Goal: Transaction & Acquisition: Book appointment/travel/reservation

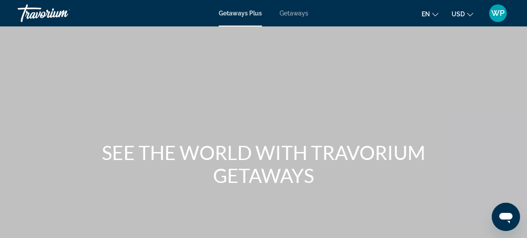
click at [294, 14] on span "Getaways" at bounding box center [294, 13] width 29 height 7
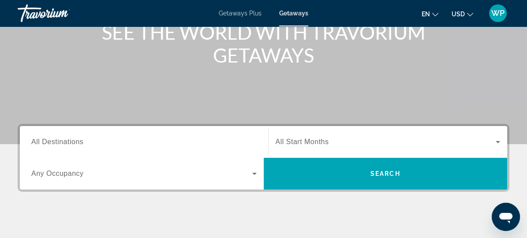
click at [102, 140] on input "Destination All Destinations" at bounding box center [144, 142] width 226 height 11
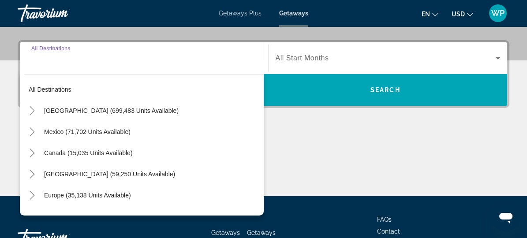
scroll to position [215, 0]
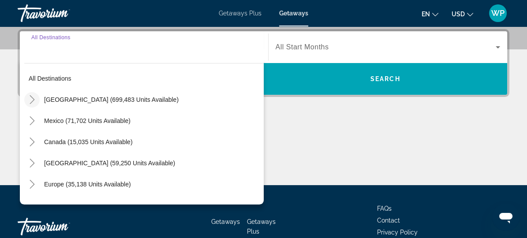
click at [30, 102] on icon "Toggle United States (699,483 units available)" at bounding box center [32, 99] width 9 height 9
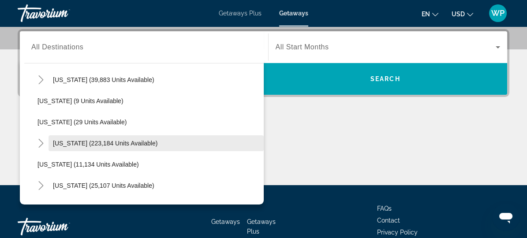
scroll to position [105, 0]
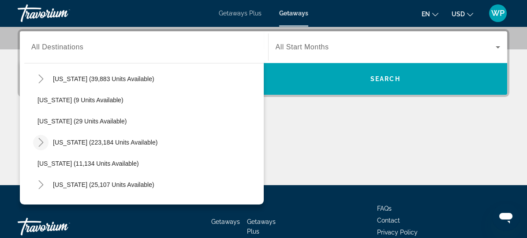
click at [42, 140] on icon "Toggle Florida (223,184 units available)" at bounding box center [41, 142] width 9 height 9
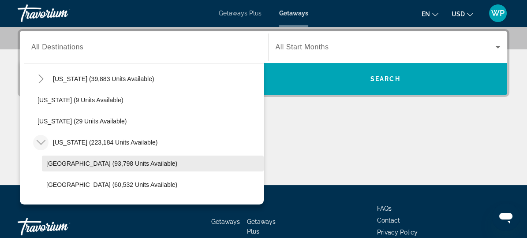
click at [67, 168] on span "Search widget" at bounding box center [153, 163] width 222 height 21
type input "**********"
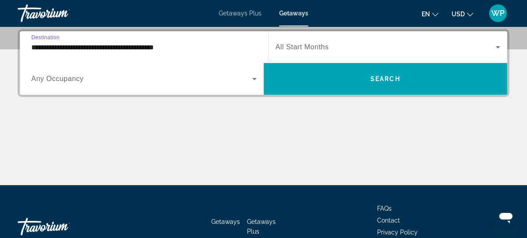
click at [356, 48] on span "Search widget" at bounding box center [386, 47] width 221 height 11
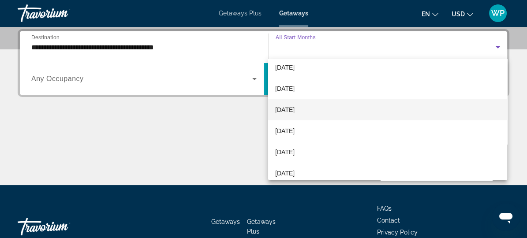
scroll to position [40, 0]
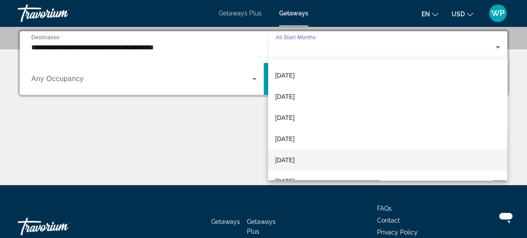
click at [295, 158] on span "[DATE]" at bounding box center [284, 160] width 19 height 11
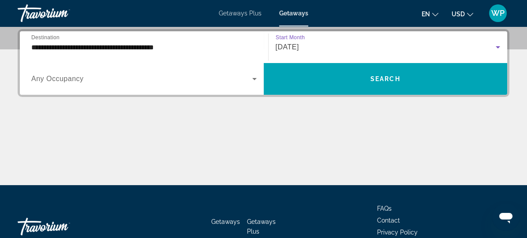
click at [102, 78] on span "Search widget" at bounding box center [141, 79] width 221 height 11
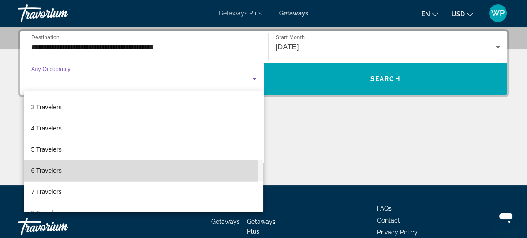
click at [54, 168] on span "6 Travelers" at bounding box center [46, 170] width 30 height 11
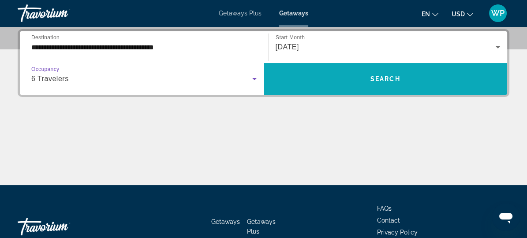
click at [392, 75] on span "Search" at bounding box center [386, 78] width 30 height 7
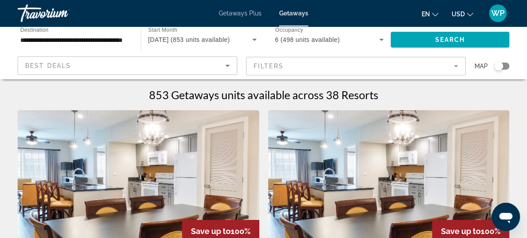
click at [326, 70] on mat-form-field "Filters" at bounding box center [356, 66] width 220 height 19
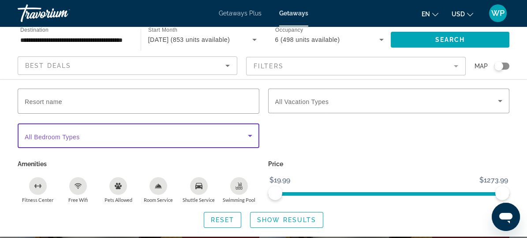
click at [250, 140] on icon "Search widget" at bounding box center [250, 136] width 11 height 11
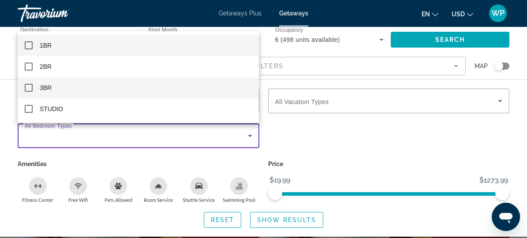
click at [27, 90] on mat-pseudo-checkbox at bounding box center [29, 88] width 8 height 8
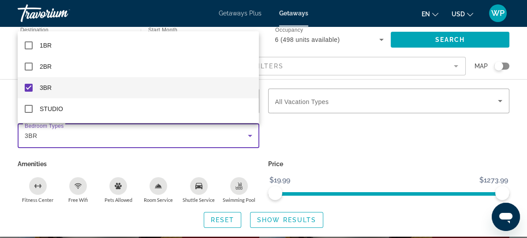
drag, startPoint x: 81, startPoint y: 188, endPoint x: 106, endPoint y: 188, distance: 25.2
click at [81, 188] on div at bounding box center [263, 119] width 527 height 238
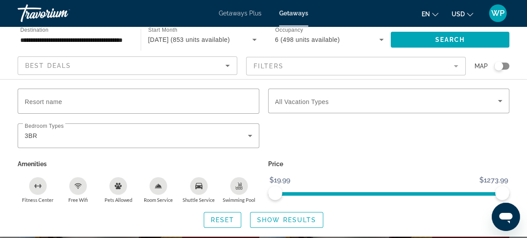
click at [79, 187] on icon "Free Wifi" at bounding box center [78, 186] width 7 height 7
click at [290, 217] on span "Show Results" at bounding box center [286, 220] width 59 height 7
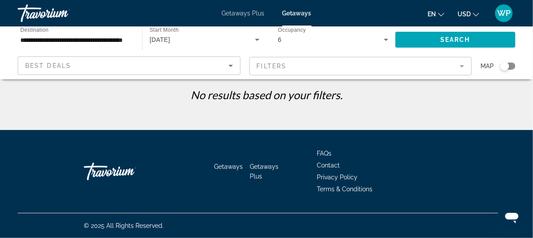
click at [311, 70] on mat-form-field "Filters" at bounding box center [360, 66] width 223 height 19
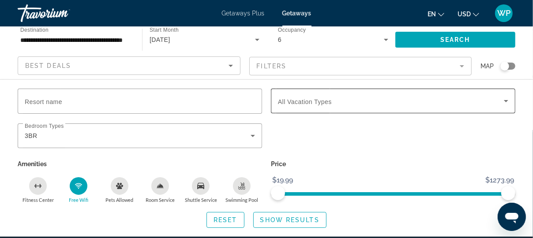
click at [365, 106] on span "Search widget" at bounding box center [391, 101] width 226 height 11
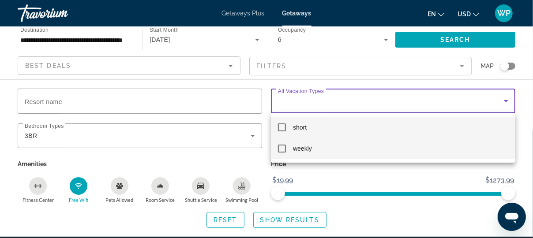
click at [283, 149] on mat-pseudo-checkbox at bounding box center [282, 149] width 8 height 8
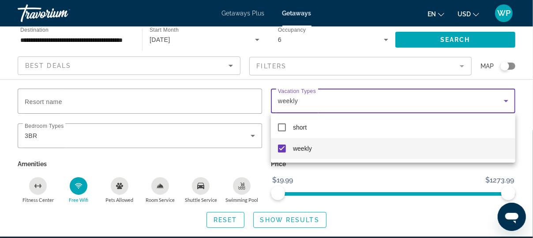
click at [299, 224] on div at bounding box center [266, 119] width 533 height 238
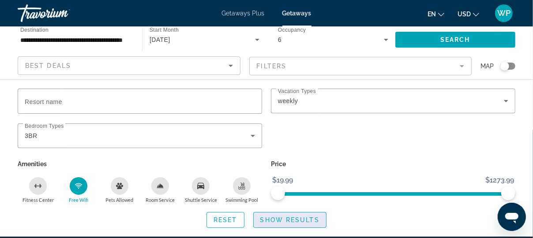
click at [296, 219] on span "Show Results" at bounding box center [289, 220] width 59 height 7
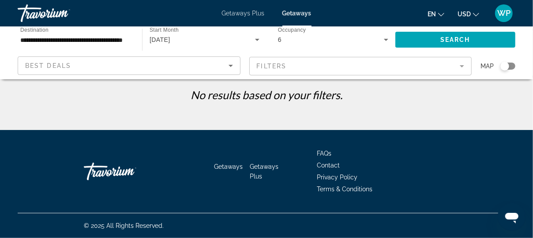
click at [503, 66] on div "Search widget" at bounding box center [504, 66] width 9 height 9
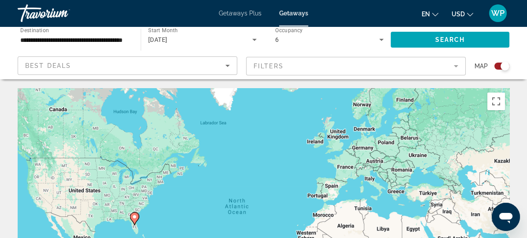
click at [504, 66] on div "Search widget" at bounding box center [505, 66] width 9 height 9
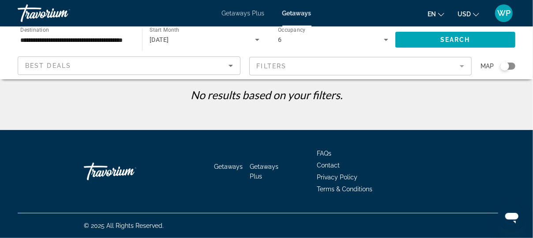
click at [277, 67] on mat-form-field "Filters" at bounding box center [360, 66] width 223 height 19
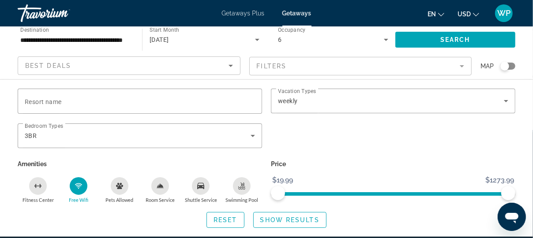
click at [82, 184] on icon "Free Wifi" at bounding box center [78, 186] width 7 height 7
click at [284, 221] on span "Show Results" at bounding box center [289, 220] width 59 height 7
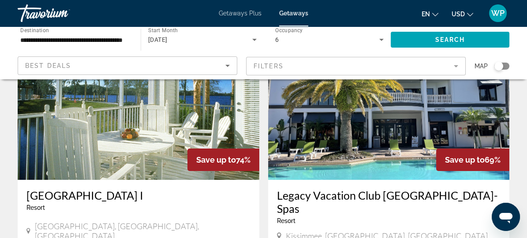
scroll to position [32, 0]
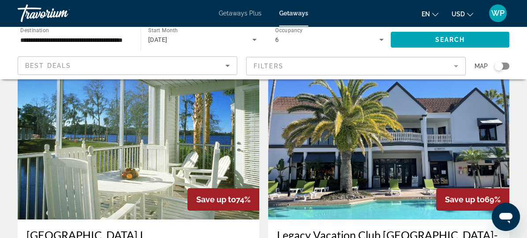
click at [109, 140] on img "Main content" at bounding box center [139, 149] width 242 height 141
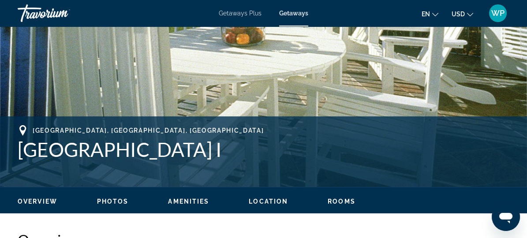
scroll to position [321, 0]
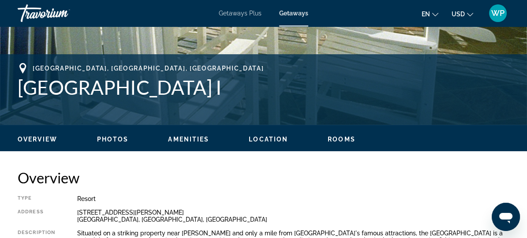
click at [336, 139] on span "Rooms" at bounding box center [342, 139] width 28 height 7
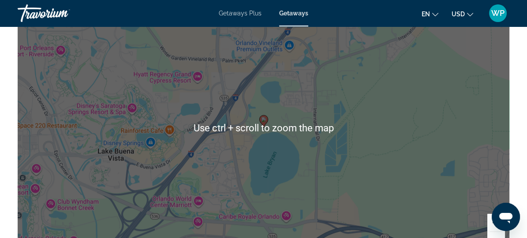
scroll to position [1269, 0]
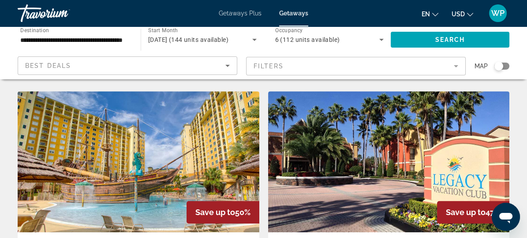
scroll to position [642, 0]
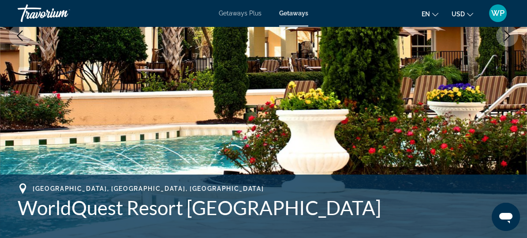
scroll to position [160, 0]
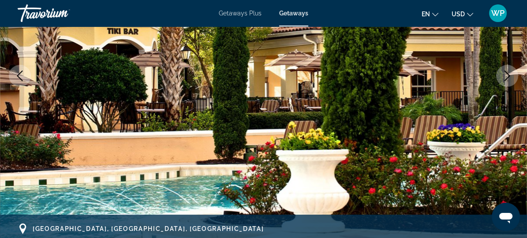
click at [500, 77] on button "Next image" at bounding box center [507, 76] width 22 height 22
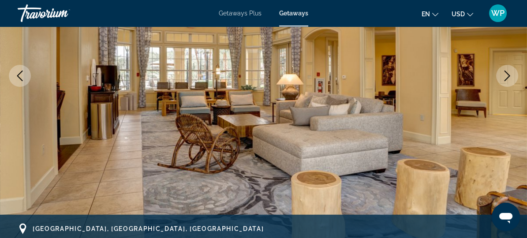
click at [501, 77] on button "Next image" at bounding box center [507, 76] width 22 height 22
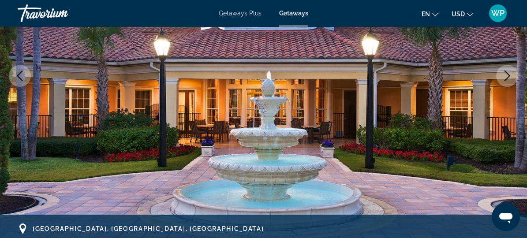
click at [508, 74] on icon "Next image" at bounding box center [507, 76] width 11 height 11
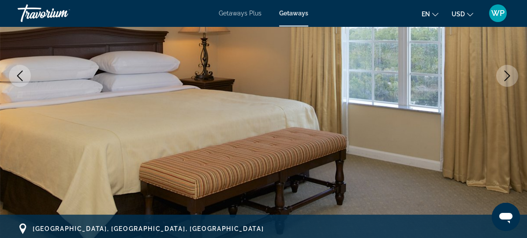
click at [508, 74] on icon "Next image" at bounding box center [507, 76] width 11 height 11
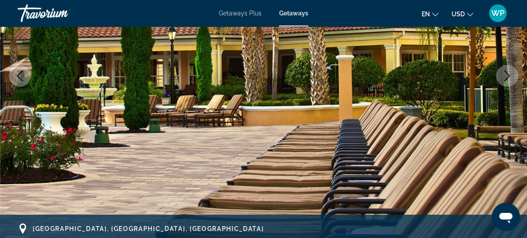
click at [508, 74] on icon "Next image" at bounding box center [507, 76] width 11 height 11
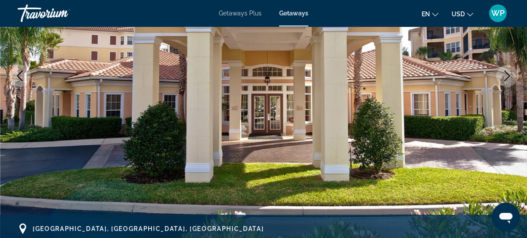
click at [508, 74] on icon "Next image" at bounding box center [507, 76] width 11 height 11
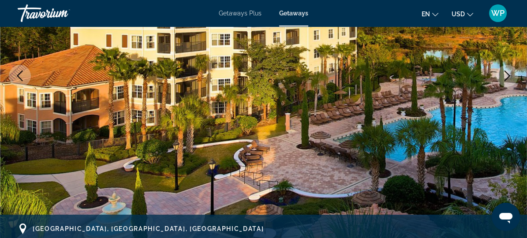
click at [508, 74] on icon "Next image" at bounding box center [507, 76] width 11 height 11
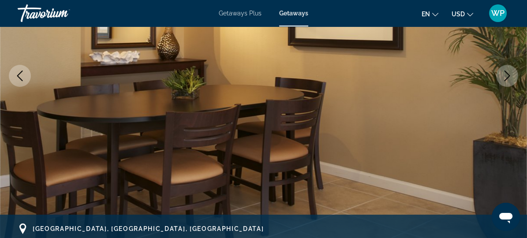
click at [508, 74] on icon "Next image" at bounding box center [507, 76] width 11 height 11
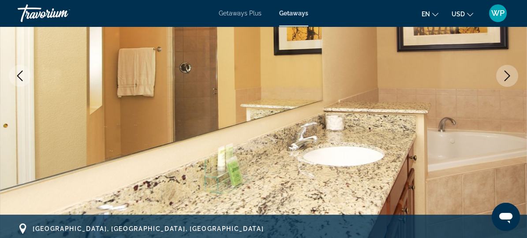
click at [508, 74] on icon "Next image" at bounding box center [507, 76] width 11 height 11
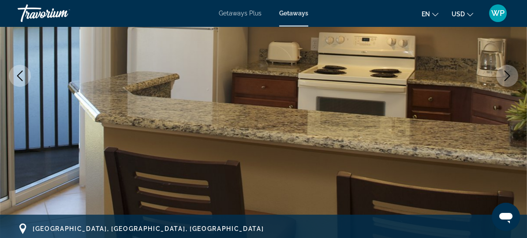
click at [508, 74] on icon "Next image" at bounding box center [507, 76] width 11 height 11
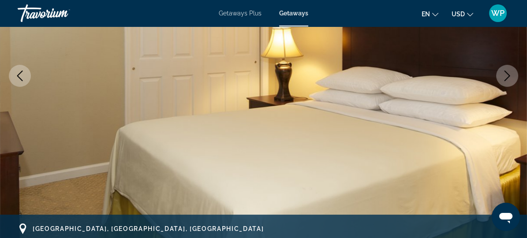
click at [508, 74] on icon "Next image" at bounding box center [507, 76] width 11 height 11
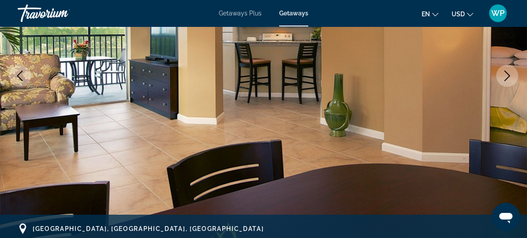
click at [508, 74] on icon "Next image" at bounding box center [507, 76] width 11 height 11
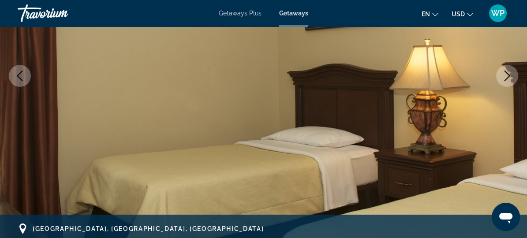
click at [508, 74] on icon "Next image" at bounding box center [507, 76] width 11 height 11
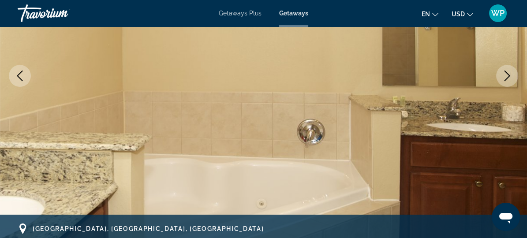
click at [508, 74] on icon "Next image" at bounding box center [507, 76] width 11 height 11
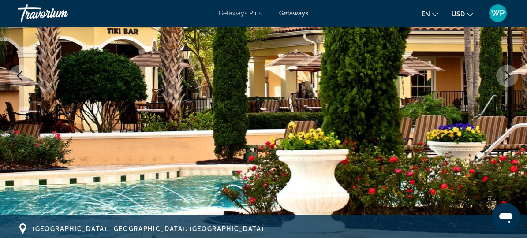
click at [508, 74] on icon "Next image" at bounding box center [507, 76] width 11 height 11
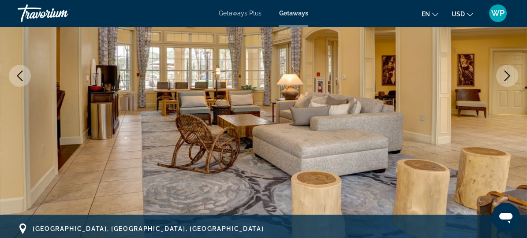
click at [508, 75] on icon "Next image" at bounding box center [507, 76] width 11 height 11
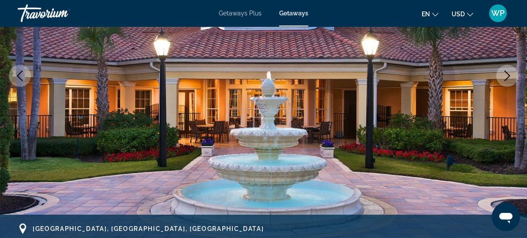
click at [508, 75] on icon "Next image" at bounding box center [507, 76] width 11 height 11
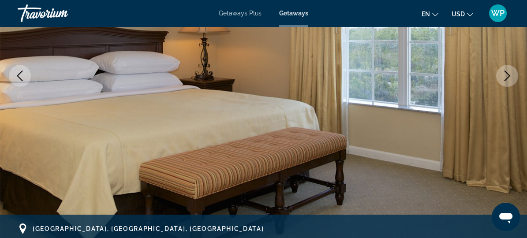
click at [503, 74] on icon "Next image" at bounding box center [507, 76] width 11 height 11
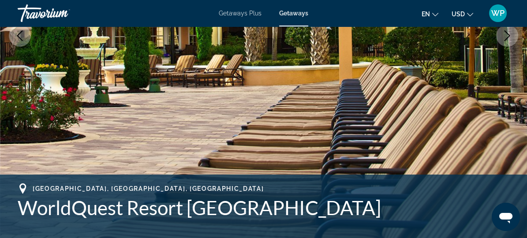
scroll to position [281, 0]
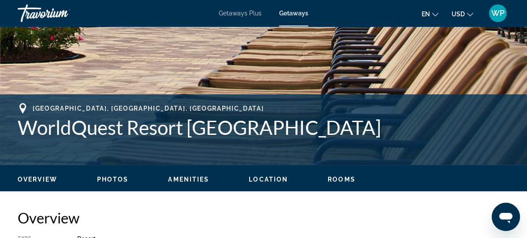
click at [272, 180] on span "Location" at bounding box center [268, 179] width 39 height 7
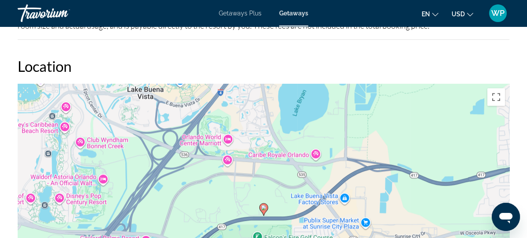
scroll to position [1149, 0]
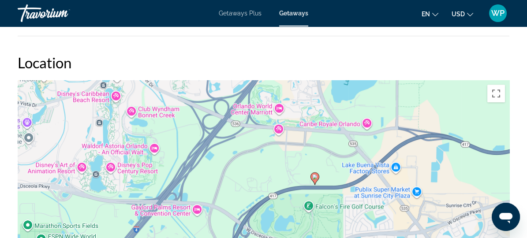
drag, startPoint x: 293, startPoint y: 209, endPoint x: 344, endPoint y: 181, distance: 59.1
click at [344, 181] on div "To activate drag with keyboard, press Alt + Enter. Once in keyboard drag state,…" at bounding box center [264, 212] width 492 height 265
click at [330, 203] on div "To activate drag with keyboard, press Alt + Enter. Once in keyboard drag state,…" at bounding box center [264, 212] width 492 height 265
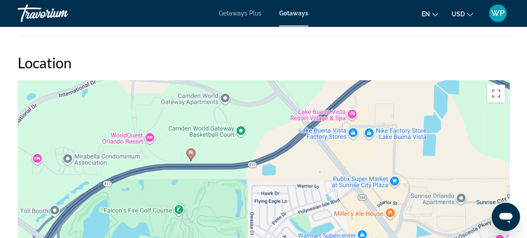
drag, startPoint x: 422, startPoint y: 177, endPoint x: 312, endPoint y: 172, distance: 110.0
click at [312, 172] on div "To activate drag with keyboard, press Alt + Enter. Once in keyboard drag state,…" at bounding box center [264, 212] width 492 height 265
click at [376, 162] on div "To activate drag with keyboard, press Alt + Enter. Once in keyboard drag state,…" at bounding box center [264, 212] width 492 height 265
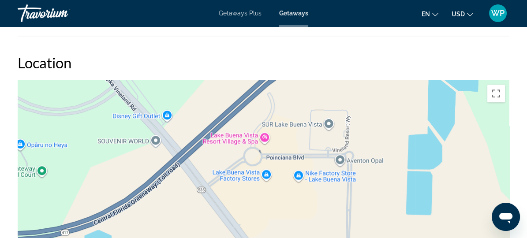
drag, startPoint x: 370, startPoint y: 162, endPoint x: 304, endPoint y: 232, distance: 95.8
click at [304, 232] on div "To activate drag with keyboard, press Alt + Enter. Once in keyboard drag state,…" at bounding box center [264, 212] width 492 height 265
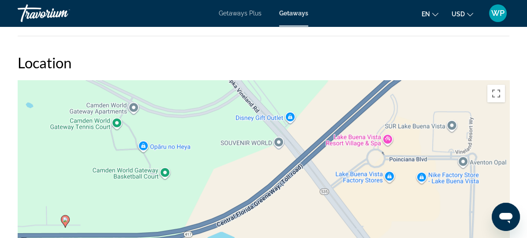
drag, startPoint x: 258, startPoint y: 209, endPoint x: 384, endPoint y: 206, distance: 125.4
click at [384, 206] on div "To activate drag with keyboard, press Alt + Enter. Once in keyboard drag state,…" at bounding box center [264, 212] width 492 height 265
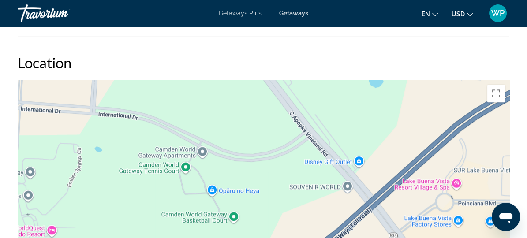
drag, startPoint x: 251, startPoint y: 179, endPoint x: 320, endPoint y: 224, distance: 82.3
click at [320, 224] on div "To activate drag with keyboard, press Alt + Enter. Once in keyboard drag state,…" at bounding box center [264, 212] width 492 height 265
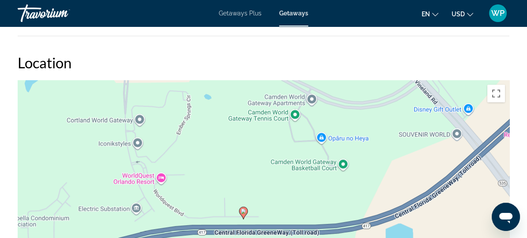
drag, startPoint x: 193, startPoint y: 207, endPoint x: 304, endPoint y: 154, distance: 123.2
click at [304, 154] on div "To activate drag with keyboard, press Alt + Enter. Once in keyboard drag state,…" at bounding box center [264, 212] width 492 height 265
click at [233, 175] on div "To activate drag with keyboard, press Alt + Enter. Once in keyboard drag state,…" at bounding box center [264, 212] width 492 height 265
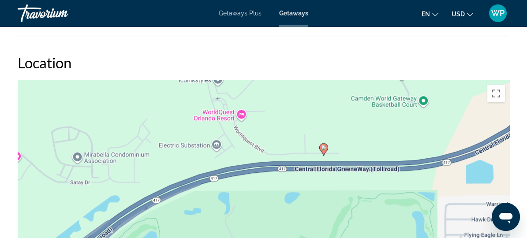
drag, startPoint x: 233, startPoint y: 175, endPoint x: 314, endPoint y: 101, distance: 110.0
click at [314, 101] on div "To activate drag with keyboard, press Alt + Enter. Once in keyboard drag state,…" at bounding box center [264, 212] width 492 height 265
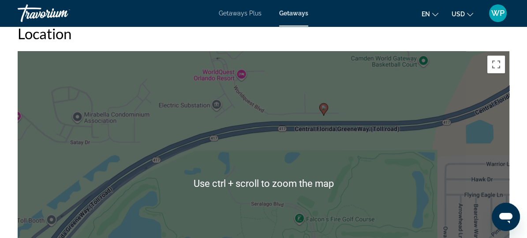
scroll to position [1190, 0]
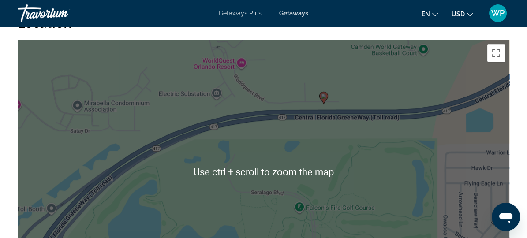
click at [221, 65] on div "To activate drag with keyboard, press Alt + Enter. Once in keyboard drag state,…" at bounding box center [264, 172] width 492 height 265
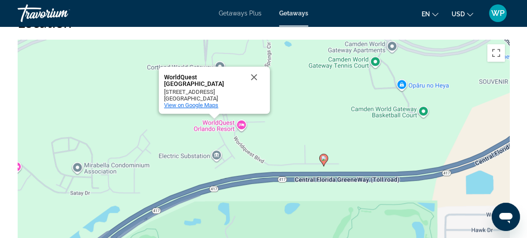
click at [199, 105] on span "View on Google Maps" at bounding box center [191, 105] width 54 height 7
click at [254, 77] on button "Close" at bounding box center [254, 77] width 21 height 21
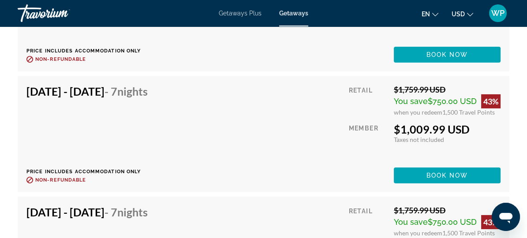
scroll to position [4560, 0]
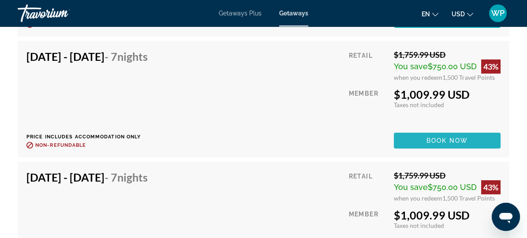
click at [432, 137] on span "Book now" at bounding box center [448, 140] width 42 height 7
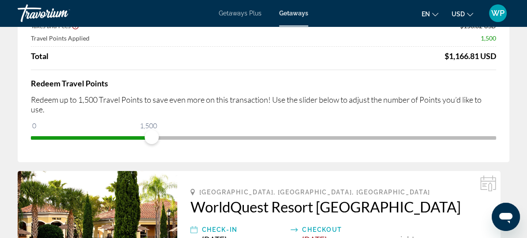
scroll to position [120, 0]
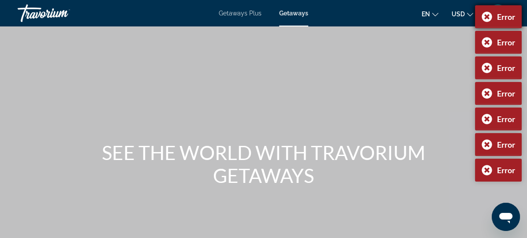
click at [488, 16] on div "Error" at bounding box center [498, 16] width 47 height 23
click at [486, 12] on div "Error" at bounding box center [498, 16] width 47 height 23
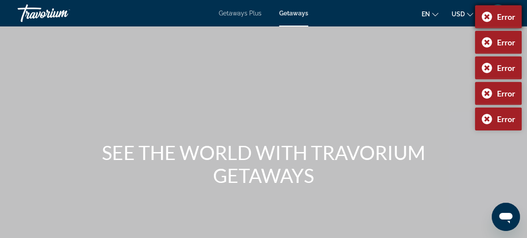
click at [486, 15] on div "Error" at bounding box center [498, 16] width 47 height 23
click at [486, 20] on div "Error" at bounding box center [498, 16] width 47 height 23
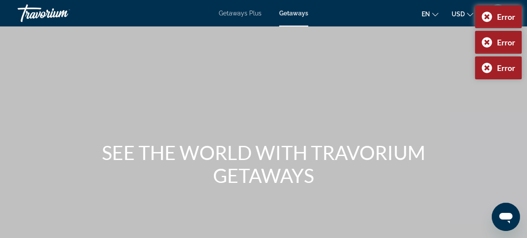
click at [486, 20] on div "Error" at bounding box center [498, 16] width 47 height 23
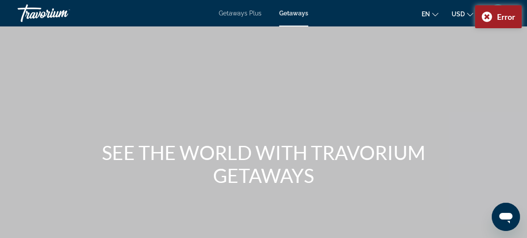
click at [486, 20] on div "Error" at bounding box center [498, 16] width 47 height 23
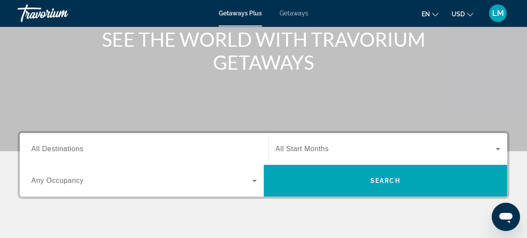
scroll to position [160, 0]
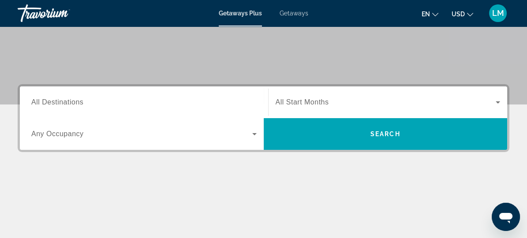
click at [153, 119] on div "Occupancy Any Occupancy" at bounding box center [144, 134] width 240 height 32
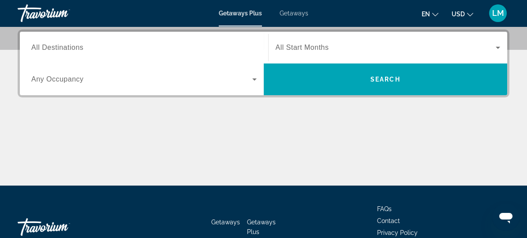
scroll to position [215, 0]
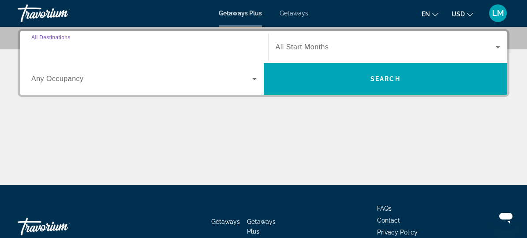
click at [87, 51] on input "Destination All Destinations" at bounding box center [144, 47] width 226 height 11
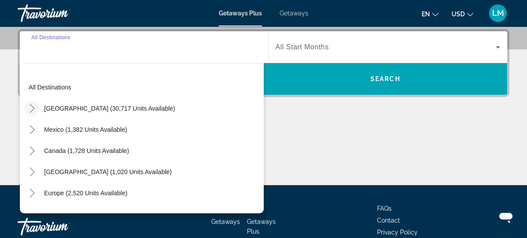
click at [32, 105] on icon "Toggle United States (30,717 units available)" at bounding box center [32, 108] width 9 height 9
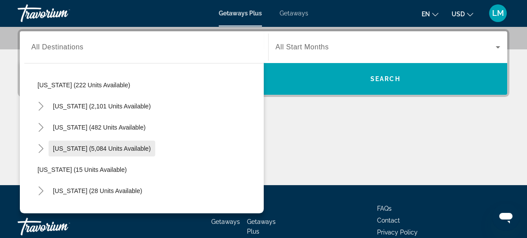
scroll to position [105, 0]
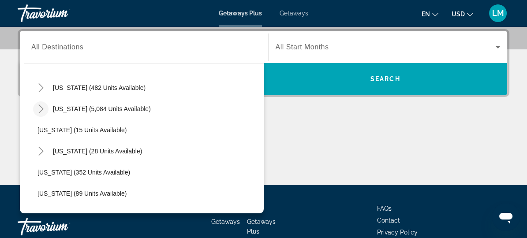
click at [41, 109] on icon "Toggle Florida (5,084 units available)" at bounding box center [40, 109] width 5 height 9
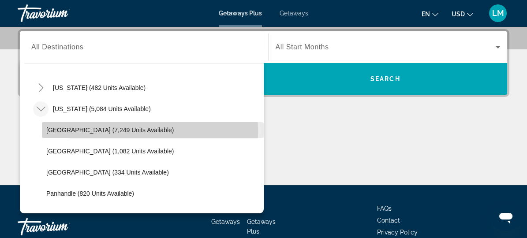
click at [51, 130] on span "Orlando & Disney Area (7,249 units available)" at bounding box center [110, 130] width 128 height 7
type input "**********"
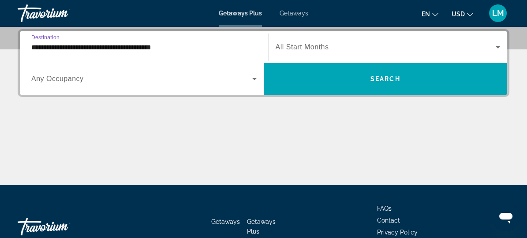
click at [305, 44] on span "All Start Months" at bounding box center [302, 47] width 53 height 8
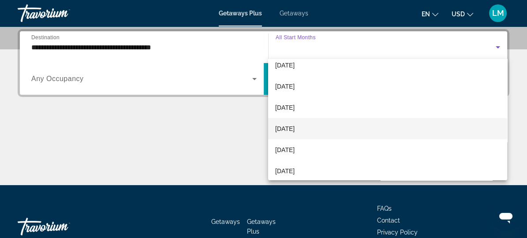
scroll to position [40, 0]
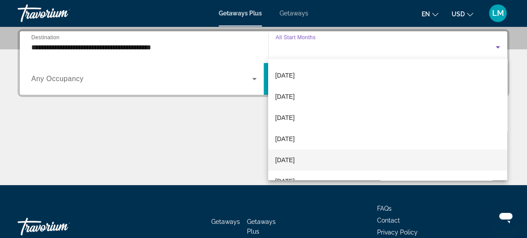
click at [295, 158] on span "[DATE]" at bounding box center [284, 160] width 19 height 11
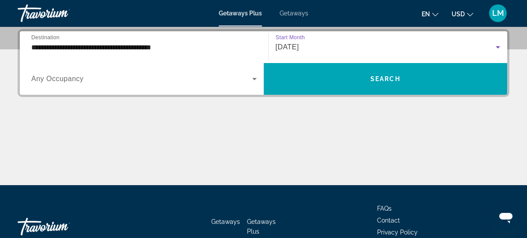
click at [58, 79] on span "Any Occupancy" at bounding box center [57, 79] width 53 height 8
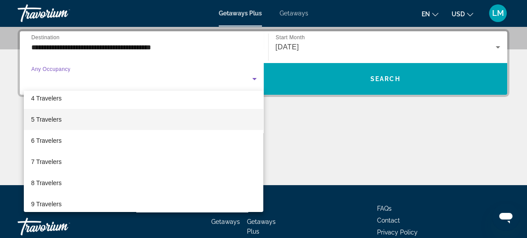
scroll to position [80, 0]
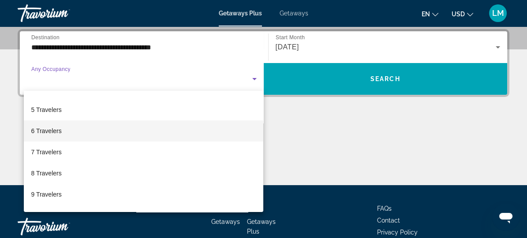
click at [43, 132] on span "6 Travelers" at bounding box center [46, 131] width 30 height 11
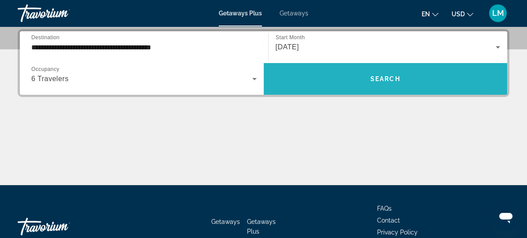
click at [386, 84] on span "Search widget" at bounding box center [386, 78] width 244 height 21
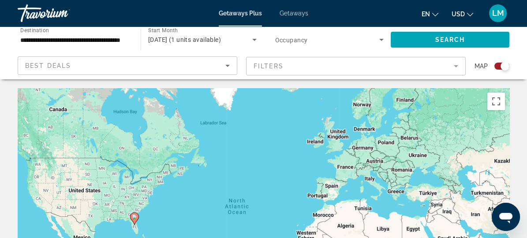
click at [499, 68] on div "Search widget" at bounding box center [502, 66] width 15 height 7
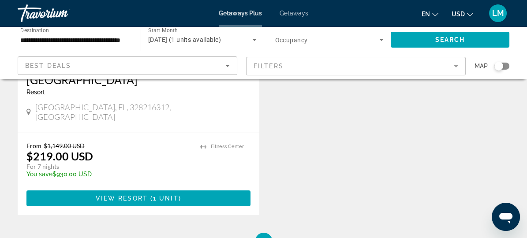
scroll to position [200, 0]
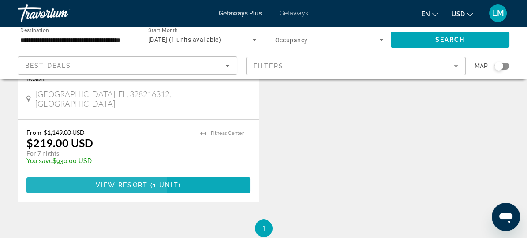
click at [96, 182] on span "View Resort" at bounding box center [122, 185] width 52 height 7
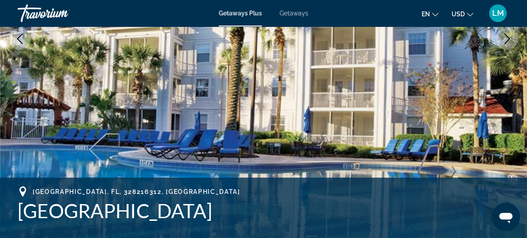
scroll to position [281, 0]
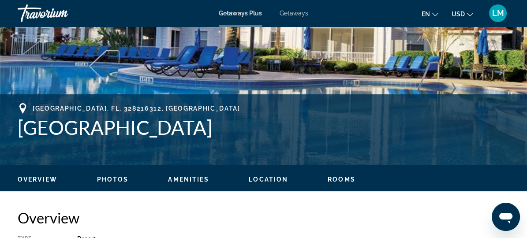
click at [342, 181] on span "Rooms" at bounding box center [342, 179] width 28 height 7
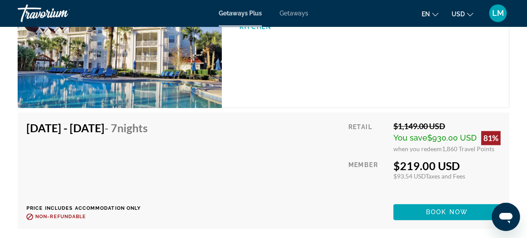
scroll to position [1799, 0]
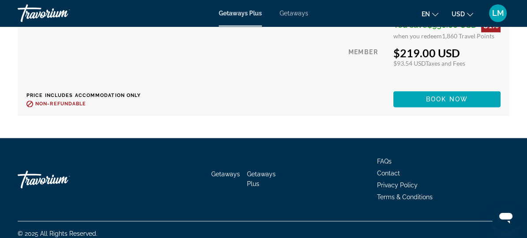
click at [302, 14] on span "Getaways" at bounding box center [294, 13] width 29 height 7
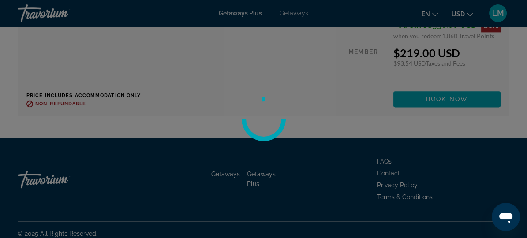
scroll to position [1639, 0]
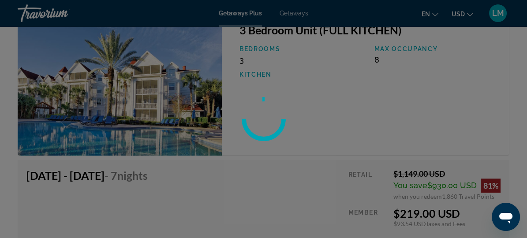
click at [296, 15] on div at bounding box center [263, 119] width 527 height 238
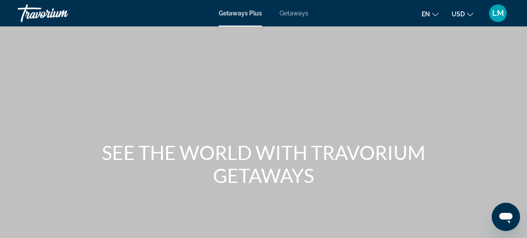
click at [296, 11] on span "Getaways" at bounding box center [294, 13] width 29 height 7
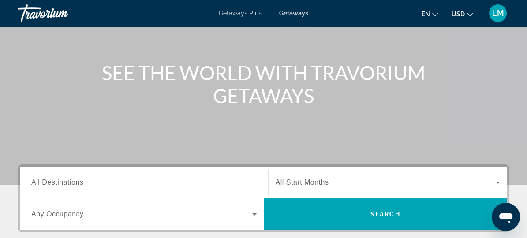
click at [100, 186] on input "Destination All Destinations" at bounding box center [144, 183] width 226 height 11
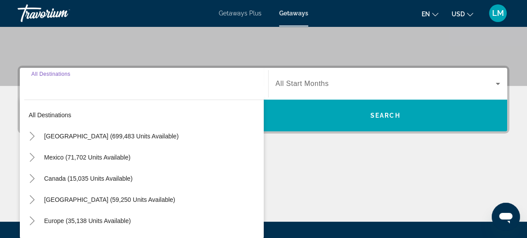
scroll to position [215, 0]
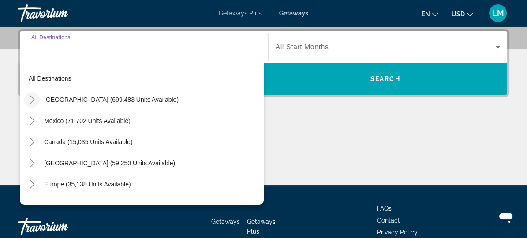
click at [29, 100] on icon "Toggle United States (699,483 units available)" at bounding box center [32, 99] width 9 height 9
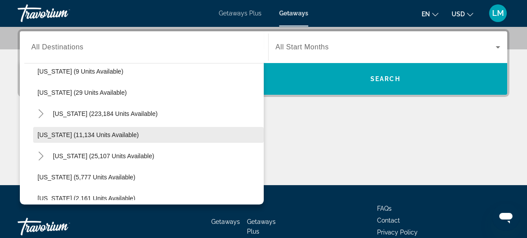
scroll to position [146, 0]
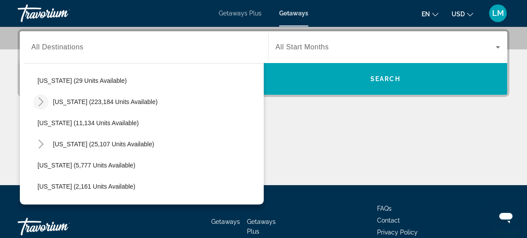
click at [40, 105] on icon "Toggle Florida (223,184 units available)" at bounding box center [41, 102] width 9 height 9
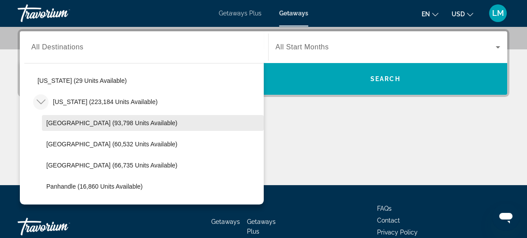
click at [63, 126] on span "Search widget" at bounding box center [153, 123] width 222 height 21
type input "**********"
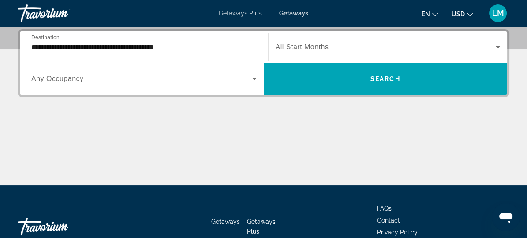
click at [320, 46] on span "All Start Months" at bounding box center [302, 47] width 53 height 8
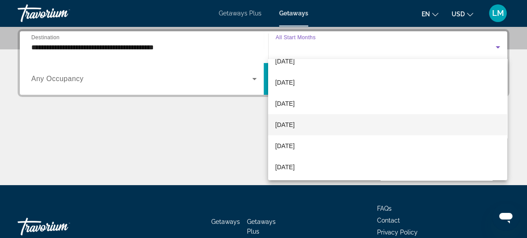
scroll to position [80, 0]
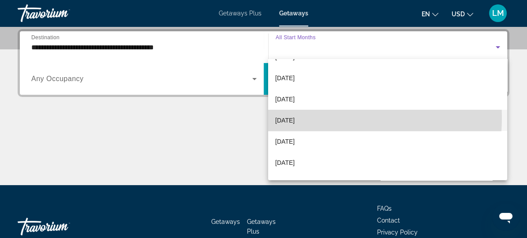
drag, startPoint x: 293, startPoint y: 117, endPoint x: 276, endPoint y: 112, distance: 18.0
click at [293, 117] on span "[DATE]" at bounding box center [284, 120] width 19 height 11
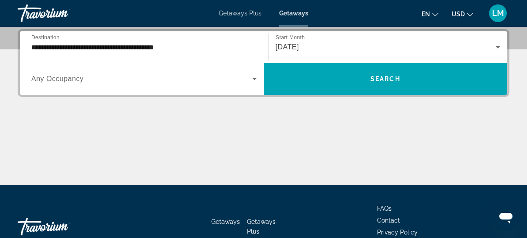
click at [142, 85] on div "Search widget" at bounding box center [144, 79] width 226 height 25
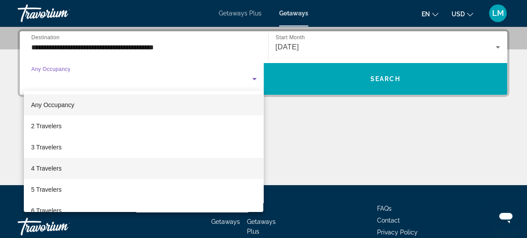
scroll to position [40, 0]
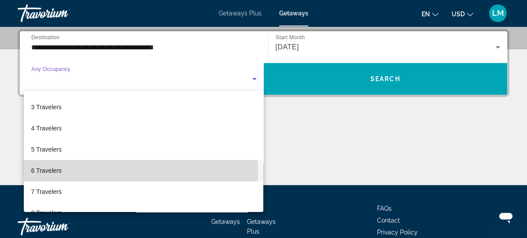
click at [47, 172] on span "6 Travelers" at bounding box center [46, 170] width 30 height 11
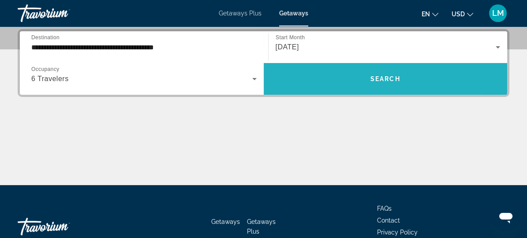
click at [385, 77] on span "Search" at bounding box center [386, 78] width 30 height 7
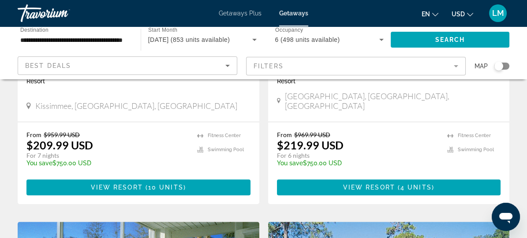
scroll to position [1163, 0]
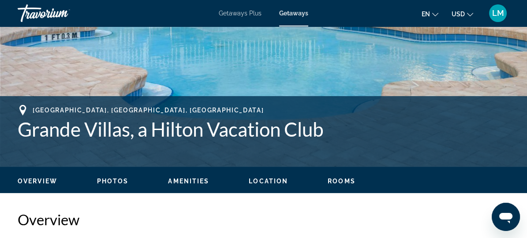
scroll to position [281, 0]
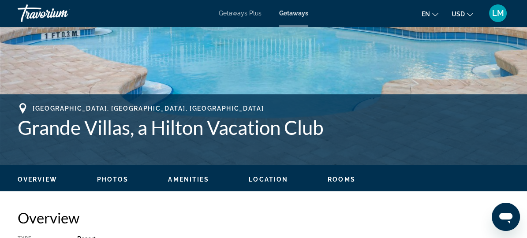
click at [281, 179] on span "Location" at bounding box center [268, 179] width 39 height 7
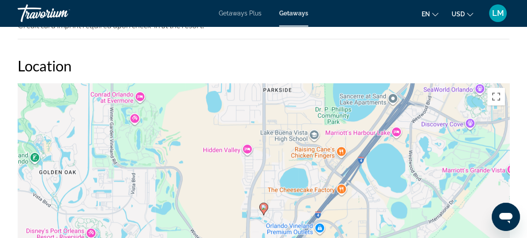
scroll to position [1061, 0]
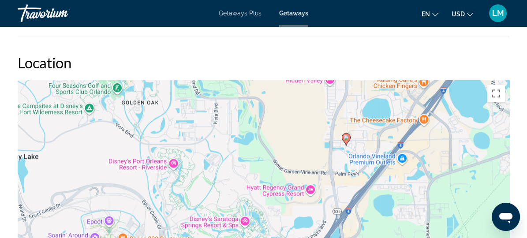
drag, startPoint x: 372, startPoint y: 222, endPoint x: 455, endPoint y: 154, distance: 107.0
click at [455, 154] on div "To activate drag with keyboard, press Alt + Enter. Once in keyboard drag state,…" at bounding box center [264, 212] width 492 height 265
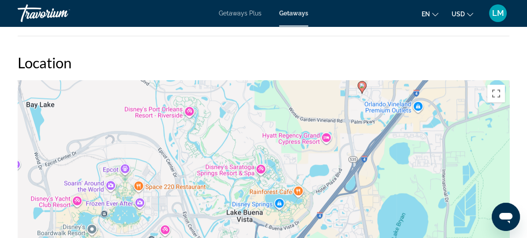
drag, startPoint x: 352, startPoint y: 184, endPoint x: 365, endPoint y: 133, distance: 52.8
click at [368, 132] on div "To activate drag with keyboard, press Alt + Enter. Once in keyboard drag state,…" at bounding box center [264, 212] width 492 height 265
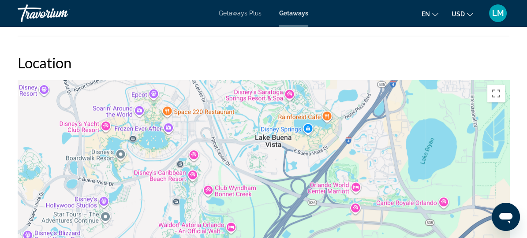
drag, startPoint x: 274, startPoint y: 204, endPoint x: 304, endPoint y: 120, distance: 89.1
click at [304, 121] on div "To activate drag with keyboard, press Alt + Enter. Once in keyboard drag state,…" at bounding box center [264, 212] width 492 height 265
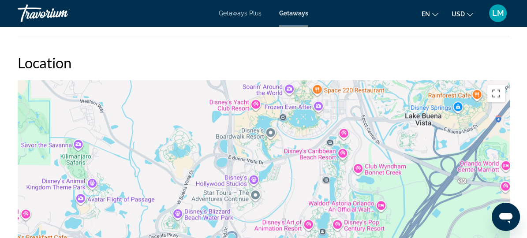
drag, startPoint x: 270, startPoint y: 202, endPoint x: 418, endPoint y: 191, distance: 149.1
click at [418, 191] on div "To activate drag with keyboard, press Alt + Enter. Once in keyboard drag state,…" at bounding box center [264, 212] width 492 height 265
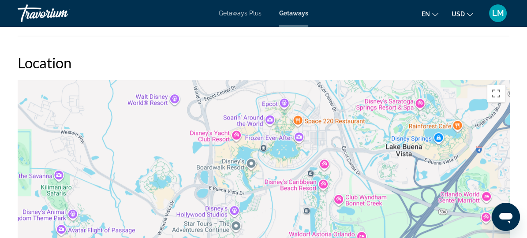
drag, startPoint x: 293, startPoint y: 133, endPoint x: 267, endPoint y: 163, distance: 39.7
click at [269, 164] on div "Main content" at bounding box center [264, 212] width 492 height 265
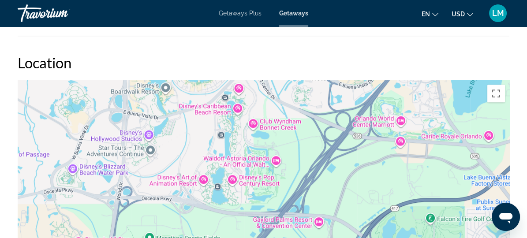
drag, startPoint x: 388, startPoint y: 221, endPoint x: 288, endPoint y: 112, distance: 148.1
click at [289, 113] on div "To activate drag with keyboard, press Alt + Enter. Once in keyboard drag state,…" at bounding box center [264, 212] width 492 height 265
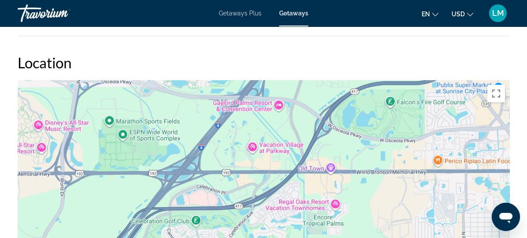
drag, startPoint x: 387, startPoint y: 219, endPoint x: 377, endPoint y: 155, distance: 64.3
click at [377, 155] on div "Main content" at bounding box center [264, 212] width 492 height 265
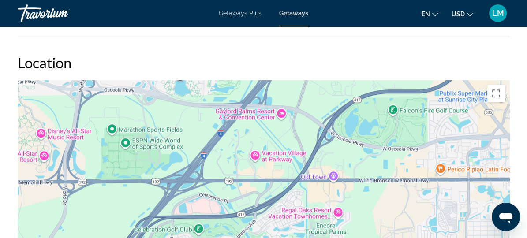
drag, startPoint x: 377, startPoint y: 168, endPoint x: 384, endPoint y: 215, distance: 47.3
click at [384, 212] on div "Main content" at bounding box center [264, 212] width 492 height 265
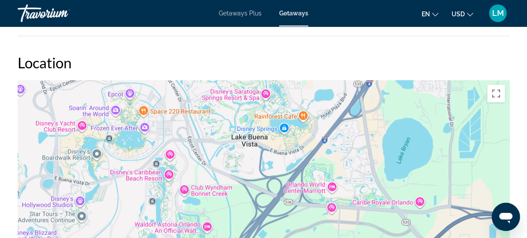
drag, startPoint x: 361, startPoint y: 136, endPoint x: 318, endPoint y: 235, distance: 107.7
click at [318, 235] on div "Main content" at bounding box center [264, 212] width 492 height 265
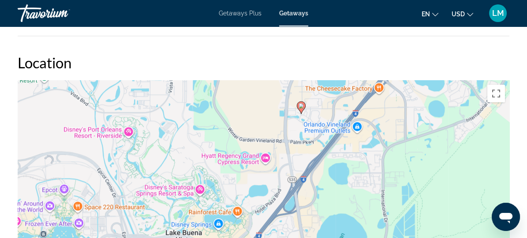
drag, startPoint x: 347, startPoint y: 136, endPoint x: 278, endPoint y: 238, distance: 123.3
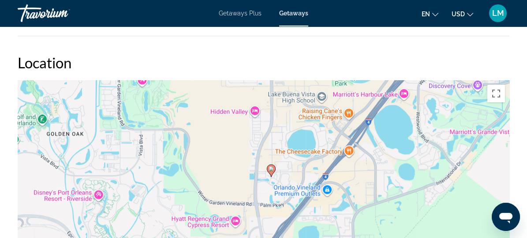
drag, startPoint x: 356, startPoint y: 185, endPoint x: 314, endPoint y: 251, distance: 77.7
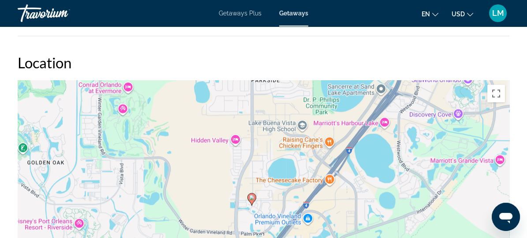
drag, startPoint x: 349, startPoint y: 212, endPoint x: 347, endPoint y: 227, distance: 15.2
click at [347, 226] on div "To activate drag with keyboard, press Alt + Enter. Once in keyboard drag state,…" at bounding box center [264, 212] width 492 height 265
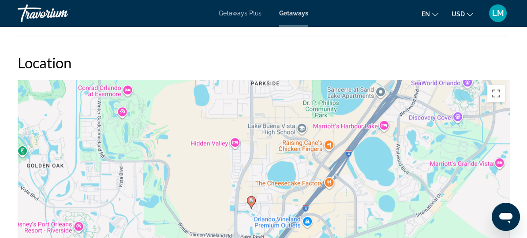
click at [354, 196] on div "To activate drag with keyboard, press Alt + Enter. Once in keyboard drag state,…" at bounding box center [264, 212] width 492 height 265
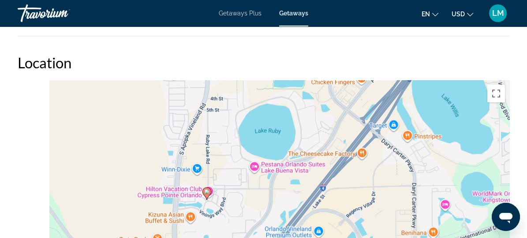
drag, startPoint x: 233, startPoint y: 215, endPoint x: 313, endPoint y: 184, distance: 85.8
click at [313, 184] on div "To activate drag with keyboard, press Alt + Enter. Once in keyboard drag state,…" at bounding box center [264, 212] width 492 height 265
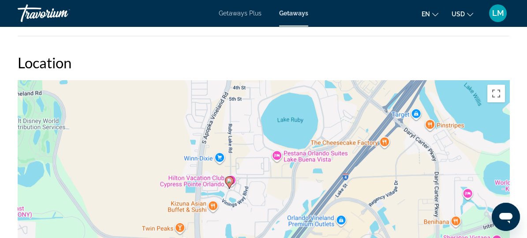
click at [293, 186] on div "To activate drag with keyboard, press Alt + Enter. Once in keyboard drag state,…" at bounding box center [264, 212] width 492 height 265
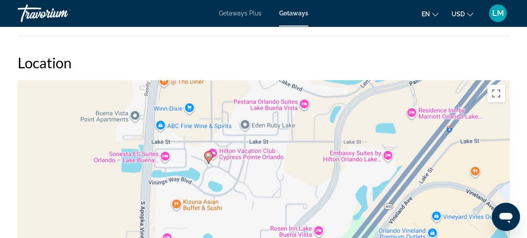
drag, startPoint x: 250, startPoint y: 210, endPoint x: 294, endPoint y: 182, distance: 52.2
click at [294, 182] on div "To activate drag with keyboard, press Alt + Enter. Once in keyboard drag state,…" at bounding box center [264, 212] width 492 height 265
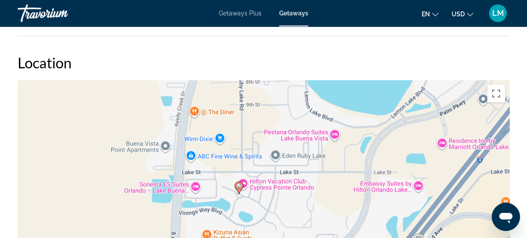
drag, startPoint x: 312, startPoint y: 206, endPoint x: 323, endPoint y: 222, distance: 19.2
click at [323, 222] on div "To activate drag with keyboard, press Alt + Enter. Once in keyboard drag state,…" at bounding box center [264, 212] width 492 height 265
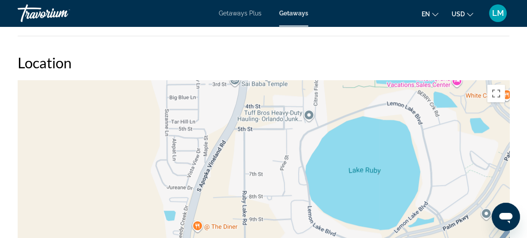
drag, startPoint x: 246, startPoint y: 179, endPoint x: 244, endPoint y: 250, distance: 71.5
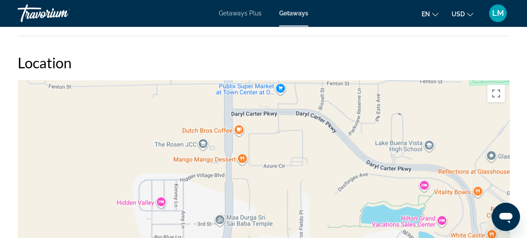
drag, startPoint x: 319, startPoint y: 131, endPoint x: 306, endPoint y: 259, distance: 129.1
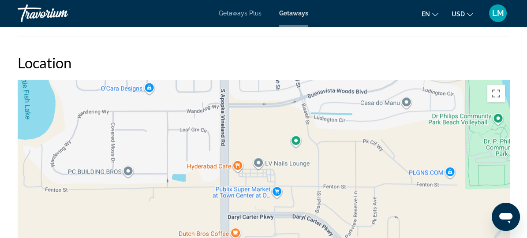
drag, startPoint x: 307, startPoint y: 146, endPoint x: 303, endPoint y: 259, distance: 113.0
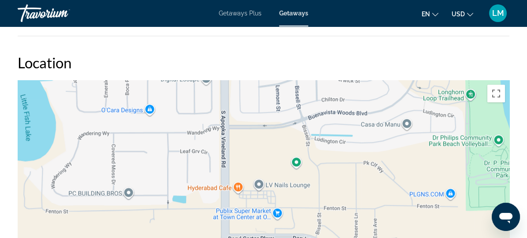
drag, startPoint x: 318, startPoint y: 180, endPoint x: 315, endPoint y: 234, distance: 54.8
click at [315, 232] on div "Main content" at bounding box center [264, 212] width 492 height 265
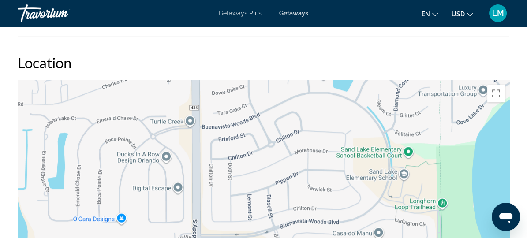
drag, startPoint x: 315, startPoint y: 230, endPoint x: 295, endPoint y: 90, distance: 142.2
click at [294, 108] on div "Main content" at bounding box center [264, 212] width 492 height 265
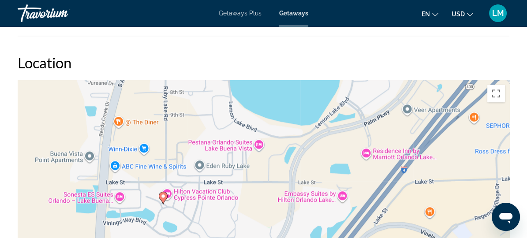
drag, startPoint x: 267, startPoint y: 187, endPoint x: 286, endPoint y: 134, distance: 56.8
click at [275, 154] on div "To activate drag with keyboard, press Alt + Enter. Once in keyboard drag state,…" at bounding box center [264, 212] width 492 height 265
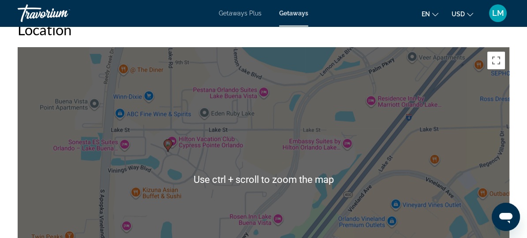
scroll to position [1101, 0]
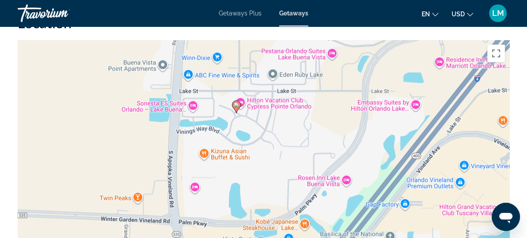
drag, startPoint x: 228, startPoint y: 162, endPoint x: 297, endPoint y: 130, distance: 76.2
click at [297, 130] on div "To activate drag with keyboard, press Alt + Enter. Once in keyboard drag state,…" at bounding box center [264, 172] width 492 height 265
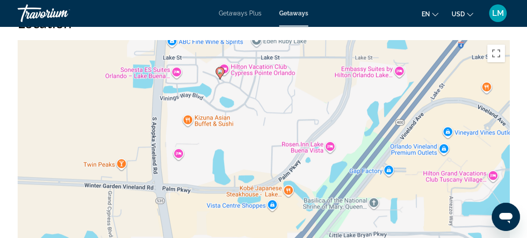
drag, startPoint x: 296, startPoint y: 182, endPoint x: 264, endPoint y: 135, distance: 56.6
click at [264, 135] on div "To activate drag with keyboard, press Alt + Enter. Once in keyboard drag state,…" at bounding box center [264, 172] width 492 height 265
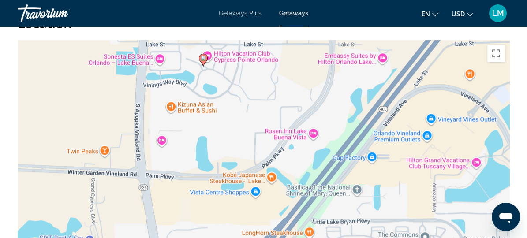
click at [244, 178] on div "To activate drag with keyboard, press Alt + Enter. Once in keyboard drag state,…" at bounding box center [264, 172] width 492 height 265
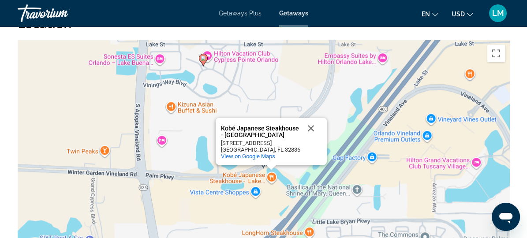
click at [245, 159] on div "Kobé Japanese Steakhouse - [GEOGRAPHIC_DATA] Japanese Steakhouse - [GEOGRAPHIC_…" at bounding box center [271, 141] width 111 height 47
click at [245, 157] on span "View on Google Maps" at bounding box center [248, 156] width 54 height 7
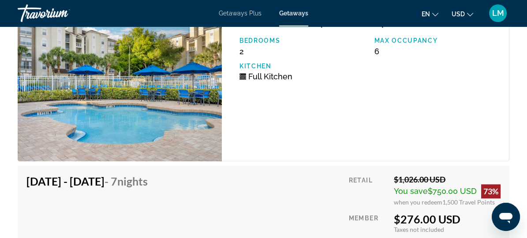
scroll to position [1382, 0]
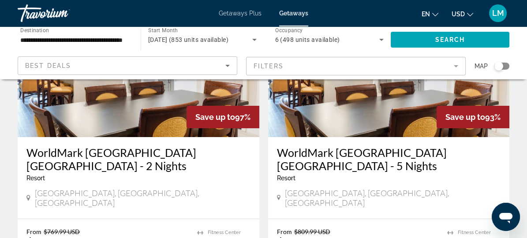
scroll to position [481, 0]
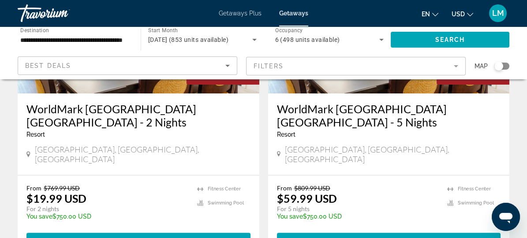
click at [329, 66] on mat-form-field "Filters" at bounding box center [356, 66] width 220 height 19
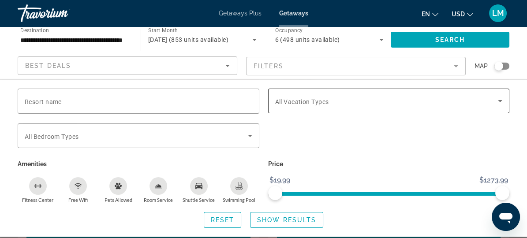
click at [312, 102] on span "All Vacation Types" at bounding box center [302, 101] width 54 height 7
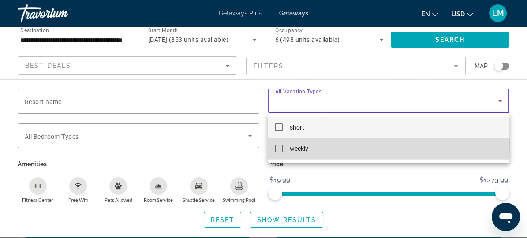
click at [283, 144] on mat-option "weekly" at bounding box center [388, 148] width 241 height 21
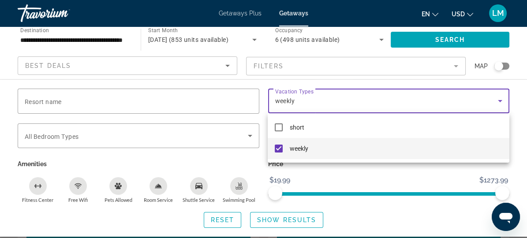
click at [295, 221] on div at bounding box center [263, 119] width 527 height 238
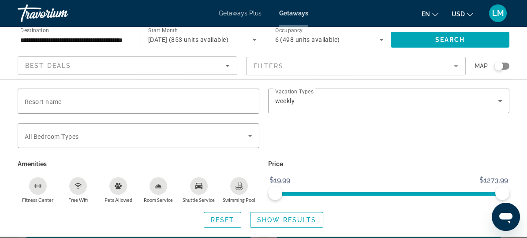
click at [295, 221] on span "Show Results" at bounding box center [286, 220] width 59 height 7
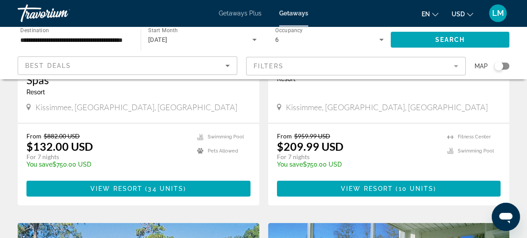
scroll to position [200, 0]
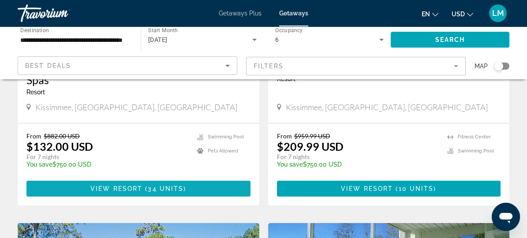
click at [148, 187] on span "34 units" at bounding box center [166, 188] width 36 height 7
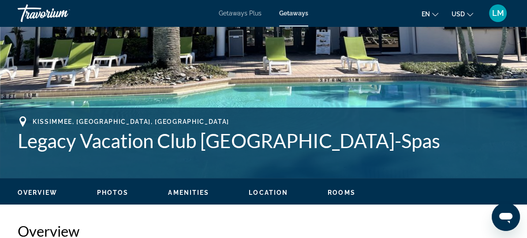
scroll to position [281, 0]
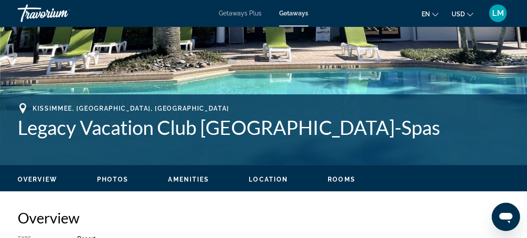
click at [117, 180] on span "Photos" at bounding box center [113, 179] width 32 height 7
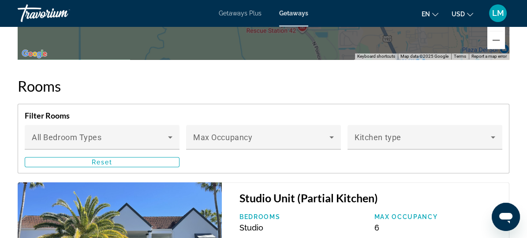
scroll to position [1852, 0]
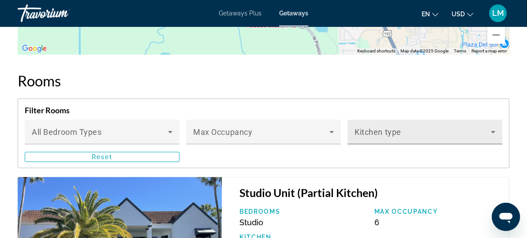
click at [481, 130] on span "Main content" at bounding box center [423, 135] width 136 height 11
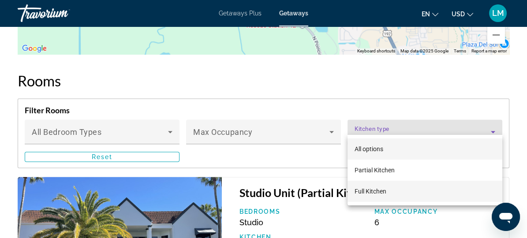
click at [369, 192] on span "Full Kitchen" at bounding box center [371, 191] width 32 height 7
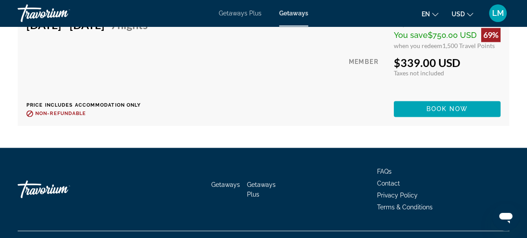
scroll to position [2429, 0]
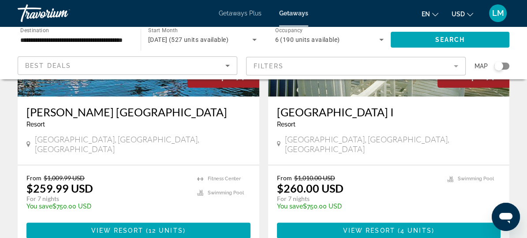
scroll to position [481, 0]
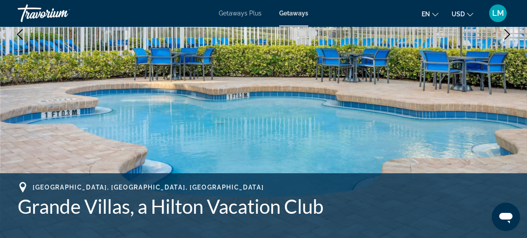
scroll to position [281, 0]
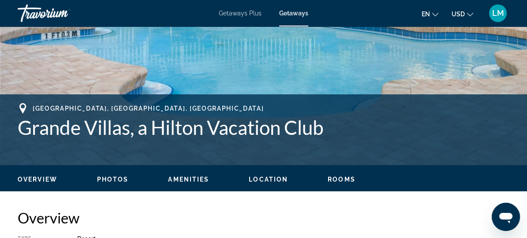
click at [274, 178] on span "Location" at bounding box center [268, 179] width 39 height 7
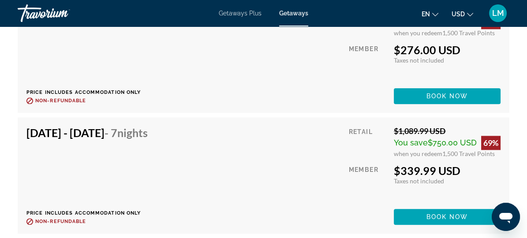
scroll to position [1623, 0]
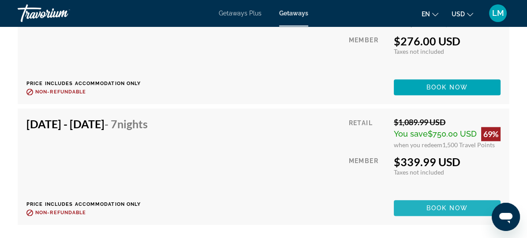
click at [447, 210] on span "Book now" at bounding box center [448, 208] width 42 height 7
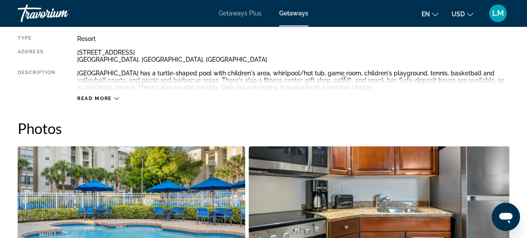
scroll to position [481, 0]
click at [103, 96] on span "Read more" at bounding box center [94, 99] width 35 height 6
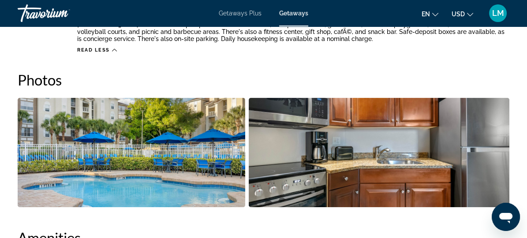
scroll to position [522, 0]
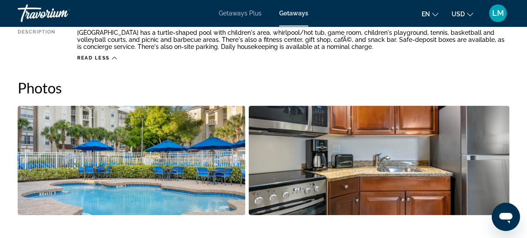
click at [429, 143] on img "Open full-screen image slider" at bounding box center [379, 160] width 261 height 109
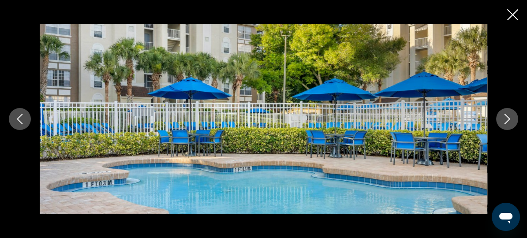
click at [512, 120] on button "Next image" at bounding box center [507, 119] width 22 height 22
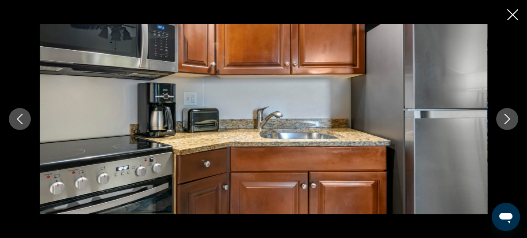
click at [512, 120] on button "Next image" at bounding box center [507, 119] width 22 height 22
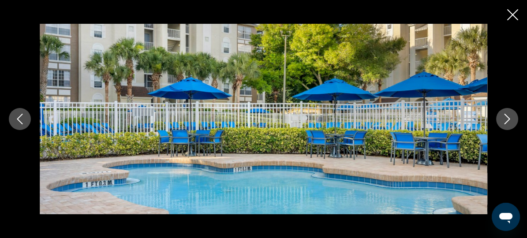
click at [512, 120] on button "Next image" at bounding box center [507, 119] width 22 height 22
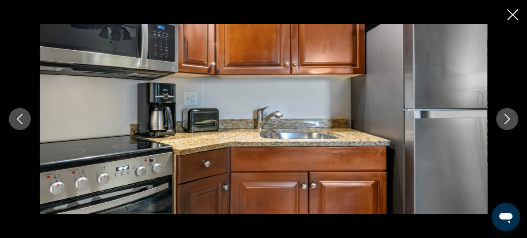
click at [511, 11] on icon "Close slideshow" at bounding box center [513, 14] width 11 height 11
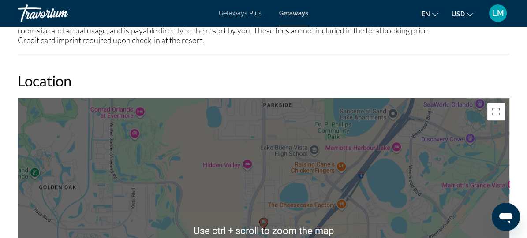
scroll to position [1083, 0]
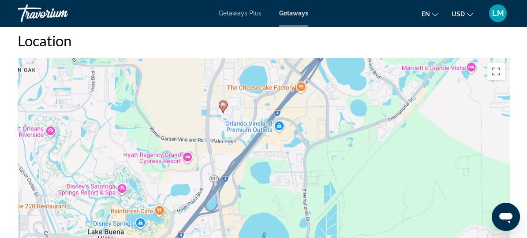
drag, startPoint x: 300, startPoint y: 156, endPoint x: 254, endPoint y: 70, distance: 97.5
click at [255, 70] on div "To activate drag with keyboard, press Alt + Enter. Once in keyboard drag state,…" at bounding box center [264, 190] width 492 height 265
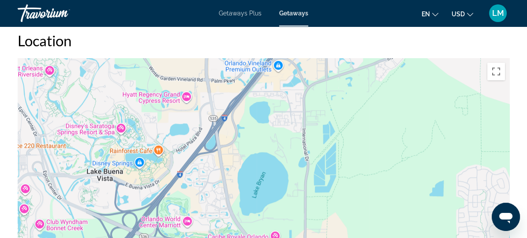
drag, startPoint x: 253, startPoint y: 177, endPoint x: 261, endPoint y: 133, distance: 44.0
click at [261, 133] on div "To activate drag with keyboard, press Alt + Enter. Once in keyboard drag state,…" at bounding box center [264, 190] width 492 height 265
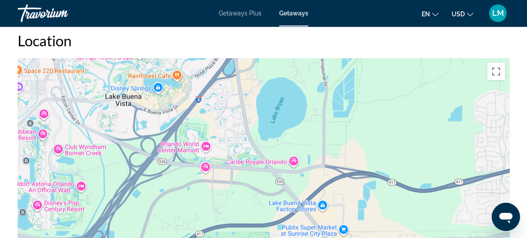
drag, startPoint x: 198, startPoint y: 203, endPoint x: 218, endPoint y: 128, distance: 78.0
click at [218, 128] on div "To activate drag with keyboard, press Alt + Enter. Once in keyboard drag state,…" at bounding box center [264, 190] width 492 height 265
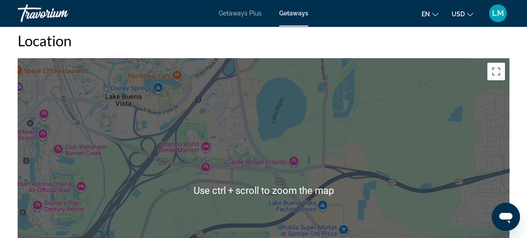
scroll to position [1003, 0]
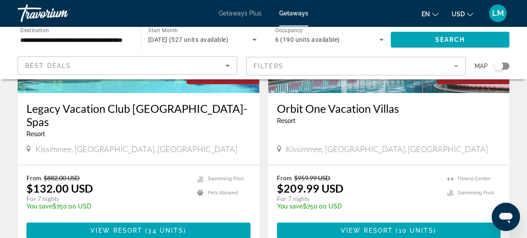
scroll to position [160, 0]
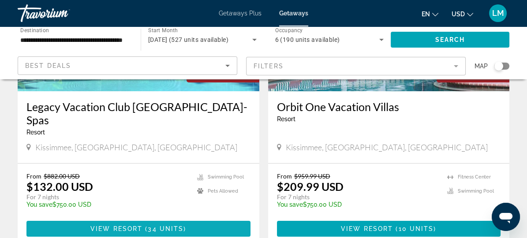
click at [143, 227] on span "Main content" at bounding box center [144, 229] width 3 height 7
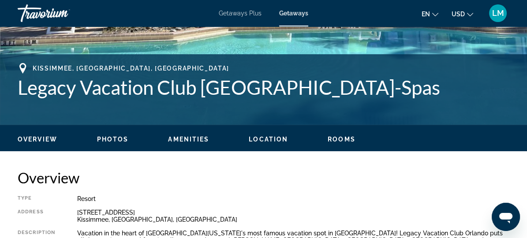
click at [342, 139] on span "Rooms" at bounding box center [342, 139] width 28 height 7
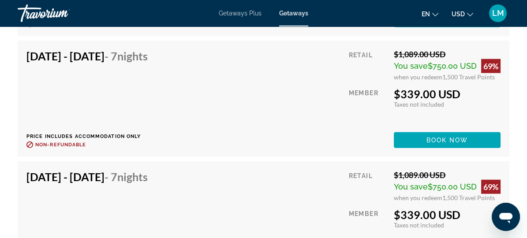
scroll to position [3414, 0]
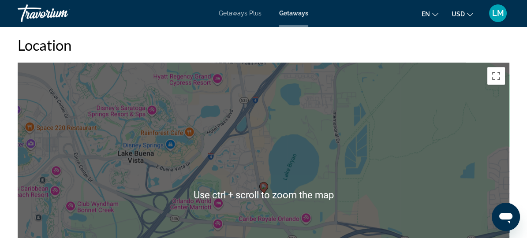
scroll to position [1484, 0]
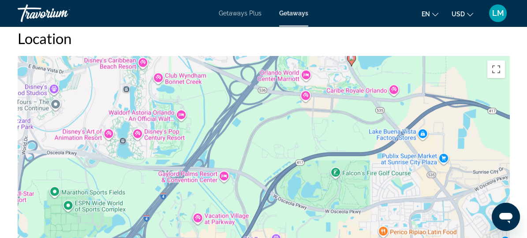
drag, startPoint x: 204, startPoint y: 211, endPoint x: 286, endPoint y: 91, distance: 145.7
click at [286, 91] on div "To activate drag with keyboard, press Alt + Enter. Once in keyboard drag state,…" at bounding box center [264, 188] width 492 height 265
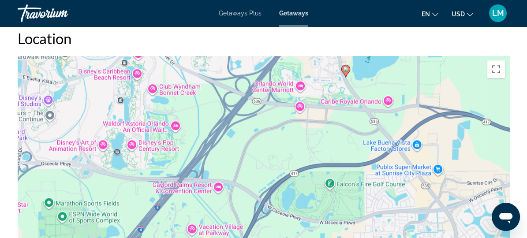
drag, startPoint x: 320, startPoint y: 117, endPoint x: 287, endPoint y: 169, distance: 61.0
click at [294, 162] on div "To activate drag with keyboard, press Alt + Enter. Once in keyboard drag state,…" at bounding box center [264, 188] width 492 height 265
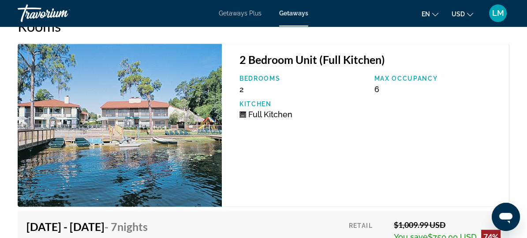
scroll to position [1564, 0]
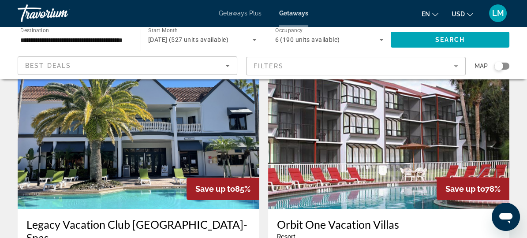
scroll to position [40, 0]
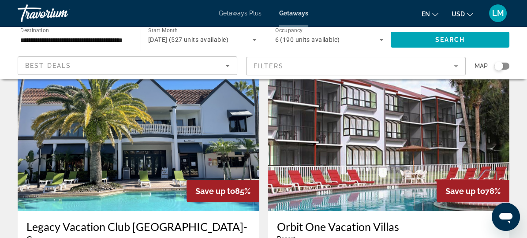
click at [268, 128] on img "Main content" at bounding box center [389, 140] width 242 height 141
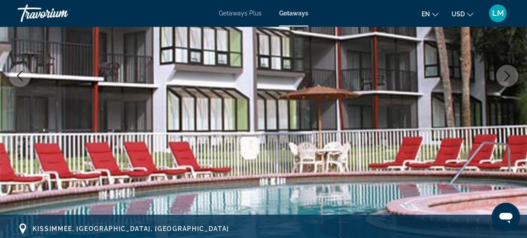
scroll to position [281, 0]
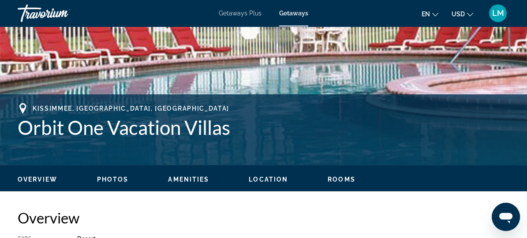
drag, startPoint x: 276, startPoint y: 177, endPoint x: 280, endPoint y: 173, distance: 5.6
click at [275, 175] on ul "Overview Photos Amenities Location Rooms Search" at bounding box center [264, 179] width 492 height 10
click at [267, 183] on button "Location" at bounding box center [268, 180] width 39 height 8
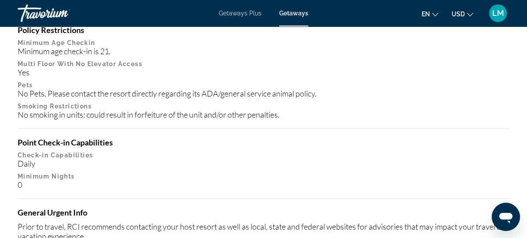
scroll to position [1336, 0]
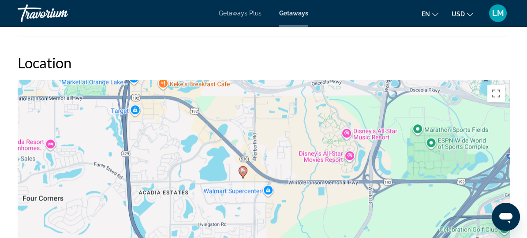
drag, startPoint x: 248, startPoint y: 231, endPoint x: 223, endPoint y: 196, distance: 43.0
click at [223, 196] on div "To activate drag with keyboard, press Alt + Enter. Once in keyboard drag state,…" at bounding box center [264, 212] width 492 height 265
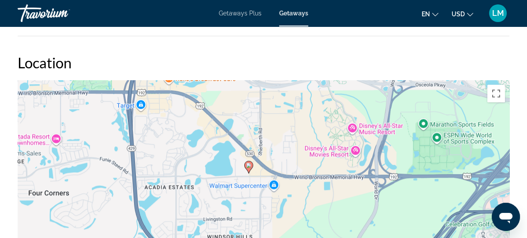
click at [413, 178] on div "To activate drag with keyboard, press Alt + Enter. Once in keyboard drag state,…" at bounding box center [264, 212] width 492 height 265
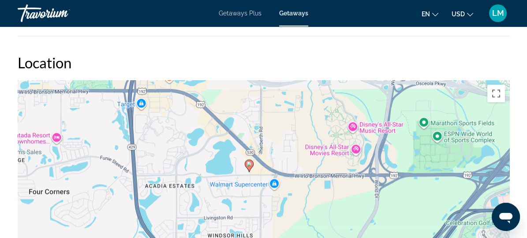
click at [268, 206] on div "To activate drag with keyboard, press Alt + Enter. Once in keyboard drag state,…" at bounding box center [264, 212] width 492 height 265
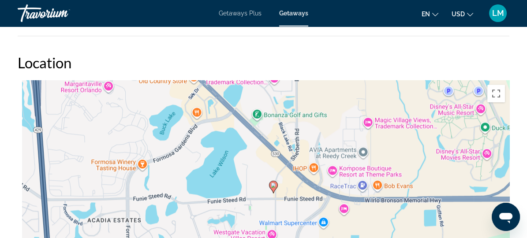
drag, startPoint x: 327, startPoint y: 187, endPoint x: 372, endPoint y: 243, distance: 71.3
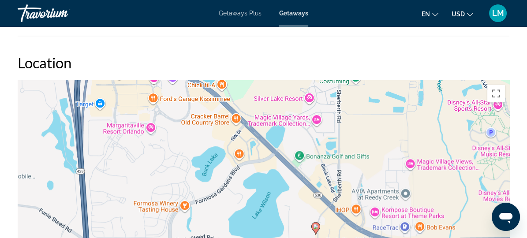
drag, startPoint x: 257, startPoint y: 193, endPoint x: 303, endPoint y: 238, distance: 63.7
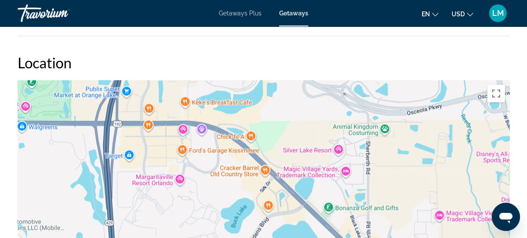
drag, startPoint x: 198, startPoint y: 204, endPoint x: 206, endPoint y: 222, distance: 19.5
click at [206, 222] on div "To activate drag with keyboard, press Alt + Enter. Once in keyboard drag state,…" at bounding box center [264, 212] width 492 height 265
click at [201, 217] on div "To activate drag with keyboard, press Alt + Enter. Once in keyboard drag state,…" at bounding box center [264, 212] width 492 height 265
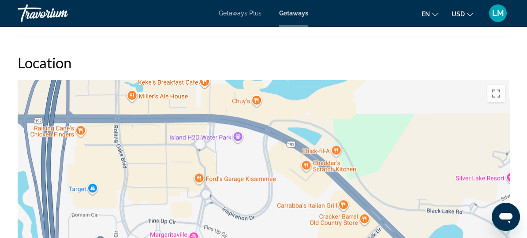
drag, startPoint x: 263, startPoint y: 152, endPoint x: 298, endPoint y: 242, distance: 97.1
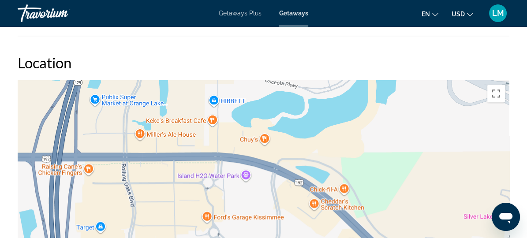
drag, startPoint x: 161, startPoint y: 168, endPoint x: 169, endPoint y: 211, distance: 43.5
click at [169, 211] on div "Main content" at bounding box center [264, 212] width 492 height 265
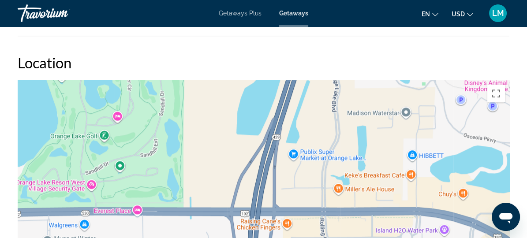
drag, startPoint x: 177, startPoint y: 190, endPoint x: 447, endPoint y: 195, distance: 269.7
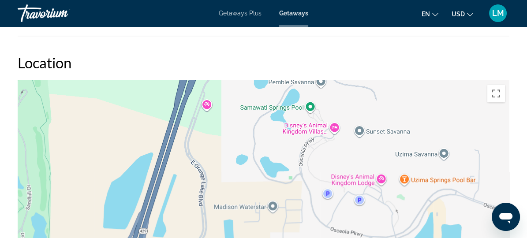
drag, startPoint x: 488, startPoint y: 143, endPoint x: 354, endPoint y: 237, distance: 163.2
click at [354, 237] on div "Main content" at bounding box center [264, 212] width 492 height 265
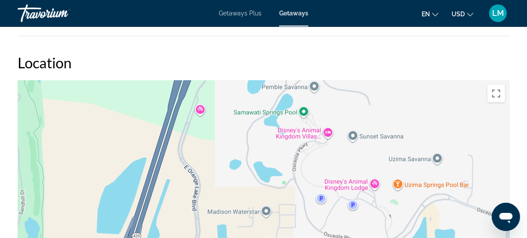
drag, startPoint x: 414, startPoint y: 221, endPoint x: 354, endPoint y: 259, distance: 71.6
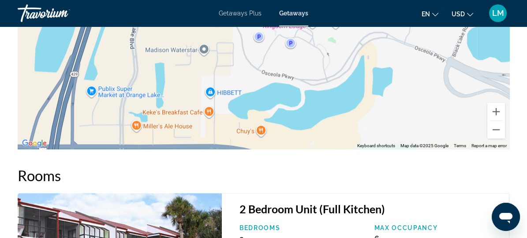
scroll to position [1532, 0]
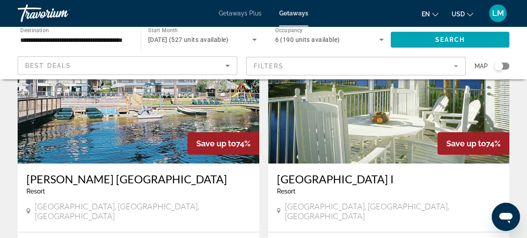
scroll to position [441, 0]
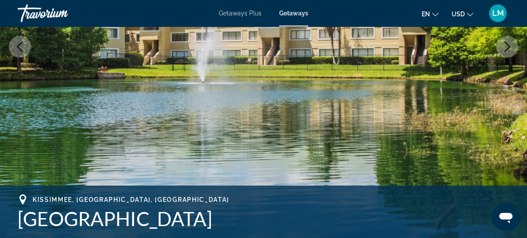
scroll to position [241, 0]
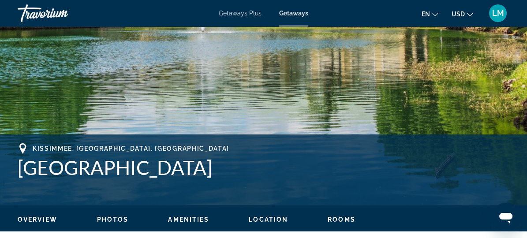
click at [267, 216] on span "Location" at bounding box center [268, 219] width 39 height 7
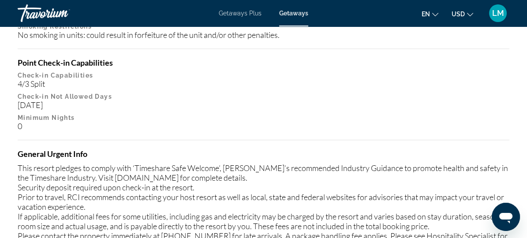
scroll to position [1628, 0]
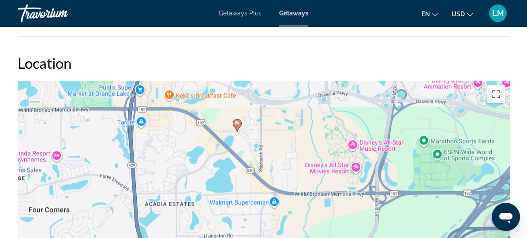
drag, startPoint x: 300, startPoint y: 211, endPoint x: 273, endPoint y: 129, distance: 86.5
click at [273, 129] on div "To activate drag with keyboard, press Alt + Enter. Once in keyboard drag state,…" at bounding box center [264, 213] width 492 height 265
click at [275, 130] on div "To activate drag with keyboard, press Alt + Enter. Once in keyboard drag state,…" at bounding box center [264, 213] width 492 height 265
click at [276, 130] on div "To activate drag with keyboard, press Alt + Enter. Once in keyboard drag state,…" at bounding box center [264, 213] width 492 height 265
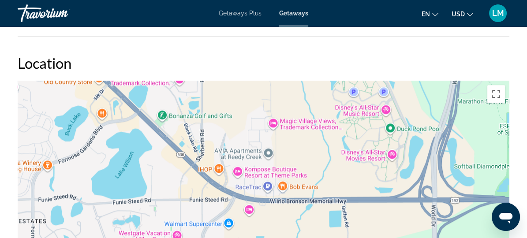
drag, startPoint x: 383, startPoint y: 222, endPoint x: 339, endPoint y: 165, distance: 71.1
click at [339, 165] on div "To activate drag with keyboard, press Alt + Enter. Once in keyboard drag state,…" at bounding box center [264, 213] width 492 height 265
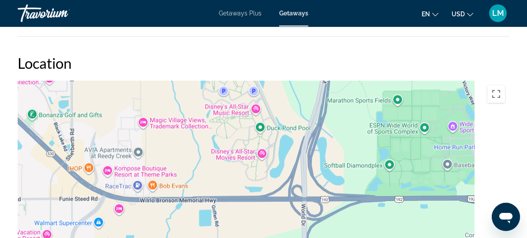
drag, startPoint x: 392, startPoint y: 185, endPoint x: 235, endPoint y: 183, distance: 157.1
click at [239, 184] on div "To activate drag with keyboard, press Alt + Enter. Once in keyboard drag state,…" at bounding box center [264, 213] width 492 height 265
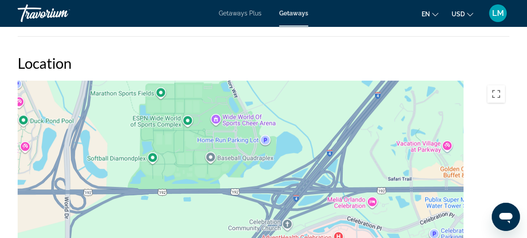
drag, startPoint x: 395, startPoint y: 182, endPoint x: 237, endPoint y: 179, distance: 158.5
click at [238, 179] on div "Main content" at bounding box center [264, 213] width 492 height 265
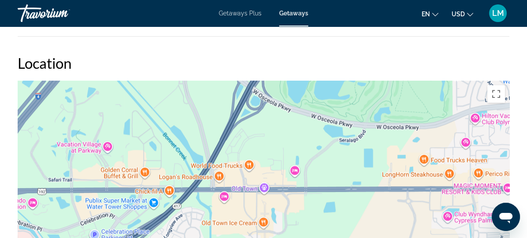
drag, startPoint x: 417, startPoint y: 185, endPoint x: 216, endPoint y: 188, distance: 200.8
click at [208, 188] on div "Main content" at bounding box center [264, 213] width 492 height 265
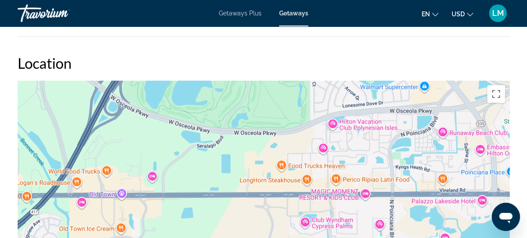
drag, startPoint x: 383, startPoint y: 186, endPoint x: 240, endPoint y: 192, distance: 143.5
click at [240, 192] on div "Main content" at bounding box center [264, 213] width 492 height 265
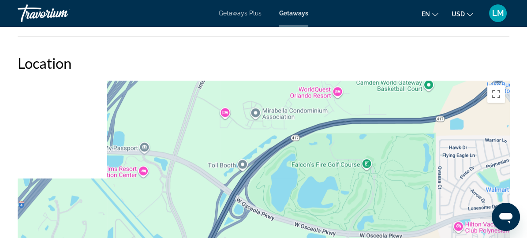
drag, startPoint x: 248, startPoint y: 156, endPoint x: 382, endPoint y: 259, distance: 169.3
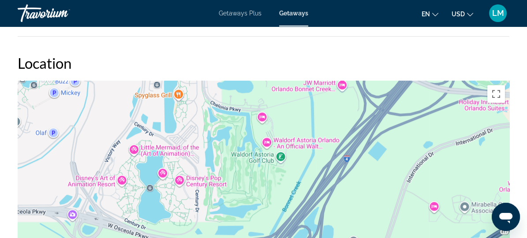
drag, startPoint x: 289, startPoint y: 162, endPoint x: 395, endPoint y: 213, distance: 116.9
click at [395, 213] on div "Main content" at bounding box center [264, 213] width 492 height 265
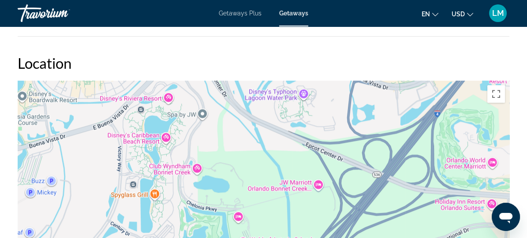
drag, startPoint x: 407, startPoint y: 145, endPoint x: 383, endPoint y: 244, distance: 101.9
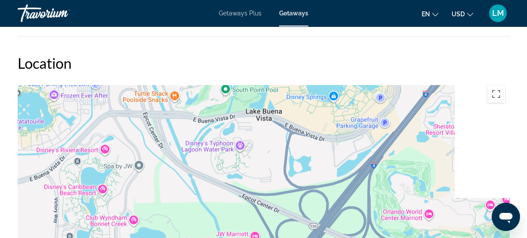
drag, startPoint x: 421, startPoint y: 146, endPoint x: 290, endPoint y: 227, distance: 154.2
click at [291, 226] on div "Main content" at bounding box center [264, 213] width 492 height 265
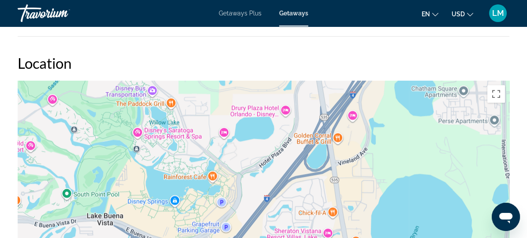
drag, startPoint x: 372, startPoint y: 147, endPoint x: 265, endPoint y: 252, distance: 149.2
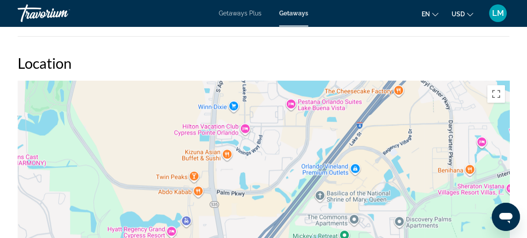
drag, startPoint x: 327, startPoint y: 158, endPoint x: 275, endPoint y: 248, distance: 103.5
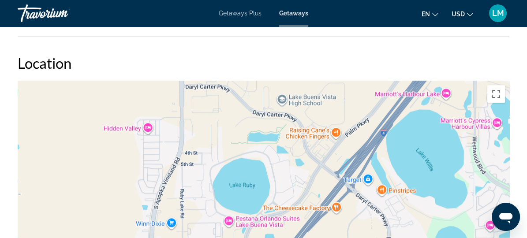
drag, startPoint x: 393, startPoint y: 131, endPoint x: 309, endPoint y: 259, distance: 152.8
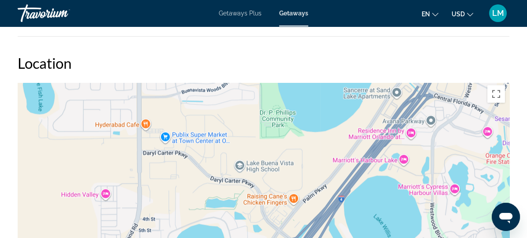
drag, startPoint x: 345, startPoint y: 171, endPoint x: 337, endPoint y: 203, distance: 32.3
click at [337, 203] on div "Main content" at bounding box center [264, 213] width 492 height 265
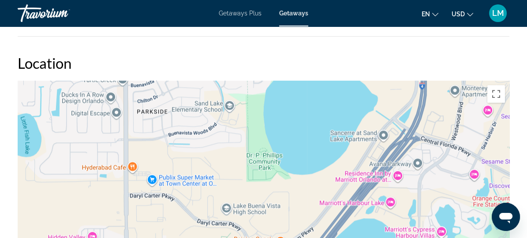
drag, startPoint x: 392, startPoint y: 147, endPoint x: 352, endPoint y: 212, distance: 76.5
click at [352, 212] on div "Main content" at bounding box center [264, 213] width 492 height 265
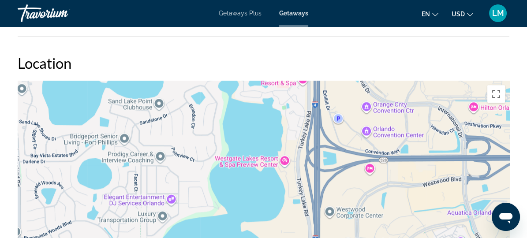
drag, startPoint x: 377, startPoint y: 184, endPoint x: 328, endPoint y: 214, distance: 58.1
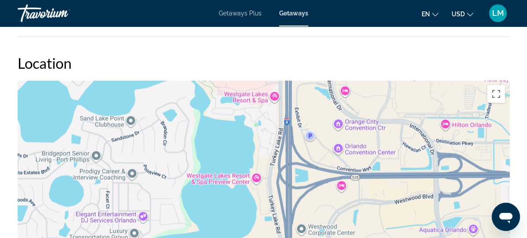
drag, startPoint x: 329, startPoint y: 189, endPoint x: 296, endPoint y: 158, distance: 46.2
click at [296, 159] on div "Main content" at bounding box center [264, 213] width 492 height 265
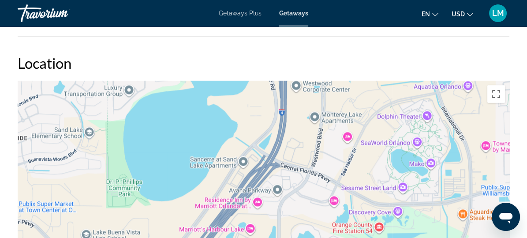
drag, startPoint x: 326, startPoint y: 217, endPoint x: 326, endPoint y: 150, distance: 66.2
click at [326, 150] on div "Main content" at bounding box center [264, 213] width 492 height 265
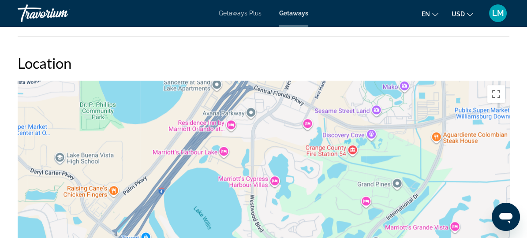
drag, startPoint x: 428, startPoint y: 233, endPoint x: 401, endPoint y: 152, distance: 85.0
click at [401, 152] on div "Main content" at bounding box center [264, 213] width 492 height 265
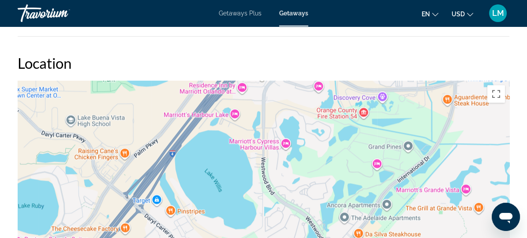
drag, startPoint x: 324, startPoint y: 179, endPoint x: 330, endPoint y: 153, distance: 26.7
click at [330, 154] on div "Main content" at bounding box center [264, 213] width 492 height 265
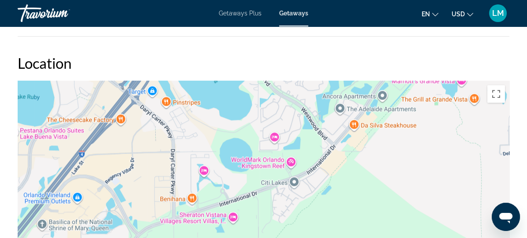
drag, startPoint x: 326, startPoint y: 223, endPoint x: 320, endPoint y: 115, distance: 108.7
click at [320, 115] on div "Main content" at bounding box center [264, 213] width 492 height 265
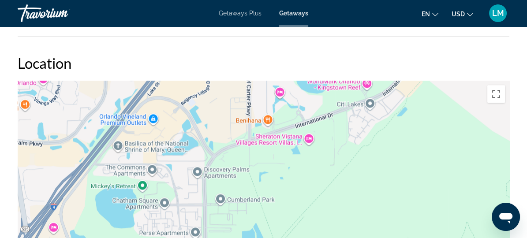
drag, startPoint x: 278, startPoint y: 199, endPoint x: 364, endPoint y: 153, distance: 96.8
click at [364, 153] on div "Main content" at bounding box center [264, 213] width 492 height 265
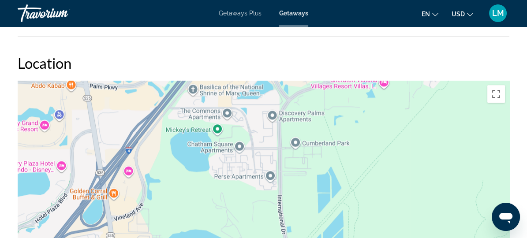
drag, startPoint x: 289, startPoint y: 197, endPoint x: 332, endPoint y: 160, distance: 56.6
click at [332, 160] on div "Main content" at bounding box center [264, 213] width 492 height 265
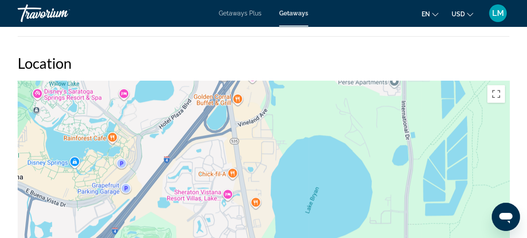
drag, startPoint x: 278, startPoint y: 186, endPoint x: 349, endPoint y: 135, distance: 87.2
click at [348, 136] on div "Main content" at bounding box center [264, 213] width 492 height 265
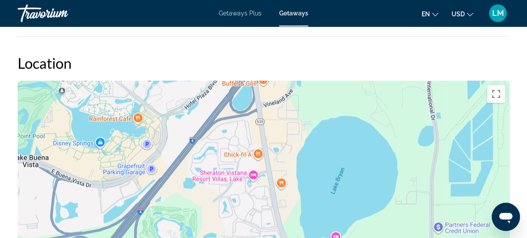
click at [297, 211] on div "Main content" at bounding box center [264, 213] width 492 height 265
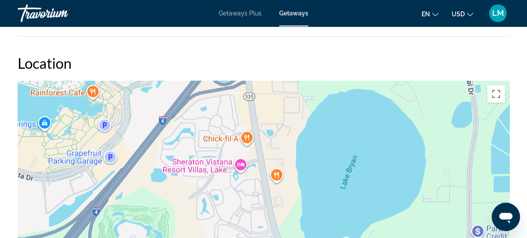
click at [297, 211] on div "Main content" at bounding box center [264, 213] width 492 height 265
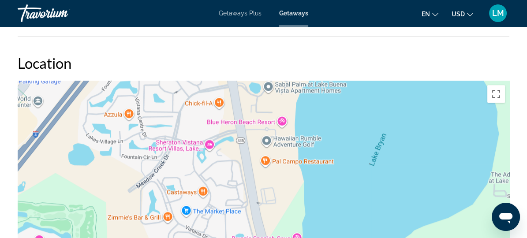
drag, startPoint x: 294, startPoint y: 218, endPoint x: 294, endPoint y: 238, distance: 19.9
click at [294, 237] on div "Main content" at bounding box center [264, 213] width 492 height 265
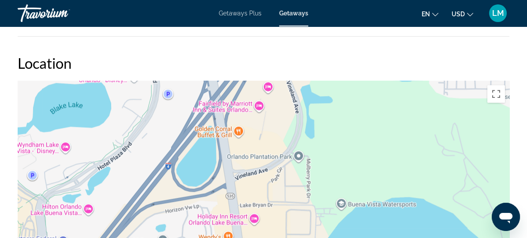
drag, startPoint x: 301, startPoint y: 201, endPoint x: 303, endPoint y: 252, distance: 50.4
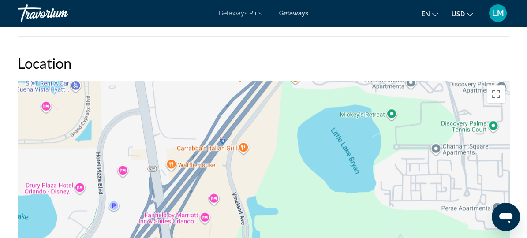
drag, startPoint x: 330, startPoint y: 182, endPoint x: 287, endPoint y: 259, distance: 87.9
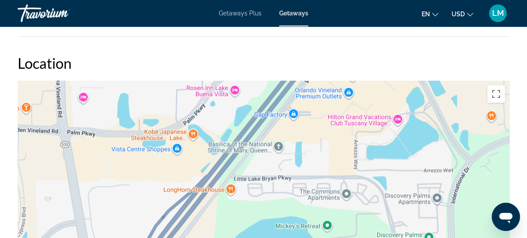
drag, startPoint x: 273, startPoint y: 196, endPoint x: 237, endPoint y: 259, distance: 72.7
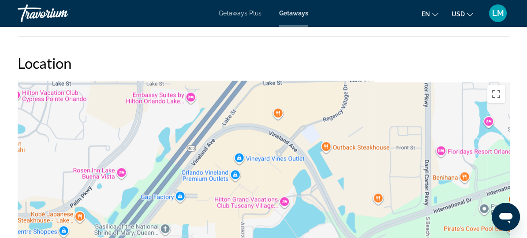
drag, startPoint x: 301, startPoint y: 175, endPoint x: 185, endPoint y: 259, distance: 143.4
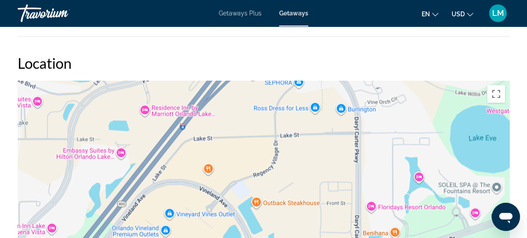
drag, startPoint x: 314, startPoint y: 179, endPoint x: 246, endPoint y: 235, distance: 88.0
click at [246, 235] on div "Main content" at bounding box center [264, 213] width 492 height 265
drag, startPoint x: 296, startPoint y: 184, endPoint x: 343, endPoint y: 117, distance: 82.0
click at [340, 123] on div "Main content" at bounding box center [264, 213] width 492 height 265
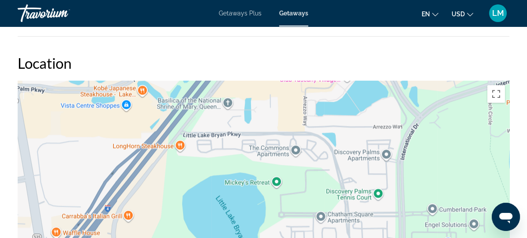
drag, startPoint x: 306, startPoint y: 132, endPoint x: 318, endPoint y: 117, distance: 19.1
click at [318, 117] on div "Main content" at bounding box center [264, 213] width 492 height 265
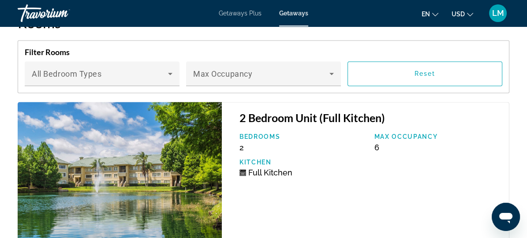
scroll to position [1989, 0]
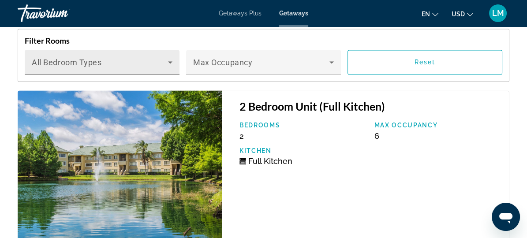
click at [169, 60] on icon "Main content" at bounding box center [170, 62] width 11 height 11
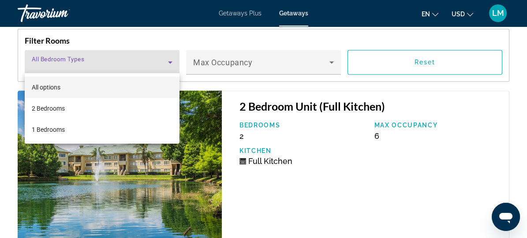
click at [318, 181] on div at bounding box center [263, 119] width 527 height 238
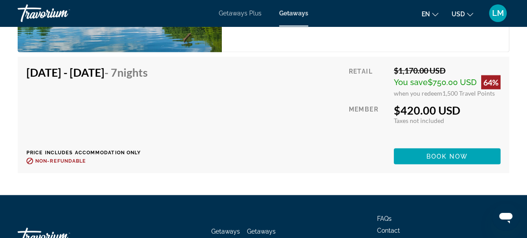
scroll to position [3072, 0]
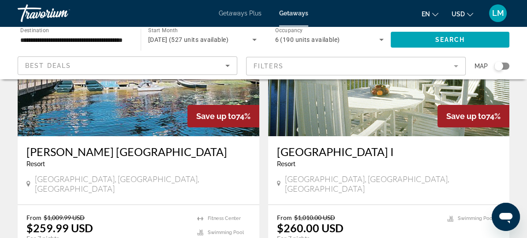
scroll to position [441, 0]
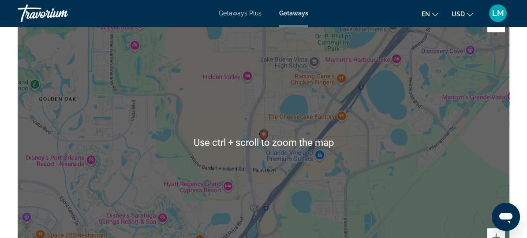
scroll to position [1163, 0]
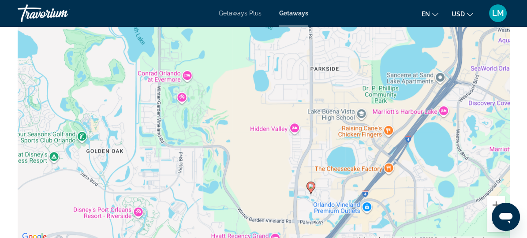
drag, startPoint x: 218, startPoint y: 122, endPoint x: 266, endPoint y: 207, distance: 97.2
click at [266, 207] on div "To activate drag with keyboard, press Alt + Enter. Once in keyboard drag state,…" at bounding box center [264, 110] width 492 height 265
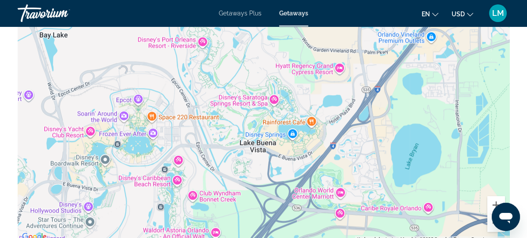
drag, startPoint x: 266, startPoint y: 207, endPoint x: 330, endPoint y: 35, distance: 182.8
click at [330, 35] on div "To activate drag with keyboard, press Alt + Enter. Once in keyboard drag state,…" at bounding box center [264, 110] width 492 height 265
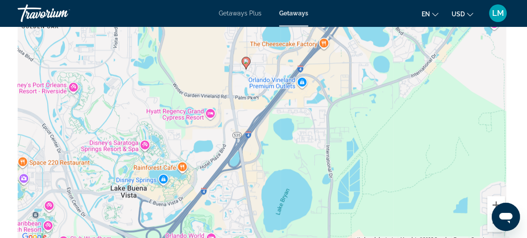
drag, startPoint x: 329, startPoint y: 36, endPoint x: 200, endPoint y: 86, distance: 138.2
click at [193, 86] on div "To activate drag with keyboard, press Alt + Enter. Once in keyboard drag state,…" at bounding box center [264, 110] width 492 height 265
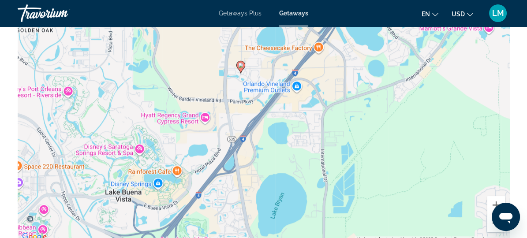
click at [221, 77] on div "To activate drag with keyboard, press Alt + Enter. Once in keyboard drag state,…" at bounding box center [264, 110] width 492 height 265
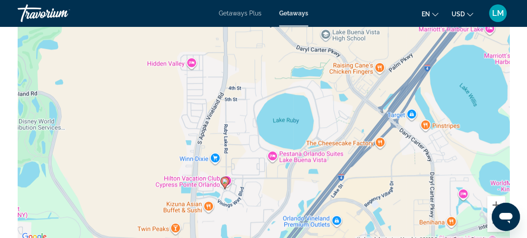
drag, startPoint x: 313, startPoint y: 92, endPoint x: 263, endPoint y: 244, distance: 160.6
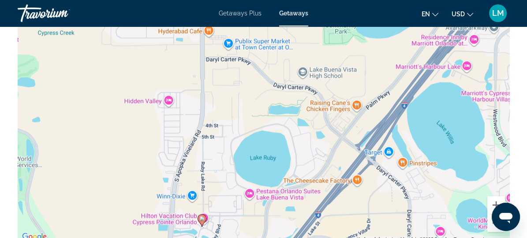
drag, startPoint x: 265, startPoint y: 139, endPoint x: 267, endPoint y: 94, distance: 45.1
click at [267, 102] on div "To activate drag with keyboard, press Alt + Enter. Once in keyboard drag state,…" at bounding box center [264, 110] width 492 height 265
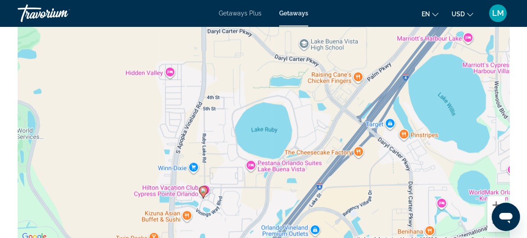
click at [266, 203] on div "To activate drag with keyboard, press Alt + Enter. Once in keyboard drag state,…" at bounding box center [264, 110] width 492 height 265
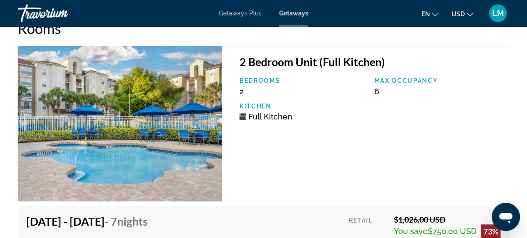
scroll to position [1404, 0]
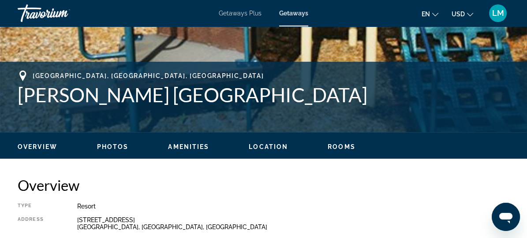
scroll to position [361, 0]
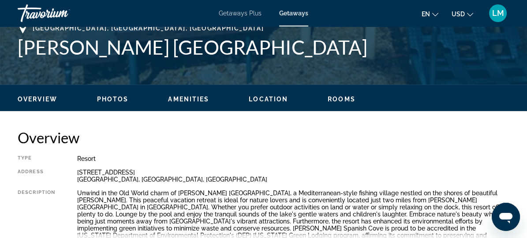
click at [258, 99] on span "Location" at bounding box center [268, 99] width 39 height 7
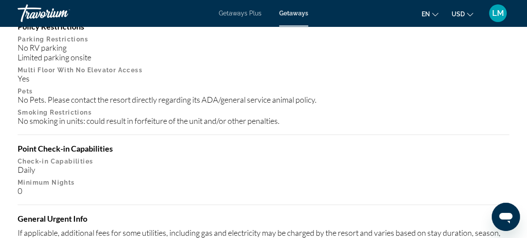
scroll to position [1452, 0]
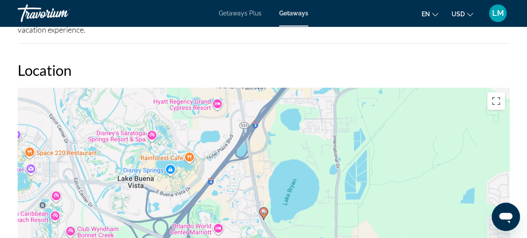
click at [236, 187] on div "To activate drag with keyboard, press Alt + Enter. Once in keyboard drag state,…" at bounding box center [264, 220] width 492 height 265
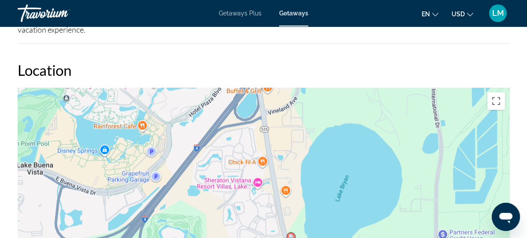
click at [246, 203] on div "To activate drag with keyboard, press Alt + Enter. Once in keyboard drag state,…" at bounding box center [264, 220] width 492 height 265
click at [247, 203] on div "To activate drag with keyboard, press Alt + Enter. Once in keyboard drag state,…" at bounding box center [264, 220] width 492 height 265
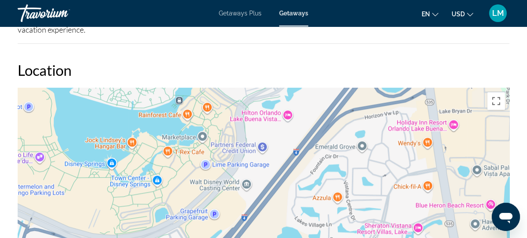
drag, startPoint x: 200, startPoint y: 182, endPoint x: 350, endPoint y: 249, distance: 164.9
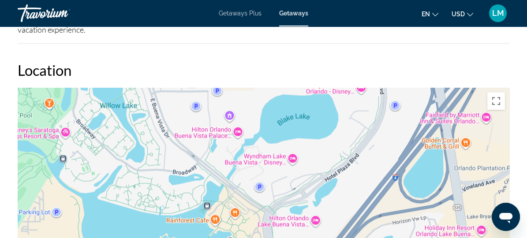
drag, startPoint x: 307, startPoint y: 133, endPoint x: 336, endPoint y: 239, distance: 109.7
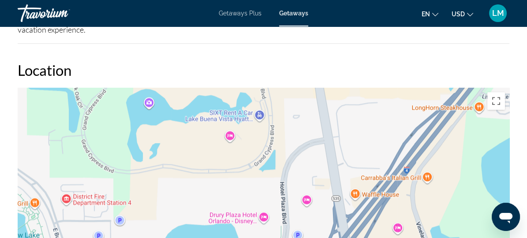
drag, startPoint x: 376, startPoint y: 129, endPoint x: 277, endPoint y: 259, distance: 163.1
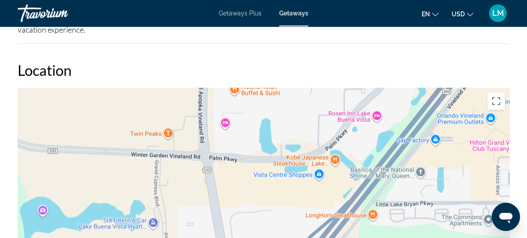
drag, startPoint x: 375, startPoint y: 121, endPoint x: 271, endPoint y: 226, distance: 147.0
click at [271, 226] on div "Main content" at bounding box center [264, 220] width 492 height 265
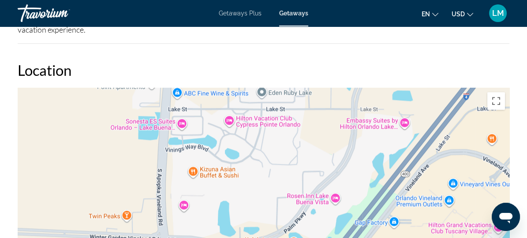
drag, startPoint x: 316, startPoint y: 130, endPoint x: 280, endPoint y: 196, distance: 75.4
click at [280, 196] on div "Main content" at bounding box center [264, 220] width 492 height 265
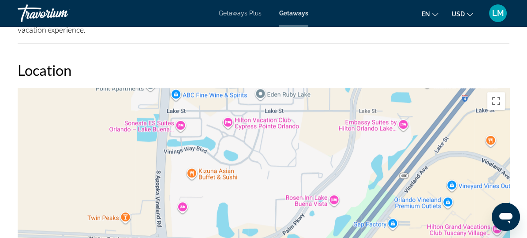
click at [297, 175] on div "Main content" at bounding box center [264, 220] width 492 height 265
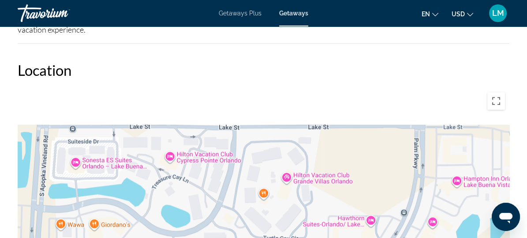
drag, startPoint x: 295, startPoint y: 110, endPoint x: 306, endPoint y: 203, distance: 92.9
click at [306, 203] on div "Main content" at bounding box center [264, 220] width 492 height 265
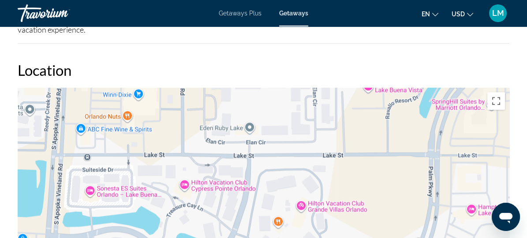
drag, startPoint x: 258, startPoint y: 161, endPoint x: 308, endPoint y: 227, distance: 82.6
click at [308, 227] on div "Main content" at bounding box center [264, 220] width 492 height 265
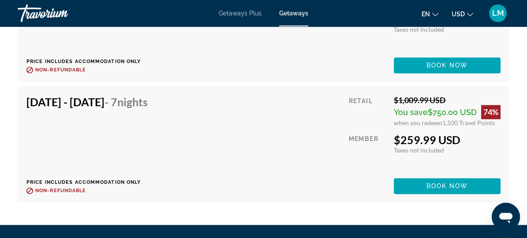
scroll to position [2215, 0]
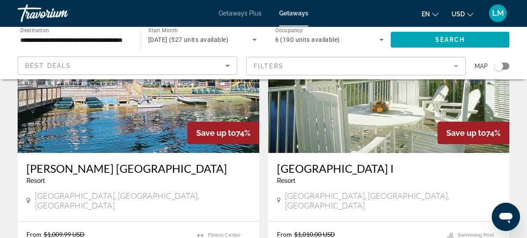
scroll to position [401, 0]
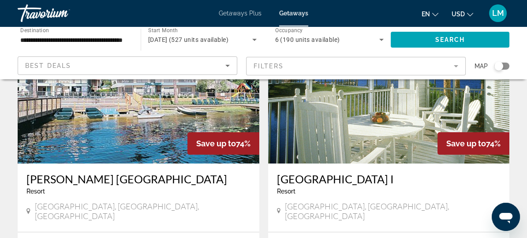
click at [268, 116] on img "Main content" at bounding box center [389, 93] width 242 height 141
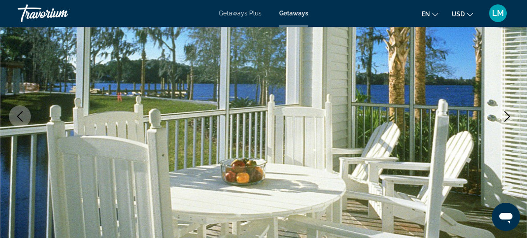
scroll to position [120, 0]
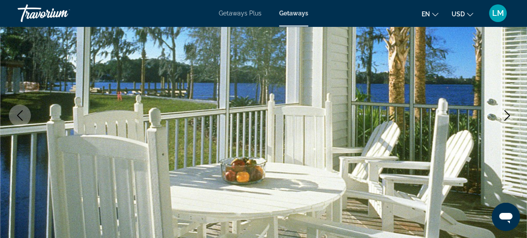
click at [510, 115] on icon "Next image" at bounding box center [507, 115] width 11 height 11
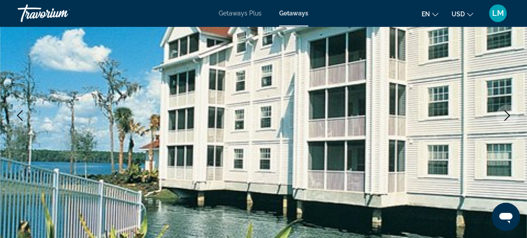
click at [510, 115] on icon "Next image" at bounding box center [507, 115] width 11 height 11
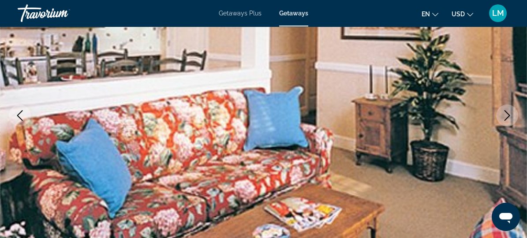
click at [510, 115] on icon "Next image" at bounding box center [507, 115] width 11 height 11
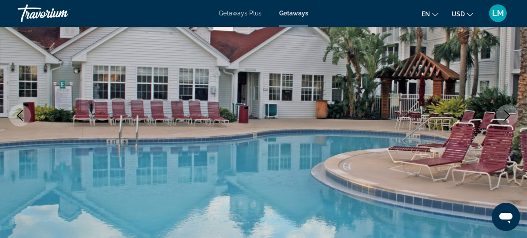
click at [510, 115] on icon "Next image" at bounding box center [507, 115] width 11 height 11
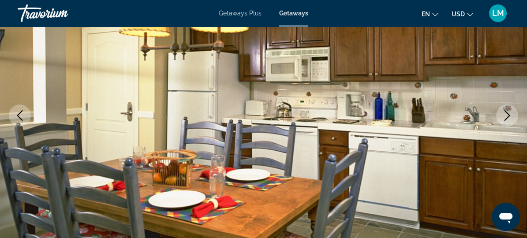
click at [510, 115] on icon "Next image" at bounding box center [507, 115] width 11 height 11
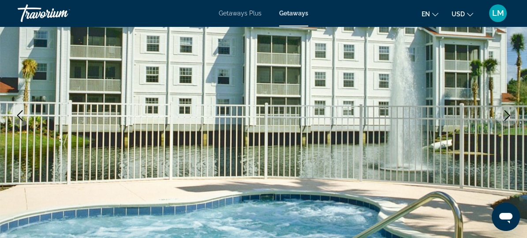
click at [510, 115] on icon "Next image" at bounding box center [507, 115] width 11 height 11
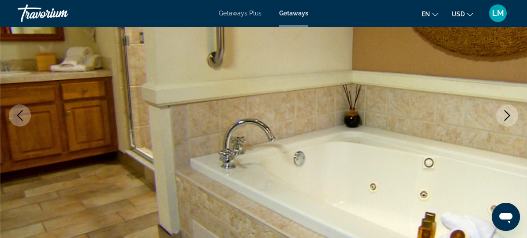
click at [510, 115] on icon "Next image" at bounding box center [507, 115] width 11 height 11
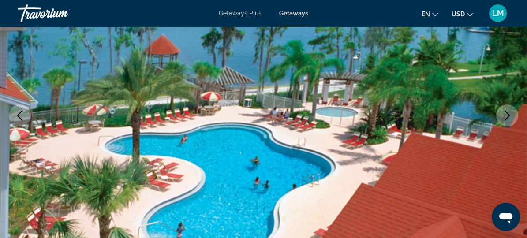
click at [510, 115] on icon "Next image" at bounding box center [507, 115] width 11 height 11
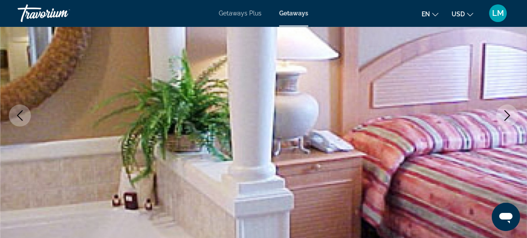
click at [510, 115] on icon "Next image" at bounding box center [507, 115] width 11 height 11
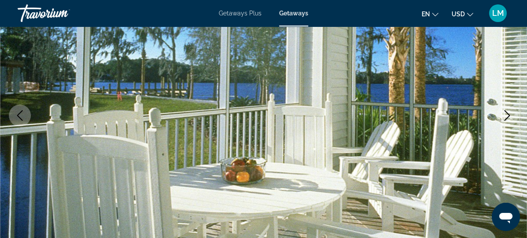
click at [510, 115] on icon "Next image" at bounding box center [507, 115] width 11 height 11
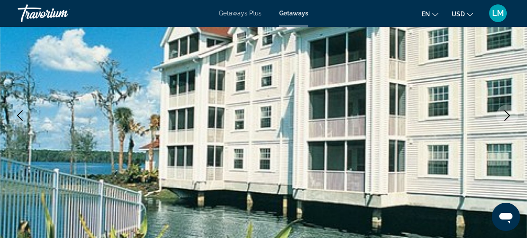
click at [512, 114] on icon "Next image" at bounding box center [507, 115] width 11 height 11
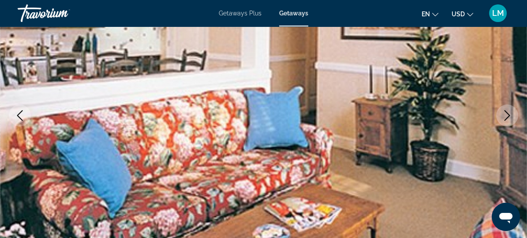
click at [508, 115] on icon "Next image" at bounding box center [508, 115] width 6 height 11
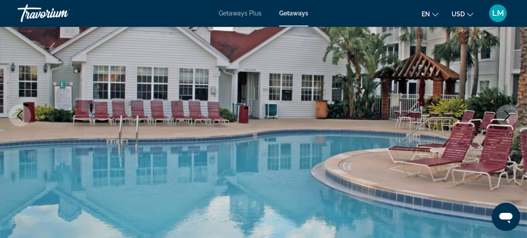
click at [504, 115] on icon "Next image" at bounding box center [507, 115] width 11 height 11
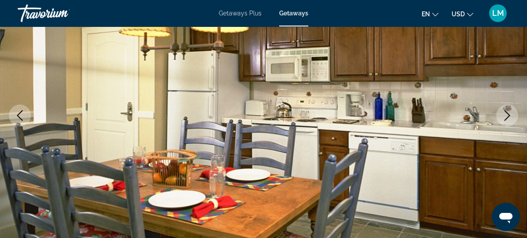
click at [504, 115] on icon "Next image" at bounding box center [507, 115] width 11 height 11
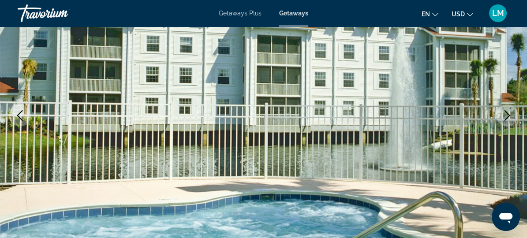
click at [504, 115] on icon "Next image" at bounding box center [507, 115] width 11 height 11
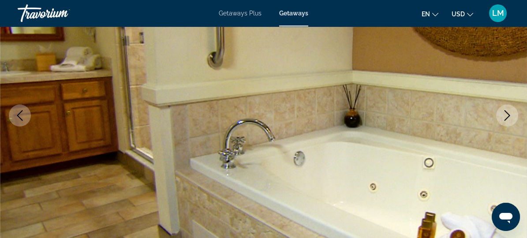
click at [504, 115] on icon "Next image" at bounding box center [507, 115] width 11 height 11
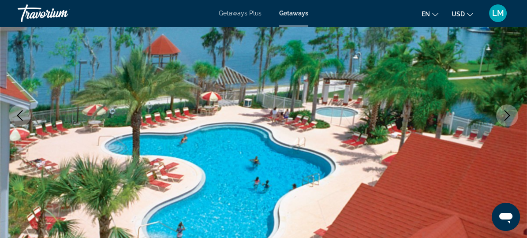
click at [503, 115] on icon "Next image" at bounding box center [507, 115] width 11 height 11
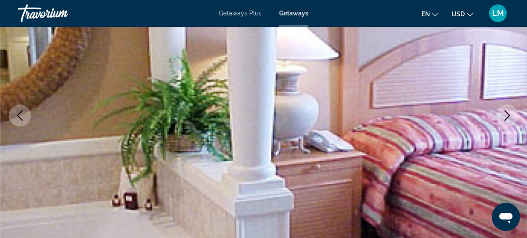
click at [501, 115] on button "Next image" at bounding box center [507, 116] width 22 height 22
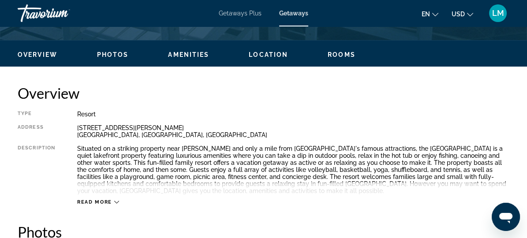
scroll to position [361, 0]
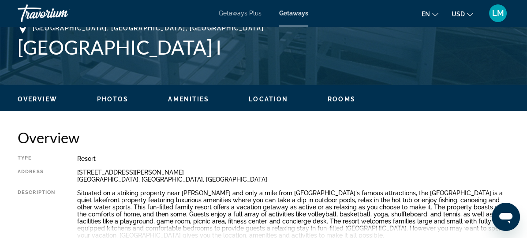
click at [344, 94] on ul "Overview Photos Amenities Location Rooms Search" at bounding box center [264, 99] width 492 height 10
click at [344, 97] on span "Rooms" at bounding box center [342, 99] width 28 height 7
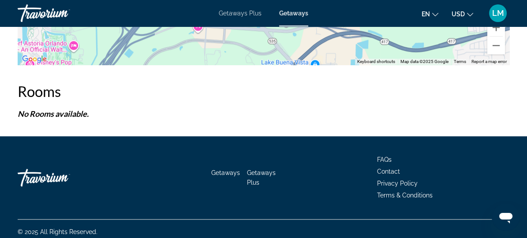
scroll to position [1509, 0]
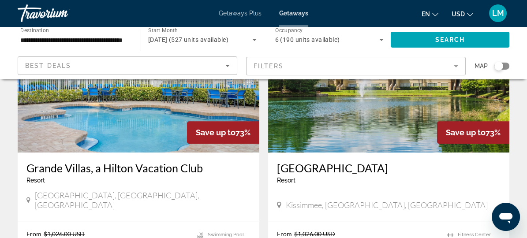
scroll to position [682, 0]
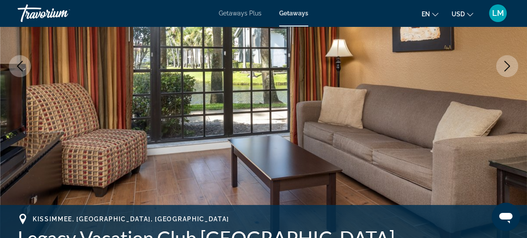
scroll to position [200, 0]
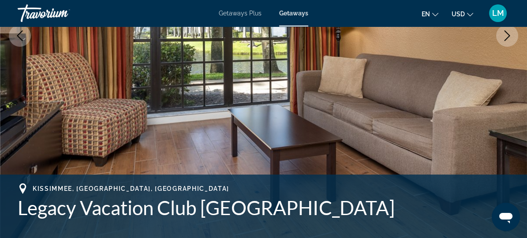
click at [506, 37] on icon "Next image" at bounding box center [507, 35] width 11 height 11
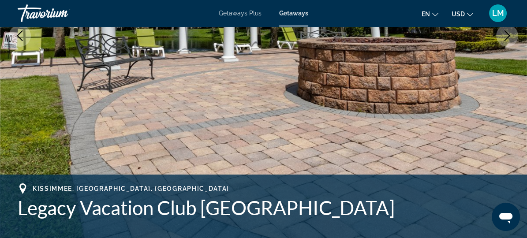
click at [506, 37] on icon "Next image" at bounding box center [507, 35] width 11 height 11
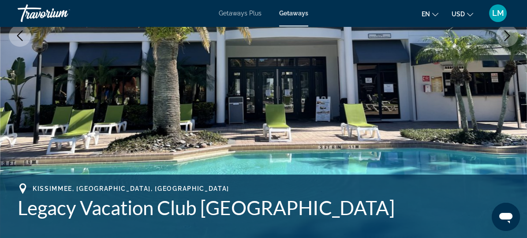
click at [506, 37] on icon "Next image" at bounding box center [507, 35] width 11 height 11
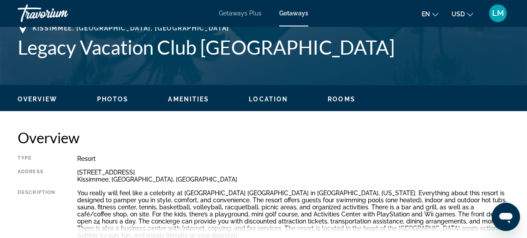
click at [347, 96] on span "Rooms" at bounding box center [342, 99] width 28 height 7
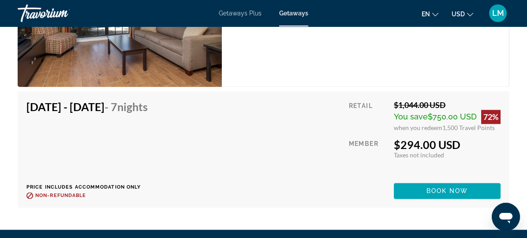
scroll to position [1852, 0]
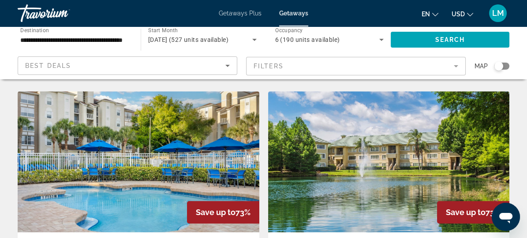
scroll to position [642, 0]
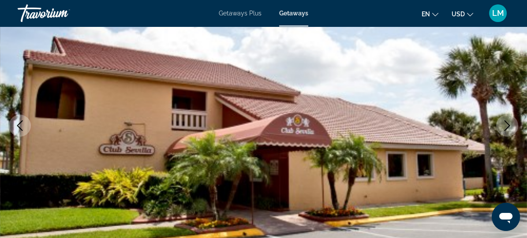
scroll to position [160, 0]
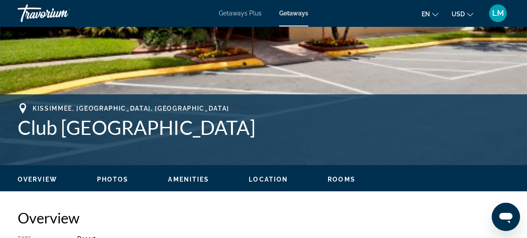
click at [277, 177] on span "Location" at bounding box center [268, 179] width 39 height 7
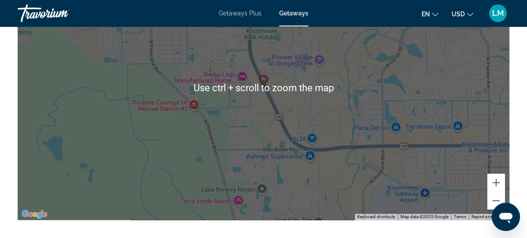
scroll to position [1626, 0]
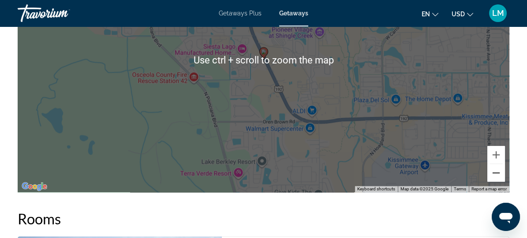
click at [496, 165] on button "Zoom out" at bounding box center [497, 173] width 18 height 18
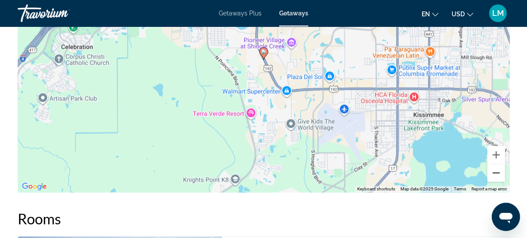
click at [496, 165] on button "Zoom out" at bounding box center [497, 173] width 18 height 18
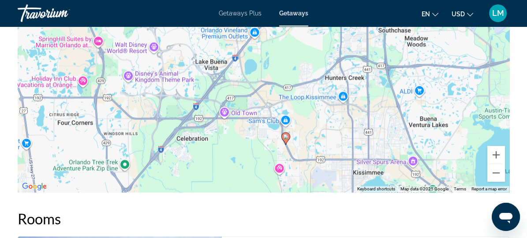
drag, startPoint x: 300, startPoint y: 113, endPoint x: 321, endPoint y: 199, distance: 89.6
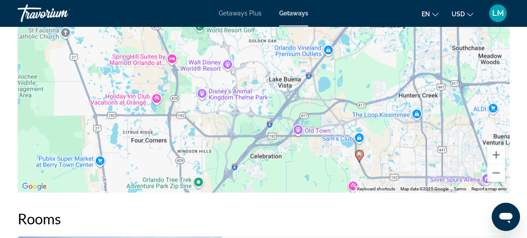
drag, startPoint x: 245, startPoint y: 157, endPoint x: 316, endPoint y: 150, distance: 71.0
click at [316, 150] on div "To activate drag with keyboard, press Alt + Enter. Once in keyboard drag state,…" at bounding box center [264, 60] width 492 height 265
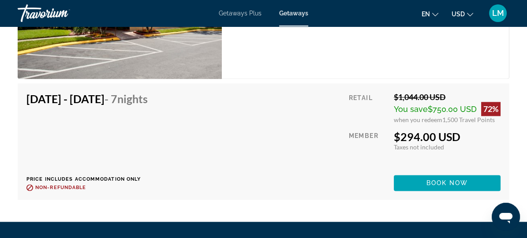
scroll to position [1987, 0]
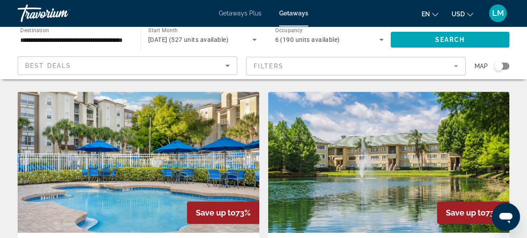
scroll to position [682, 0]
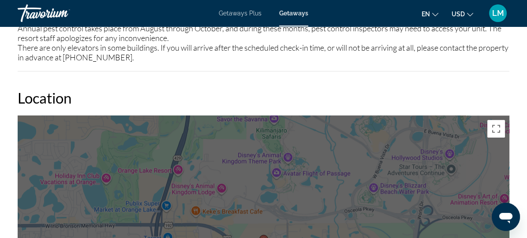
scroll to position [1564, 0]
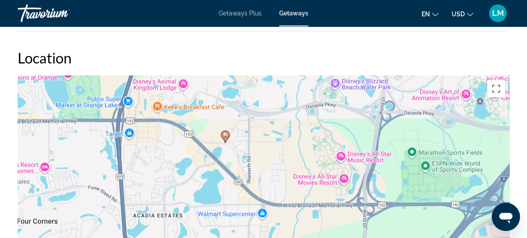
drag, startPoint x: 338, startPoint y: 207, endPoint x: 300, endPoint y: 141, distance: 75.8
click at [300, 141] on div "To activate drag with keyboard, press Alt + Enter. Once in keyboard drag state,…" at bounding box center [264, 207] width 492 height 265
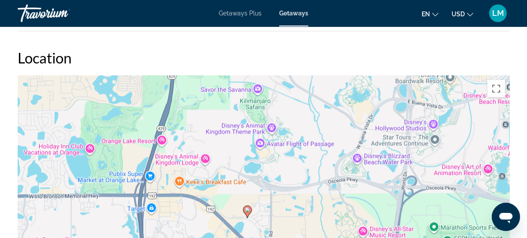
drag, startPoint x: 280, startPoint y: 158, endPoint x: 302, endPoint y: 234, distance: 79.0
click at [302, 234] on div "To activate drag with keyboard, press Alt + Enter. Once in keyboard drag state,…" at bounding box center [264, 207] width 492 height 265
click at [302, 230] on div "To activate drag with keyboard, press Alt + Enter. Once in keyboard drag state,…" at bounding box center [264, 207] width 492 height 265
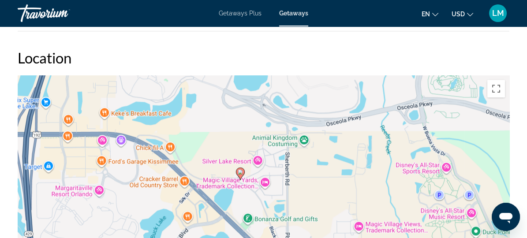
drag, startPoint x: 283, startPoint y: 220, endPoint x: 331, endPoint y: 194, distance: 55.1
click at [331, 194] on div "To activate drag with keyboard, press Alt + Enter. Once in keyboard drag state,…" at bounding box center [264, 207] width 492 height 265
click at [327, 196] on div "To activate drag with keyboard, press Alt + Enter. Once in keyboard drag state,…" at bounding box center [264, 207] width 492 height 265
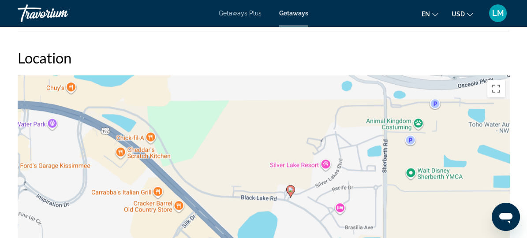
drag, startPoint x: 258, startPoint y: 197, endPoint x: 396, endPoint y: 231, distance: 141.8
click at [396, 231] on div "To activate drag with keyboard, press Alt + Enter. Once in keyboard drag state,…" at bounding box center [264, 207] width 492 height 265
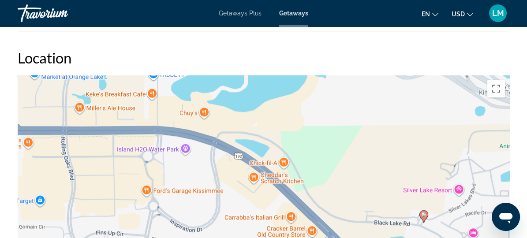
drag, startPoint x: 232, startPoint y: 168, endPoint x: 322, endPoint y: 182, distance: 90.6
click at [322, 182] on div "To activate drag with keyboard, press Alt + Enter. Once in keyboard drag state,…" at bounding box center [264, 207] width 492 height 265
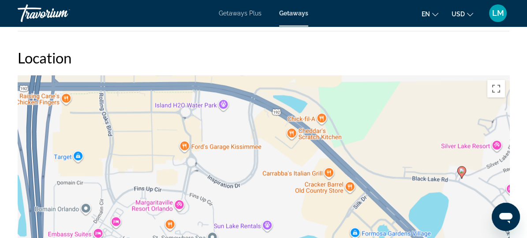
drag, startPoint x: 216, startPoint y: 222, endPoint x: 255, endPoint y: 178, distance: 58.8
click at [255, 178] on div "To activate drag with keyboard, press Alt + Enter. Once in keyboard drag state,…" at bounding box center [264, 207] width 492 height 265
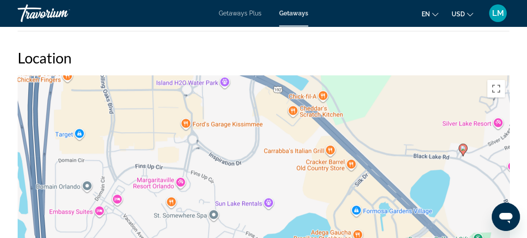
drag, startPoint x: 245, startPoint y: 214, endPoint x: 247, endPoint y: 186, distance: 28.7
click at [247, 186] on div "To activate drag with keyboard, press Alt + Enter. Once in keyboard drag state,…" at bounding box center [264, 207] width 492 height 265
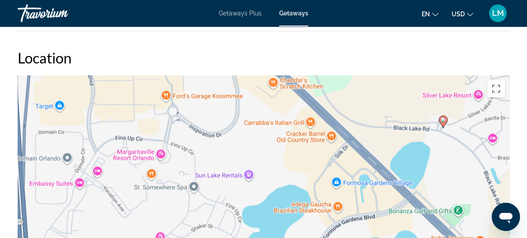
drag, startPoint x: 278, startPoint y: 198, endPoint x: 258, endPoint y: 176, distance: 29.4
click at [258, 176] on div "To activate drag with keyboard, press Alt + Enter. Once in keyboard drag state,…" at bounding box center [264, 207] width 492 height 265
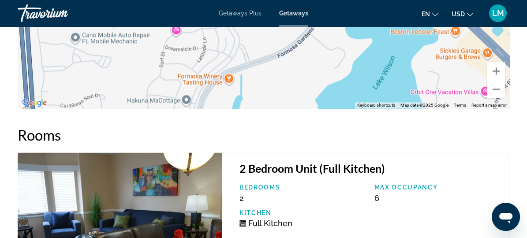
scroll to position [1725, 0]
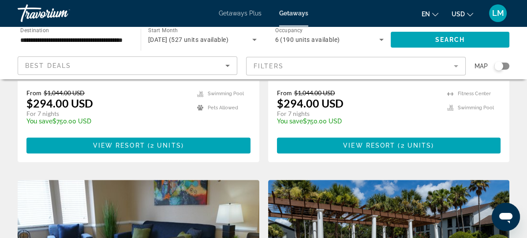
scroll to position [1043, 0]
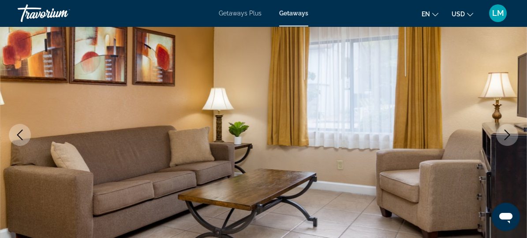
scroll to position [120, 0]
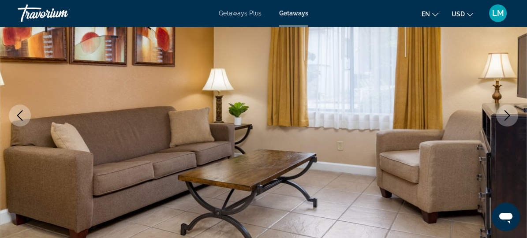
click at [510, 115] on icon "Next image" at bounding box center [507, 115] width 11 height 11
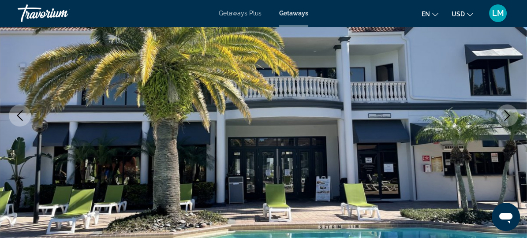
click at [510, 115] on icon "Next image" at bounding box center [507, 115] width 11 height 11
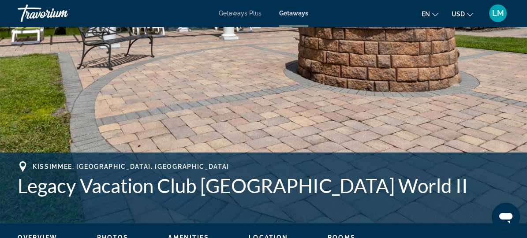
scroll to position [241, 0]
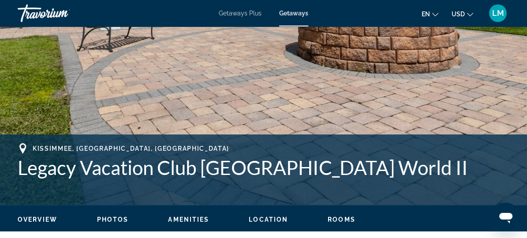
click at [343, 218] on span "Rooms" at bounding box center [342, 219] width 28 height 7
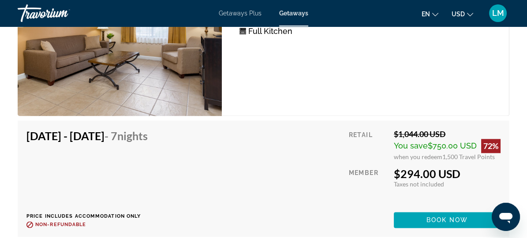
scroll to position [1989, 0]
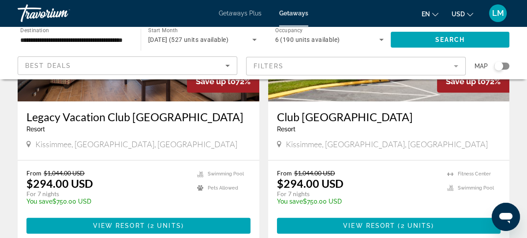
scroll to position [1043, 0]
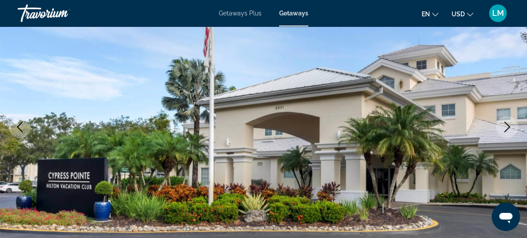
scroll to position [120, 0]
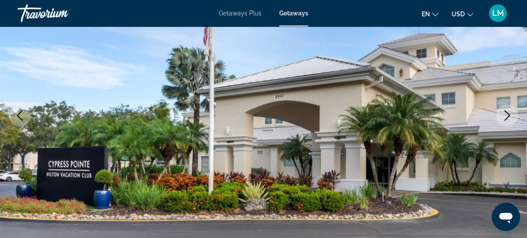
click at [507, 109] on button "Next image" at bounding box center [507, 116] width 22 height 22
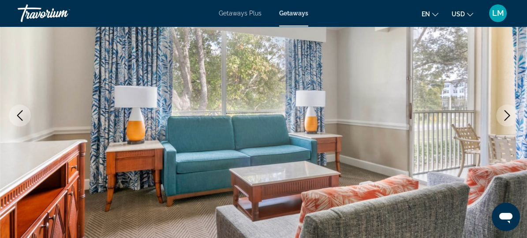
click at [504, 109] on button "Next image" at bounding box center [507, 116] width 22 height 22
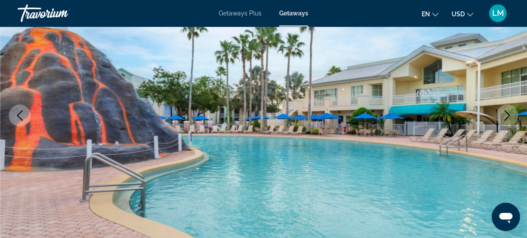
click at [504, 109] on button "Next image" at bounding box center [507, 116] width 22 height 22
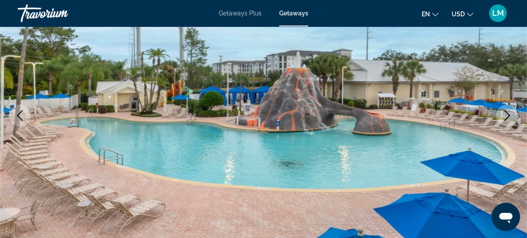
click at [507, 115] on icon "Next image" at bounding box center [507, 115] width 11 height 11
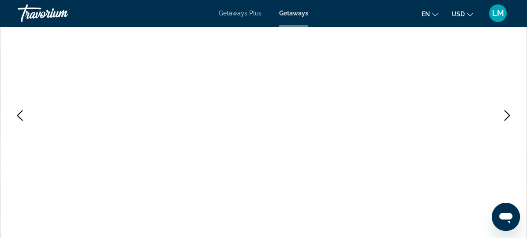
click at [503, 116] on icon "Next image" at bounding box center [507, 115] width 11 height 11
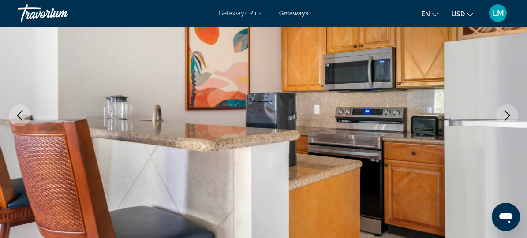
click at [502, 116] on icon "Next image" at bounding box center [507, 115] width 11 height 11
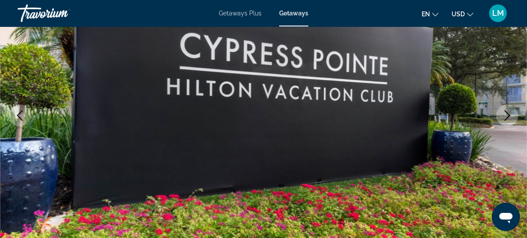
click at [502, 116] on icon "Next image" at bounding box center [507, 115] width 11 height 11
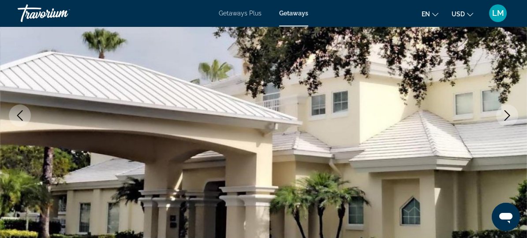
scroll to position [160, 0]
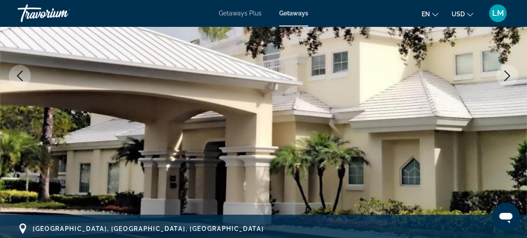
click at [505, 74] on icon "Next image" at bounding box center [507, 76] width 11 height 11
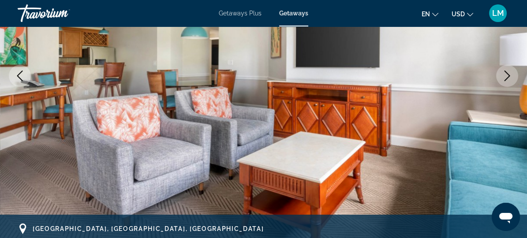
click at [505, 74] on icon "Next image" at bounding box center [507, 76] width 11 height 11
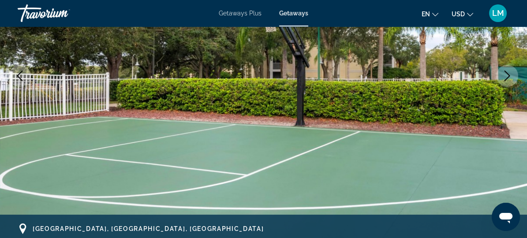
click at [504, 74] on icon "Next image" at bounding box center [507, 76] width 11 height 11
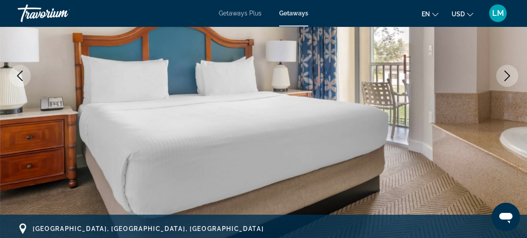
click at [501, 74] on button "Next image" at bounding box center [507, 76] width 22 height 22
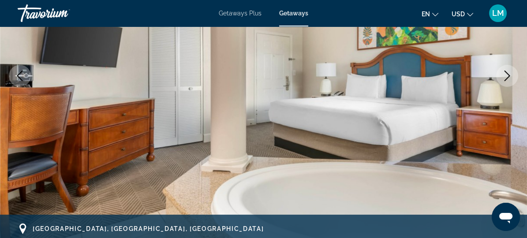
click at [501, 74] on button "Next image" at bounding box center [507, 76] width 22 height 22
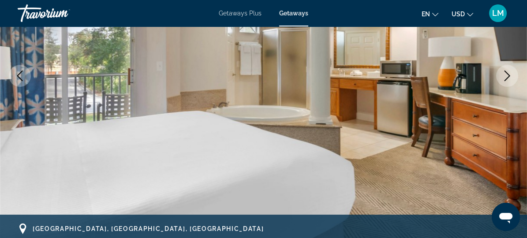
click at [501, 74] on button "Next image" at bounding box center [507, 76] width 22 height 22
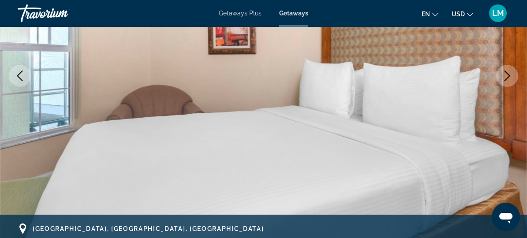
click at [501, 74] on button "Next image" at bounding box center [507, 76] width 22 height 22
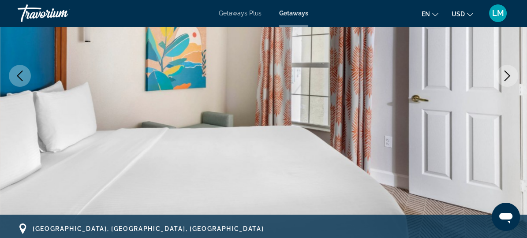
click at [501, 74] on button "Next image" at bounding box center [507, 76] width 22 height 22
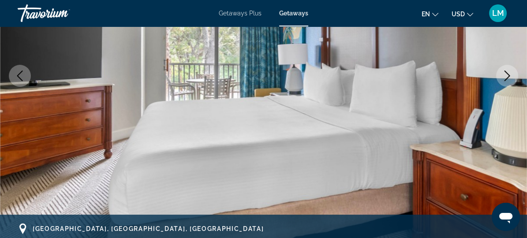
click at [501, 74] on button "Next image" at bounding box center [507, 76] width 22 height 22
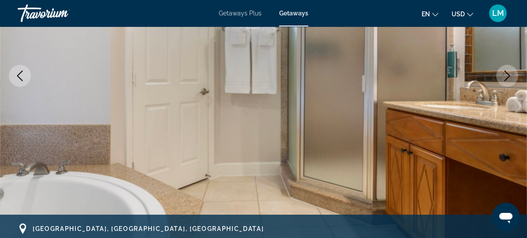
click at [505, 74] on icon "Next image" at bounding box center [507, 76] width 11 height 11
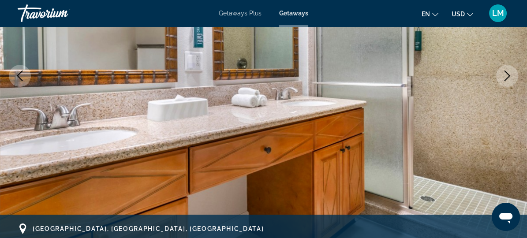
click at [505, 74] on icon "Next image" at bounding box center [507, 76] width 11 height 11
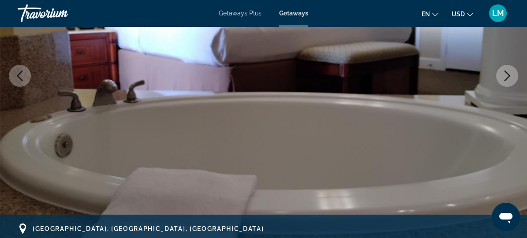
click at [505, 74] on icon "Next image" at bounding box center [507, 76] width 11 height 11
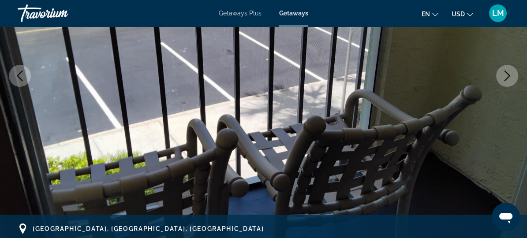
click at [505, 74] on icon "Next image" at bounding box center [507, 76] width 11 height 11
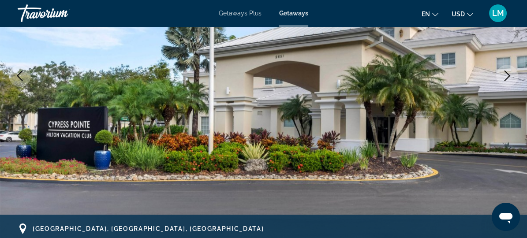
click at [505, 74] on icon "Next image" at bounding box center [507, 76] width 11 height 11
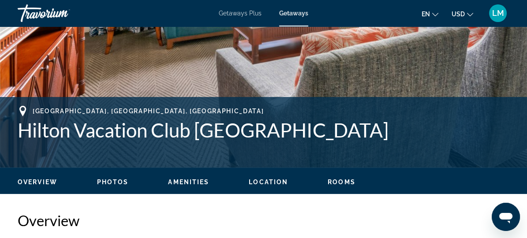
scroll to position [321, 0]
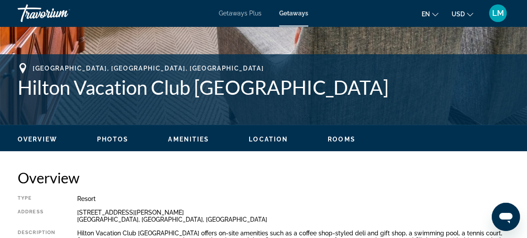
click at [277, 141] on span "Location" at bounding box center [268, 139] width 39 height 7
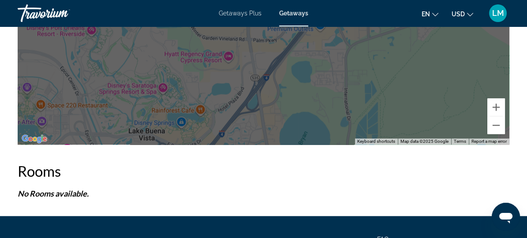
scroll to position [1651, 0]
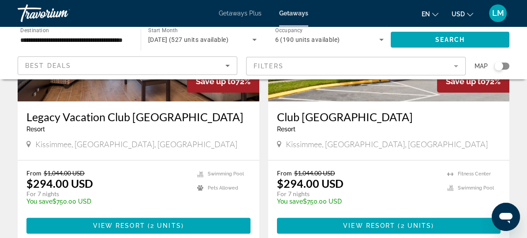
scroll to position [1203, 0]
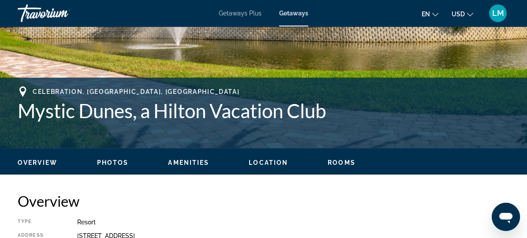
scroll to position [321, 0]
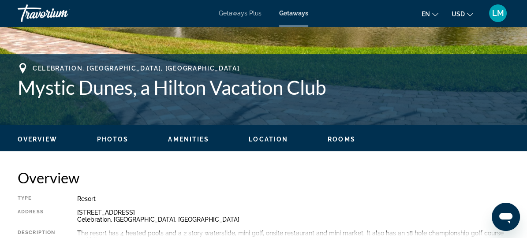
click at [260, 139] on span "Location" at bounding box center [268, 139] width 39 height 7
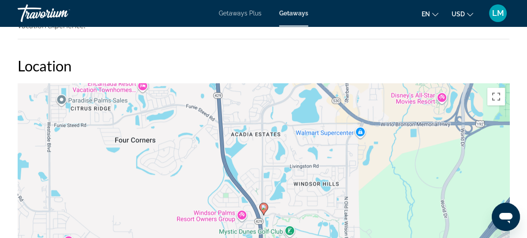
scroll to position [1123, 0]
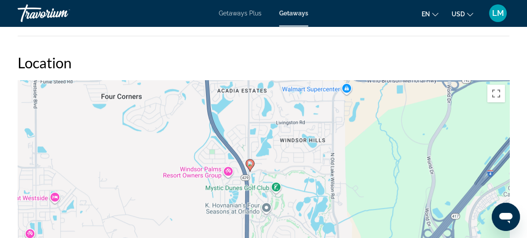
drag, startPoint x: 294, startPoint y: 207, endPoint x: 281, endPoint y: 166, distance: 43.7
click at [281, 166] on div "To activate drag with keyboard, press Alt + Enter. Once in keyboard drag state,…" at bounding box center [264, 212] width 492 height 265
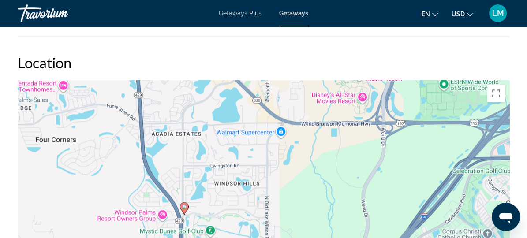
drag, startPoint x: 410, startPoint y: 152, endPoint x: 250, endPoint y: 218, distance: 173.2
click at [250, 218] on div "To activate drag with keyboard, press Alt + Enter. Once in keyboard drag state,…" at bounding box center [264, 212] width 492 height 265
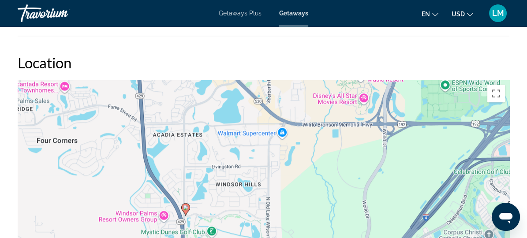
click at [221, 165] on div "To activate drag with keyboard, press Alt + Enter. Once in keyboard drag state,…" at bounding box center [264, 212] width 492 height 265
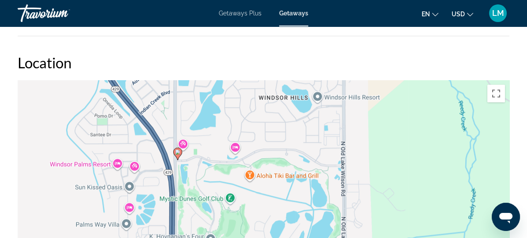
drag, startPoint x: 302, startPoint y: 230, endPoint x: 337, endPoint y: 121, distance: 114.4
click at [337, 122] on div "To activate drag with keyboard, press Alt + Enter. Once in keyboard drag state,…" at bounding box center [264, 212] width 492 height 265
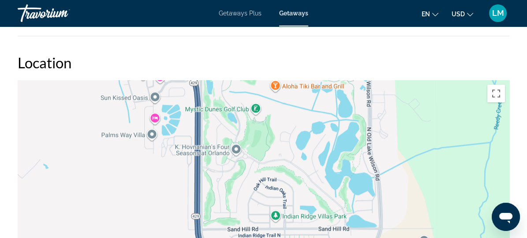
drag, startPoint x: 316, startPoint y: 202, endPoint x: 330, endPoint y: 124, distance: 79.7
click at [330, 124] on div "To activate drag with keyboard, press Alt + Enter. Once in keyboard drag state,…" at bounding box center [264, 212] width 492 height 265
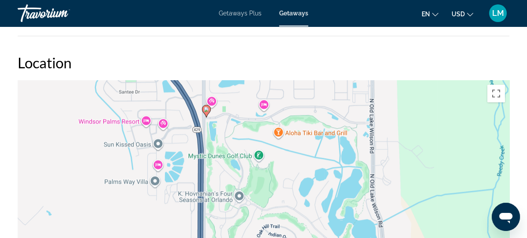
drag, startPoint x: 301, startPoint y: 123, endPoint x: 308, endPoint y: 208, distance: 85.0
click at [308, 208] on div "To activate drag with keyboard, press Alt + Enter. Once in keyboard drag state,…" at bounding box center [264, 212] width 492 height 265
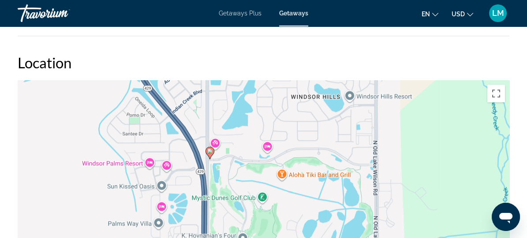
click at [264, 118] on div "To activate drag with keyboard, press Alt + Enter. Once in keyboard drag state,…" at bounding box center [264, 212] width 492 height 265
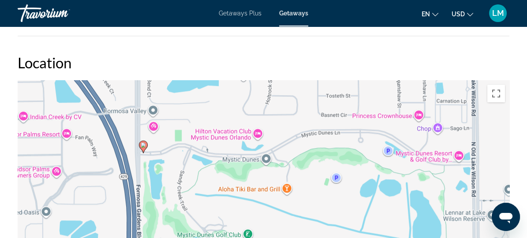
drag, startPoint x: 316, startPoint y: 184, endPoint x: 303, endPoint y: 134, distance: 51.9
click at [303, 134] on div "To activate drag with keyboard, press Alt + Enter. Once in keyboard drag state,…" at bounding box center [264, 212] width 492 height 265
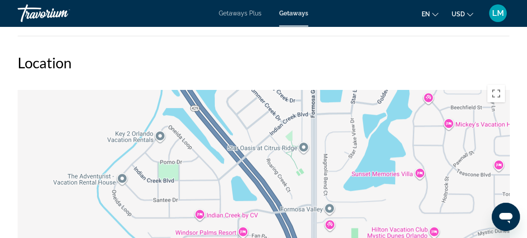
drag, startPoint x: 229, startPoint y: 150, endPoint x: 378, endPoint y: 236, distance: 171.2
click at [377, 236] on div "To activate drag with keyboard, press Alt + Enter. Once in keyboard drag state,…" at bounding box center [264, 212] width 492 height 265
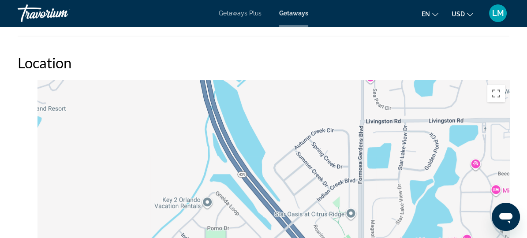
drag, startPoint x: 297, startPoint y: 124, endPoint x: 322, endPoint y: 214, distance: 92.6
click at [323, 213] on div "To activate drag with keyboard, press Alt + Enter. Once in keyboard drag state,…" at bounding box center [264, 212] width 492 height 265
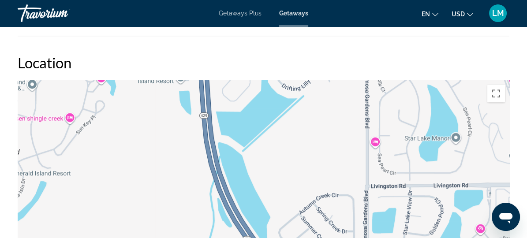
drag, startPoint x: 295, startPoint y: 143, endPoint x: 312, endPoint y: 224, distance: 82.1
click at [312, 222] on div "To activate drag with keyboard, press Alt + Enter. Once in keyboard drag state,…" at bounding box center [264, 212] width 492 height 265
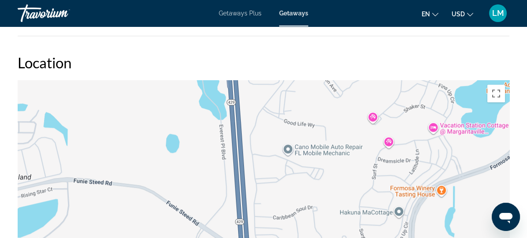
drag, startPoint x: 271, startPoint y: 151, endPoint x: 282, endPoint y: 255, distance: 104.3
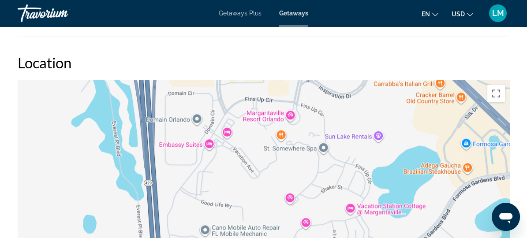
drag, startPoint x: 293, startPoint y: 135, endPoint x: 211, endPoint y: 179, distance: 92.8
click at [211, 179] on div "Main content" at bounding box center [264, 212] width 492 height 265
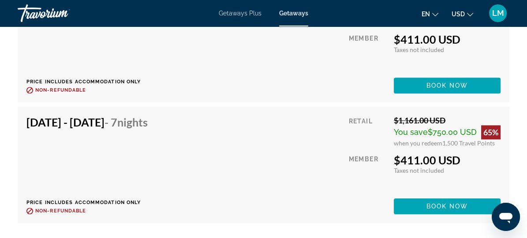
scroll to position [1725, 0]
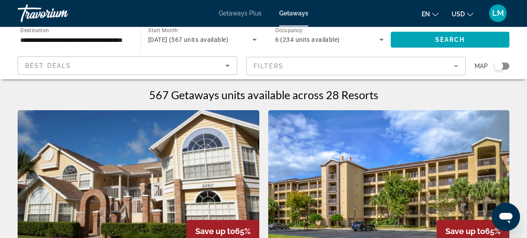
scroll to position [40, 0]
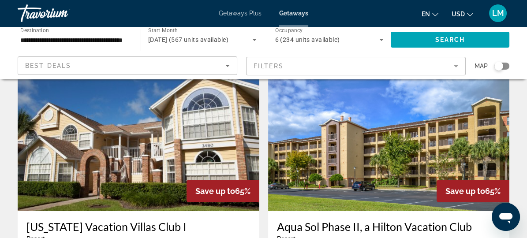
click at [268, 162] on img "Main content" at bounding box center [389, 140] width 242 height 141
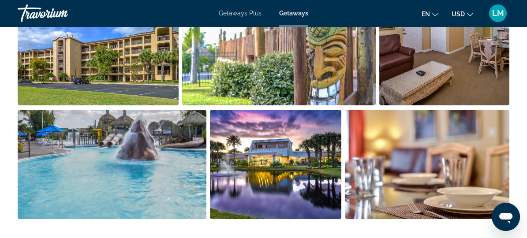
scroll to position [602, 0]
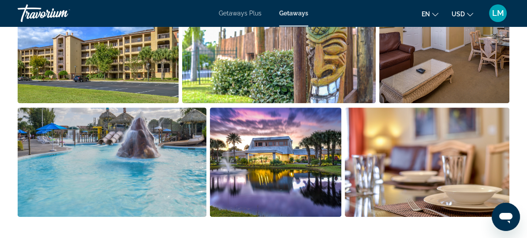
click at [428, 90] on img "Open full-screen image slider" at bounding box center [445, 48] width 130 height 109
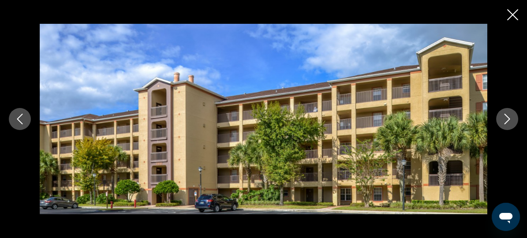
click at [506, 122] on icon "Next image" at bounding box center [507, 119] width 11 height 11
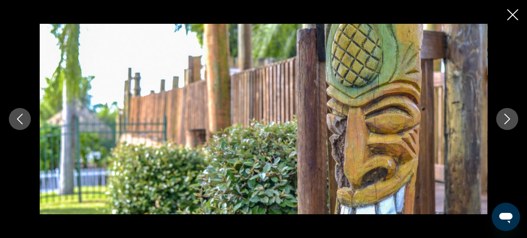
click at [509, 120] on icon "Next image" at bounding box center [507, 119] width 11 height 11
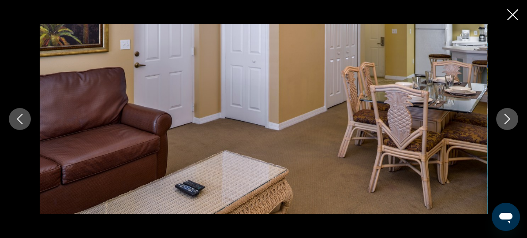
click at [509, 120] on icon "Next image" at bounding box center [507, 119] width 11 height 11
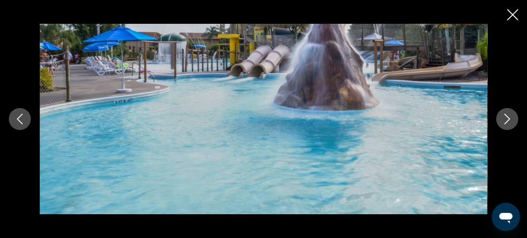
click at [509, 120] on icon "Next image" at bounding box center [507, 119] width 11 height 11
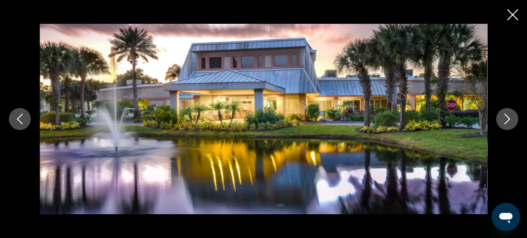
click at [509, 120] on icon "Next image" at bounding box center [507, 119] width 11 height 11
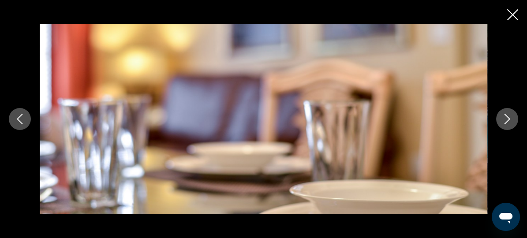
click at [506, 120] on icon "Next image" at bounding box center [507, 119] width 11 height 11
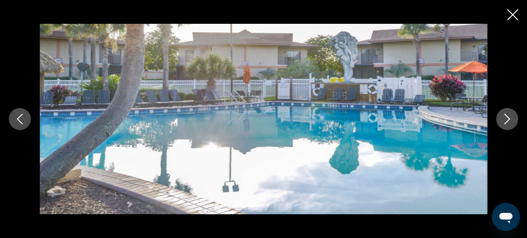
click at [506, 120] on icon "Next image" at bounding box center [507, 119] width 11 height 11
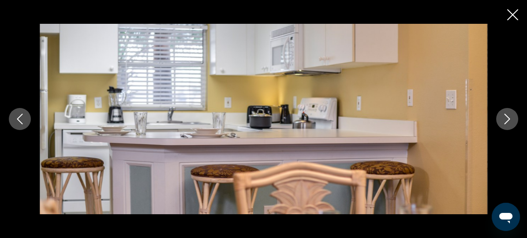
click at [506, 120] on icon "Next image" at bounding box center [507, 119] width 11 height 11
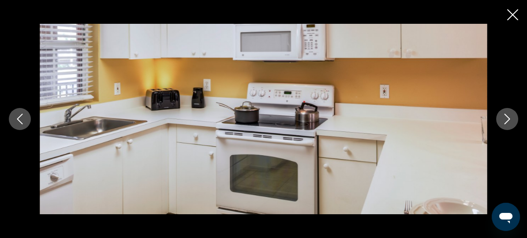
click at [506, 120] on icon "Next image" at bounding box center [507, 119] width 11 height 11
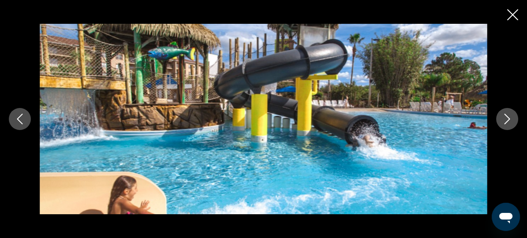
click at [506, 120] on icon "Next image" at bounding box center [507, 119] width 11 height 11
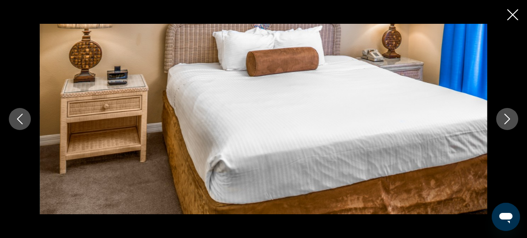
click at [506, 120] on icon "Next image" at bounding box center [507, 119] width 11 height 11
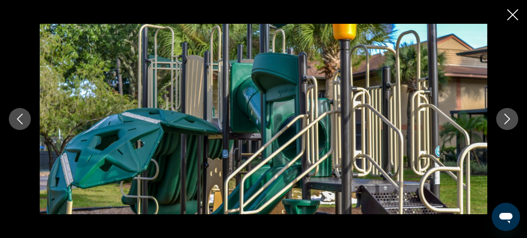
click at [506, 120] on icon "Next image" at bounding box center [507, 119] width 11 height 11
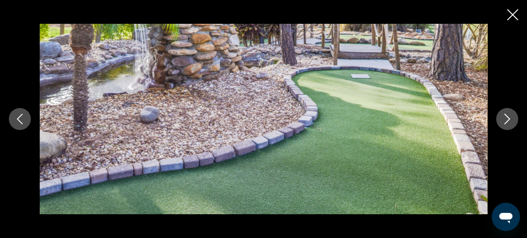
click at [506, 120] on icon "Next image" at bounding box center [507, 119] width 11 height 11
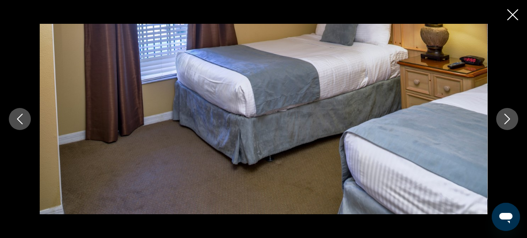
click at [505, 120] on icon "Next image" at bounding box center [507, 119] width 11 height 11
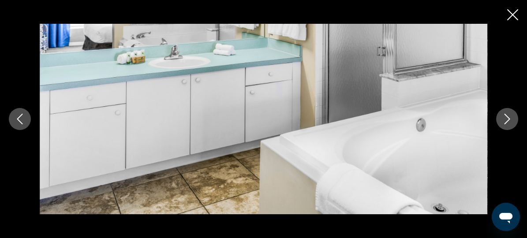
click at [505, 120] on icon "Next image" at bounding box center [507, 119] width 11 height 11
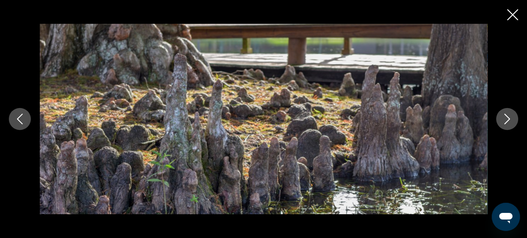
click at [505, 120] on icon "Next image" at bounding box center [507, 119] width 11 height 11
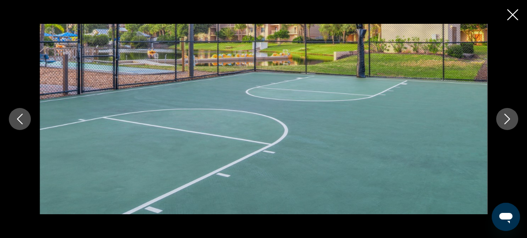
click at [505, 120] on icon "Next image" at bounding box center [507, 119] width 11 height 11
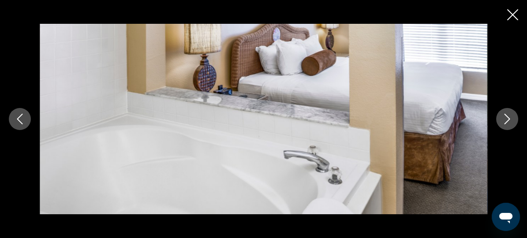
click at [505, 120] on icon "Next image" at bounding box center [507, 119] width 11 height 11
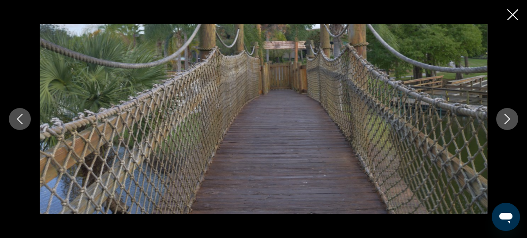
click at [505, 120] on icon "Next image" at bounding box center [507, 119] width 11 height 11
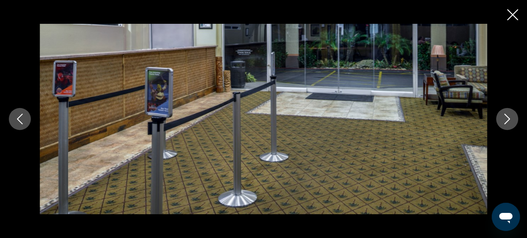
click at [505, 120] on icon "Next image" at bounding box center [507, 119] width 11 height 11
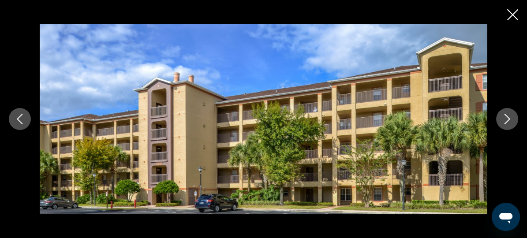
click at [505, 120] on icon "Next image" at bounding box center [507, 119] width 11 height 11
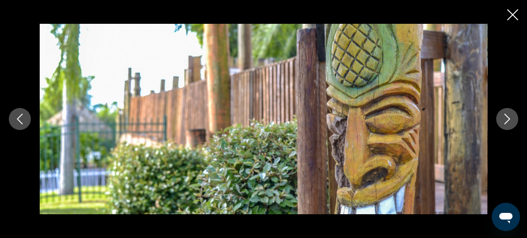
click at [505, 120] on icon "Next image" at bounding box center [507, 119] width 11 height 11
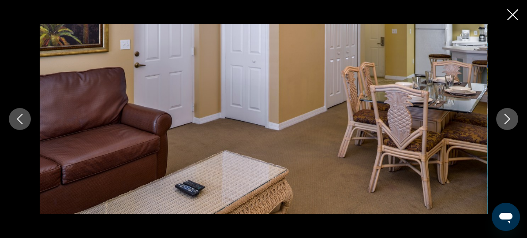
click at [505, 120] on icon "Next image" at bounding box center [507, 119] width 11 height 11
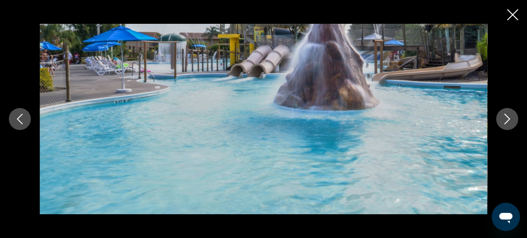
click at [505, 120] on icon "Next image" at bounding box center [507, 119] width 11 height 11
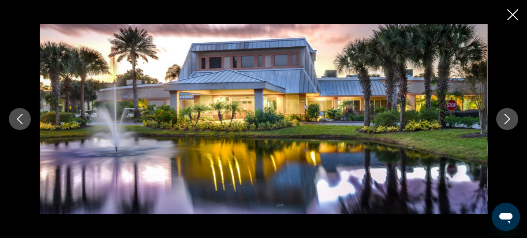
click at [505, 120] on icon "Next image" at bounding box center [507, 119] width 11 height 11
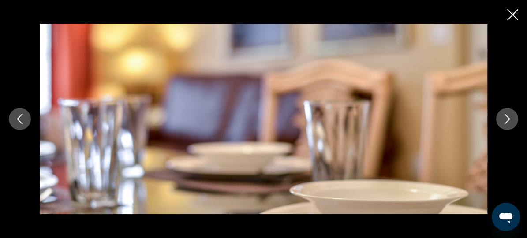
click at [505, 120] on icon "Next image" at bounding box center [507, 119] width 11 height 11
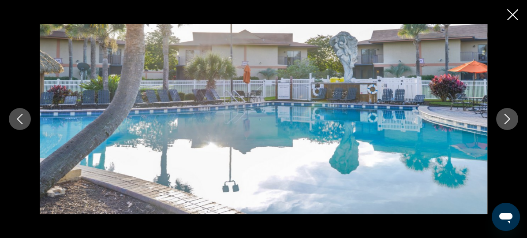
click at [505, 120] on icon "Next image" at bounding box center [507, 119] width 11 height 11
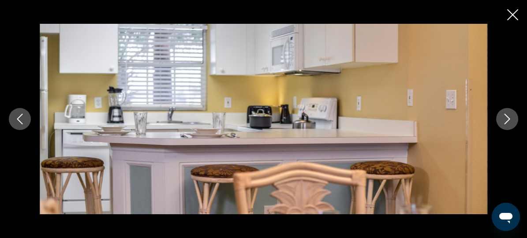
click at [504, 120] on icon "Next image" at bounding box center [507, 119] width 11 height 11
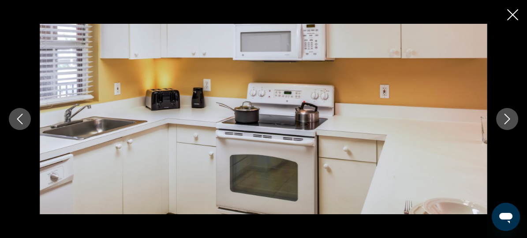
click at [504, 120] on icon "Next image" at bounding box center [507, 119] width 11 height 11
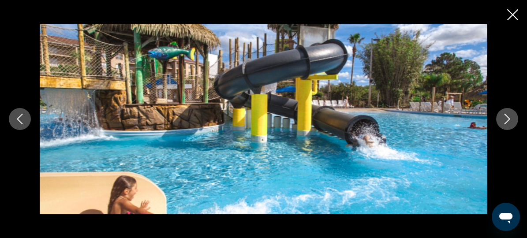
click at [508, 14] on icon "Close slideshow" at bounding box center [513, 14] width 11 height 11
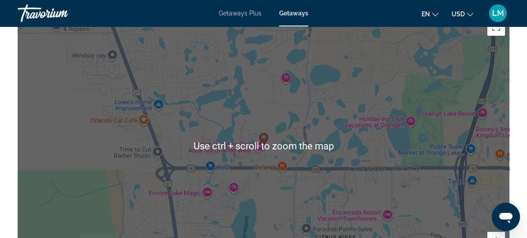
scroll to position [1324, 0]
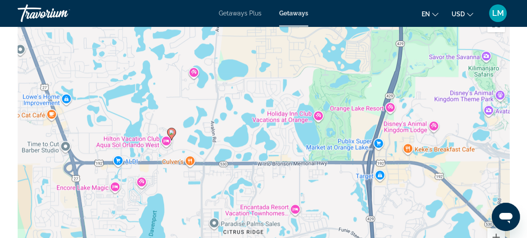
drag, startPoint x: 365, startPoint y: 178, endPoint x: 272, endPoint y: 177, distance: 93.1
click at [272, 177] on div "To activate drag with keyboard, press Alt + Enter. Once in keyboard drag state,…" at bounding box center [264, 142] width 492 height 265
click at [211, 133] on div "To activate drag with keyboard, press Alt + Enter. Once in keyboard drag state,…" at bounding box center [264, 142] width 492 height 265
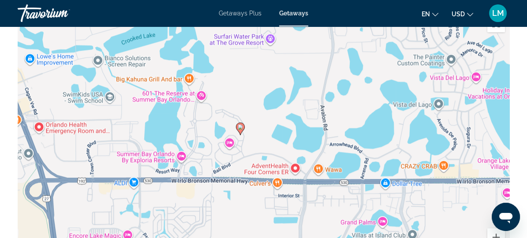
drag, startPoint x: 190, startPoint y: 139, endPoint x: 305, endPoint y: 126, distance: 115.9
click at [305, 126] on div "To activate drag with keyboard, press Alt + Enter. Once in keyboard drag state,…" at bounding box center [264, 142] width 492 height 265
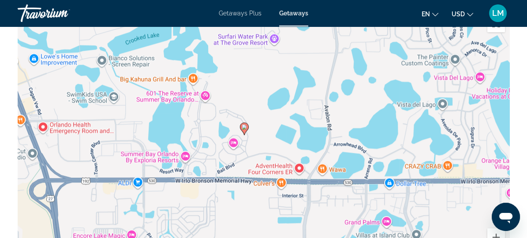
click at [294, 127] on div "To activate drag with keyboard, press Alt + Enter. Once in keyboard drag state,…" at bounding box center [264, 142] width 492 height 265
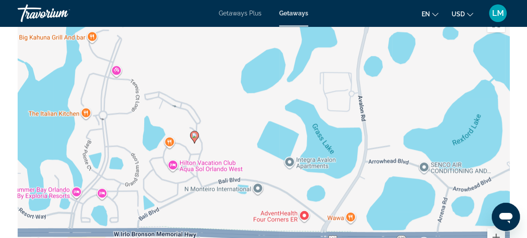
click at [222, 146] on div "To activate drag with keyboard, press Alt + Enter. Once in keyboard drag state,…" at bounding box center [264, 142] width 492 height 265
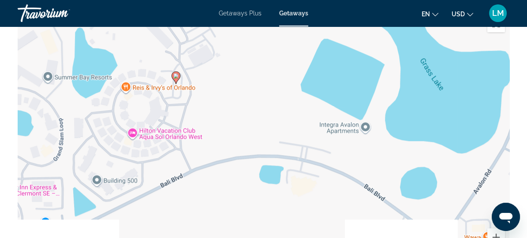
drag, startPoint x: 219, startPoint y: 159, endPoint x: 211, endPoint y: 105, distance: 54.0
click at [214, 108] on div "To activate drag with keyboard, press Alt + Enter. Once in keyboard drag state,…" at bounding box center [264, 142] width 492 height 265
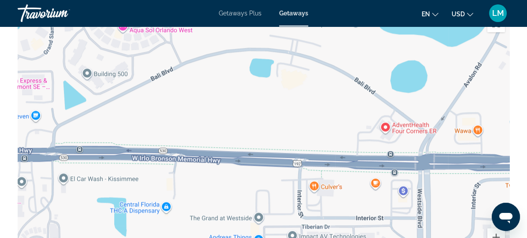
drag, startPoint x: 285, startPoint y: 148, endPoint x: 287, endPoint y: 111, distance: 36.7
click at [287, 111] on div "To activate drag with keyboard, press Alt + Enter. Once in keyboard drag state,…" at bounding box center [264, 142] width 492 height 265
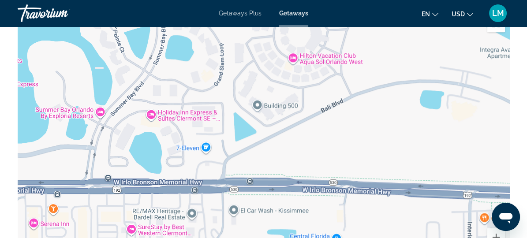
drag, startPoint x: 196, startPoint y: 130, endPoint x: 369, endPoint y: 162, distance: 176.8
click at [369, 162] on div "To activate drag with keyboard, press Alt + Enter. Once in keyboard drag state,…" at bounding box center [264, 142] width 492 height 265
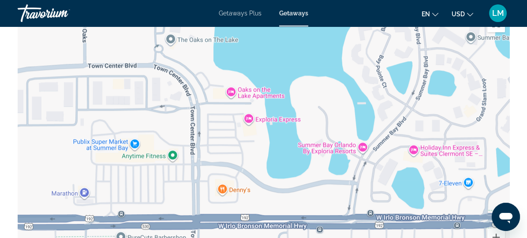
drag, startPoint x: 192, startPoint y: 165, endPoint x: 448, endPoint y: 205, distance: 259.0
click at [448, 205] on div "To activate drag with keyboard, press Alt + Enter. Once in keyboard drag state,…" at bounding box center [264, 142] width 492 height 265
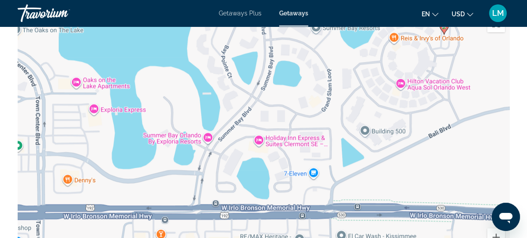
drag, startPoint x: 248, startPoint y: 147, endPoint x: 93, endPoint y: 91, distance: 165.1
click at [92, 95] on div "To activate drag with keyboard, press Alt + Enter. Once in keyboard drag state,…" at bounding box center [264, 142] width 492 height 265
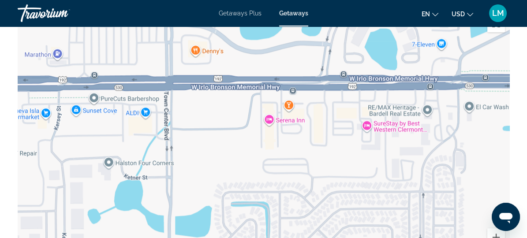
drag, startPoint x: 184, startPoint y: 206, endPoint x: 152, endPoint y: 121, distance: 91.1
click at [154, 121] on div "To activate drag with keyboard, press Alt + Enter. Once in keyboard drag state,…" at bounding box center [264, 142] width 492 height 265
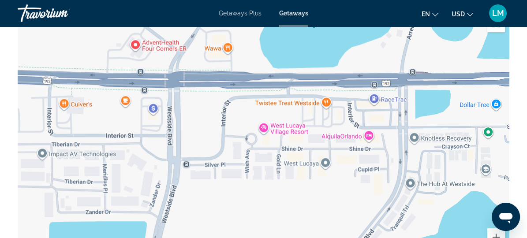
drag, startPoint x: 384, startPoint y: 149, endPoint x: 129, endPoint y: 146, distance: 254.7
click at [130, 145] on div "Main content" at bounding box center [264, 142] width 492 height 265
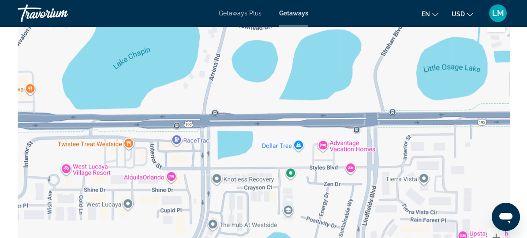
drag, startPoint x: 420, startPoint y: 118, endPoint x: 208, endPoint y: 158, distance: 215.7
click at [208, 158] on div "Main content" at bounding box center [264, 142] width 492 height 265
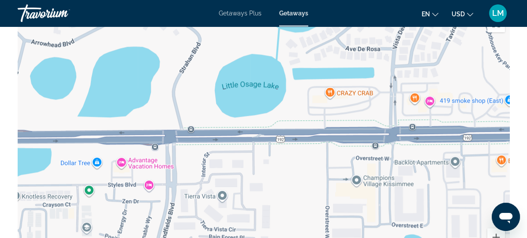
drag, startPoint x: 455, startPoint y: 155, endPoint x: 271, endPoint y: 173, distance: 184.9
click at [271, 173] on div "Main content" at bounding box center [264, 142] width 492 height 265
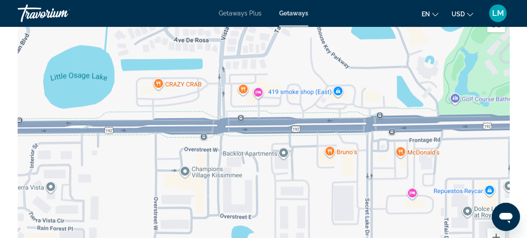
drag, startPoint x: 384, startPoint y: 183, endPoint x: 248, endPoint y: 169, distance: 136.7
click at [248, 169] on div "Main content" at bounding box center [264, 142] width 492 height 265
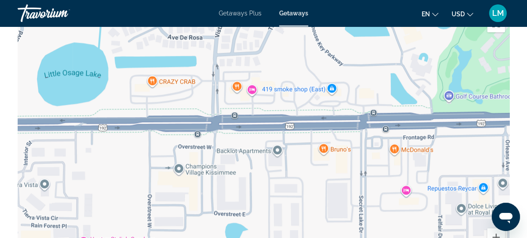
click at [298, 167] on div "Main content" at bounding box center [264, 142] width 492 height 265
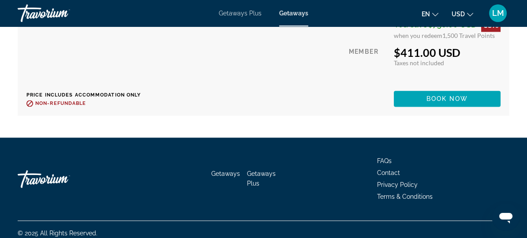
scroll to position [1810, 0]
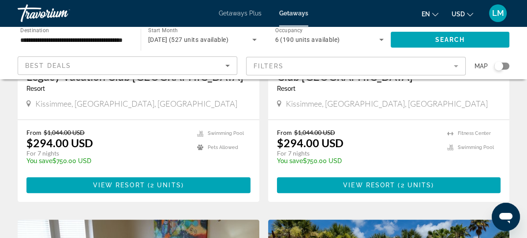
scroll to position [1163, 0]
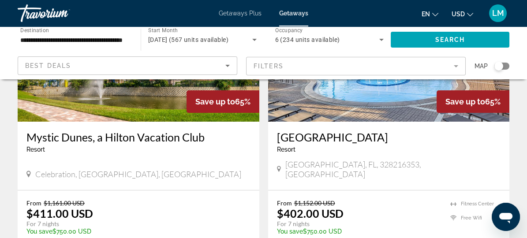
scroll to position [401, 0]
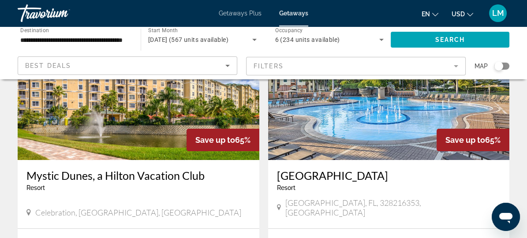
click at [268, 133] on img "Main content" at bounding box center [389, 89] width 242 height 141
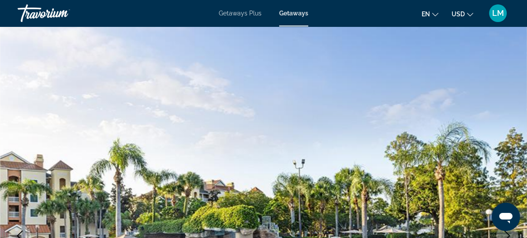
scroll to position [120, 0]
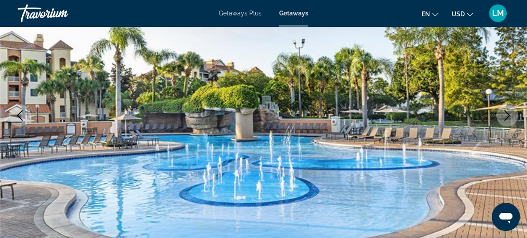
click at [507, 116] on icon "Next image" at bounding box center [507, 115] width 11 height 11
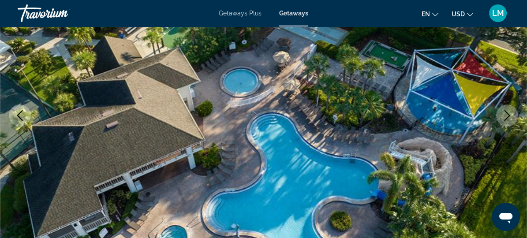
click at [507, 116] on icon "Next image" at bounding box center [507, 115] width 11 height 11
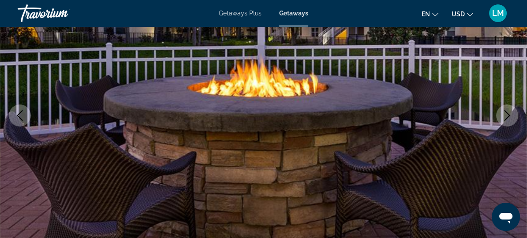
click at [507, 116] on icon "Next image" at bounding box center [507, 115] width 11 height 11
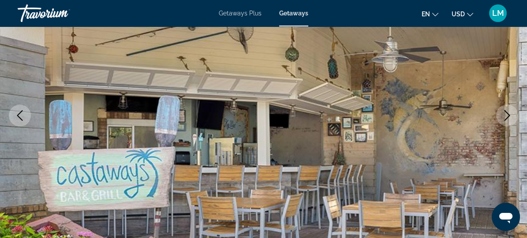
click at [507, 116] on icon "Next image" at bounding box center [507, 115] width 11 height 11
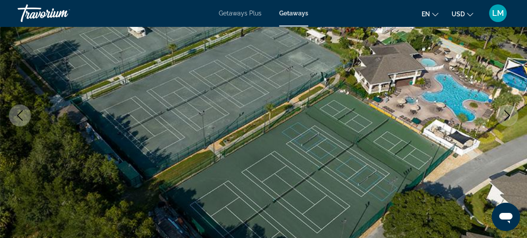
click at [507, 116] on icon "Next image" at bounding box center [507, 115] width 11 height 11
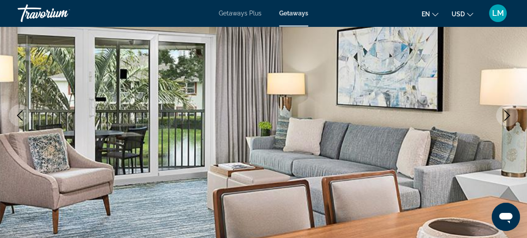
click at [507, 116] on icon "Next image" at bounding box center [507, 115] width 11 height 11
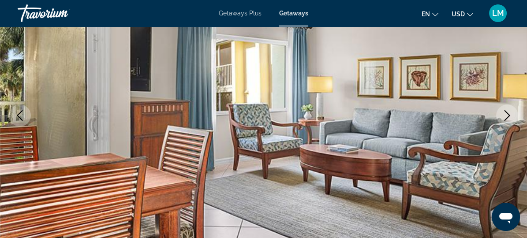
click at [510, 114] on icon "Next image" at bounding box center [507, 115] width 11 height 11
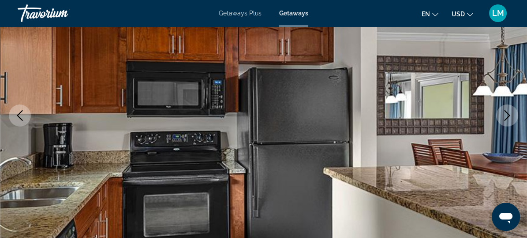
click at [510, 114] on icon "Next image" at bounding box center [507, 115] width 11 height 11
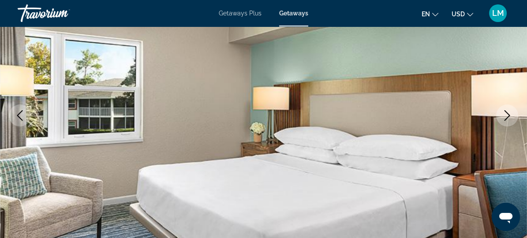
click at [510, 114] on icon "Next image" at bounding box center [507, 115] width 11 height 11
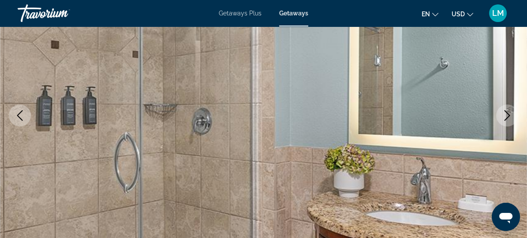
click at [510, 114] on icon "Next image" at bounding box center [507, 115] width 11 height 11
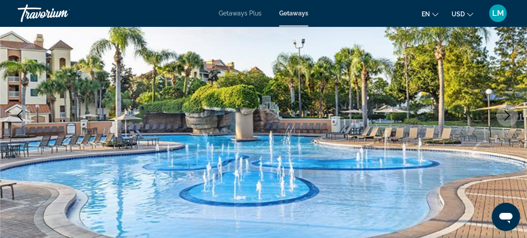
click at [510, 114] on icon "Next image" at bounding box center [507, 115] width 11 height 11
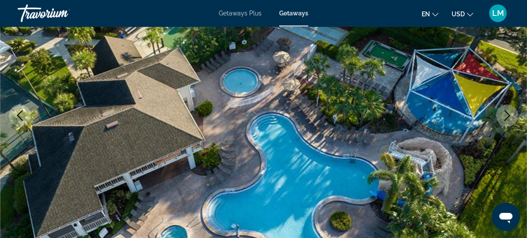
click at [510, 114] on icon "Next image" at bounding box center [507, 115] width 11 height 11
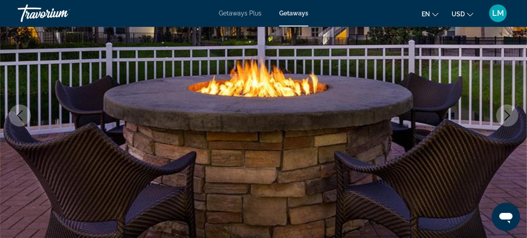
click at [510, 114] on icon "Next image" at bounding box center [507, 115] width 11 height 11
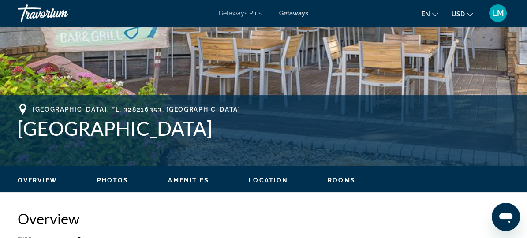
scroll to position [281, 0]
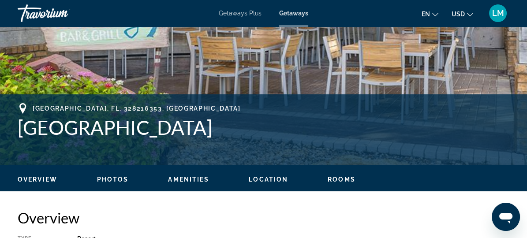
click at [268, 179] on span "Location" at bounding box center [268, 179] width 39 height 7
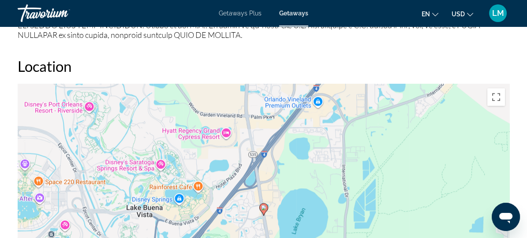
scroll to position [1235, 0]
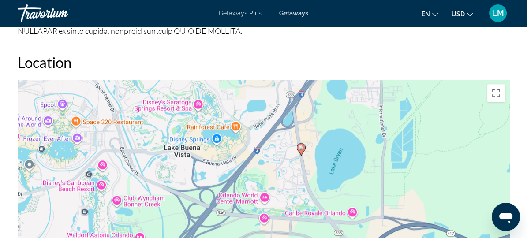
drag, startPoint x: 304, startPoint y: 186, endPoint x: 341, endPoint y: 129, distance: 68.2
click at [341, 129] on div "To activate drag with keyboard, press Alt + Enter. Once in keyboard drag state,…" at bounding box center [264, 212] width 492 height 265
click at [276, 178] on div "To activate drag with keyboard, press Alt + Enter. Once in keyboard drag state,…" at bounding box center [264, 212] width 492 height 265
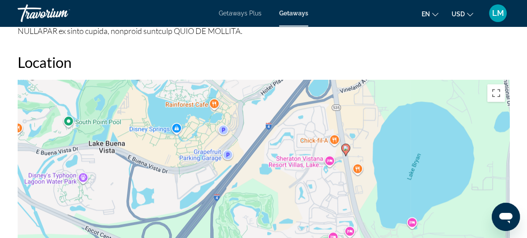
drag, startPoint x: 309, startPoint y: 177, endPoint x: 331, endPoint y: 207, distance: 36.8
click at [331, 207] on div "To activate drag with keyboard, press Alt + Enter. Once in keyboard drag state,…" at bounding box center [264, 212] width 492 height 265
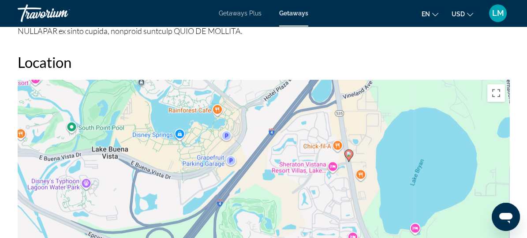
click at [297, 199] on div "To activate drag with keyboard, press Alt + Enter. Once in keyboard drag state,…" at bounding box center [264, 212] width 492 height 265
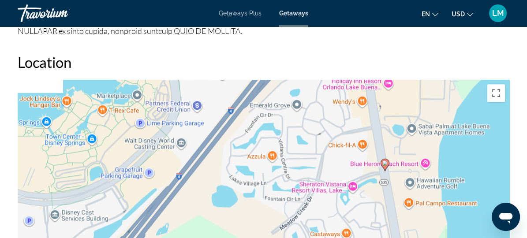
drag, startPoint x: 376, startPoint y: 178, endPoint x: 341, endPoint y: 259, distance: 88.0
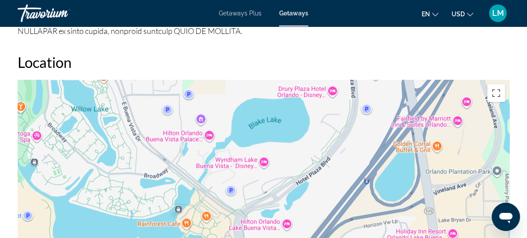
drag, startPoint x: 305, startPoint y: 150, endPoint x: 402, endPoint y: 236, distance: 129.1
click at [402, 236] on div "To activate drag with keyboard, press Alt + Enter. Once in keyboard drag state,…" at bounding box center [264, 212] width 492 height 265
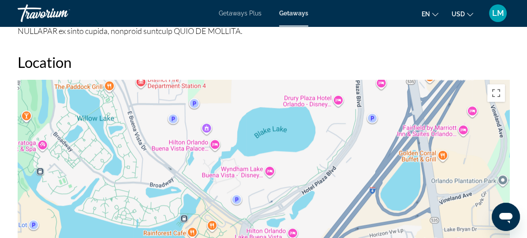
drag, startPoint x: 352, startPoint y: 205, endPoint x: 351, endPoint y: 259, distance: 54.3
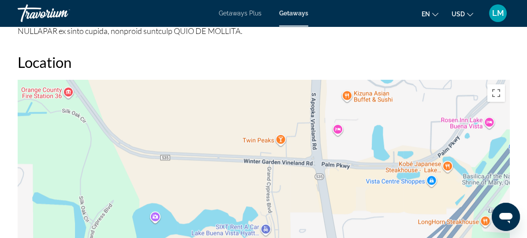
drag, startPoint x: 366, startPoint y: 201, endPoint x: 328, endPoint y: 259, distance: 69.4
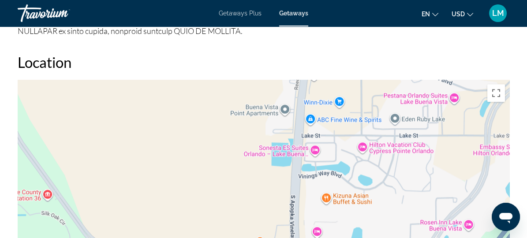
drag, startPoint x: 363, startPoint y: 132, endPoint x: 342, endPoint y: 235, distance: 104.5
click at [342, 235] on div "Main content" at bounding box center [264, 212] width 492 height 265
click at [380, 198] on div "Main content" at bounding box center [264, 212] width 492 height 265
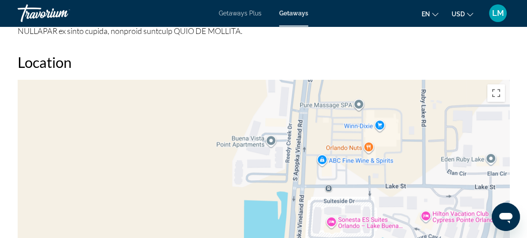
drag, startPoint x: 348, startPoint y: 144, endPoint x: 398, endPoint y: 165, distance: 54.2
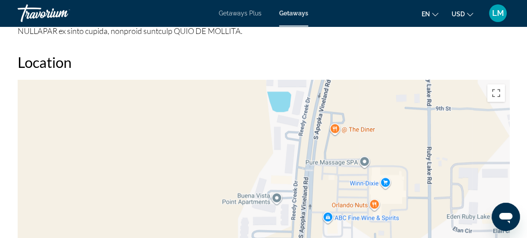
drag, startPoint x: 387, startPoint y: 173, endPoint x: 376, endPoint y: 104, distance: 69.7
click at [376, 105] on div "Main content" at bounding box center [264, 212] width 492 height 265
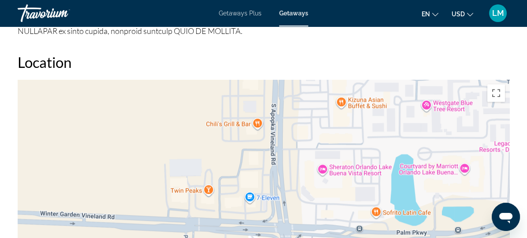
drag, startPoint x: 325, startPoint y: 199, endPoint x: 332, endPoint y: 98, distance: 101.3
click at [332, 109] on div "Main content" at bounding box center [264, 212] width 492 height 265
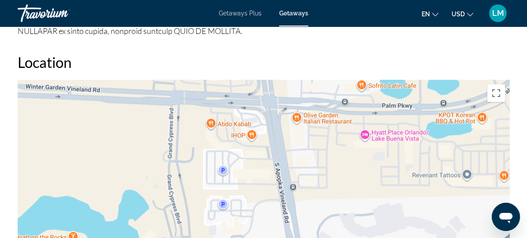
drag, startPoint x: 327, startPoint y: 214, endPoint x: 315, endPoint y: 163, distance: 52.8
click at [315, 163] on div "Main content" at bounding box center [264, 212] width 492 height 265
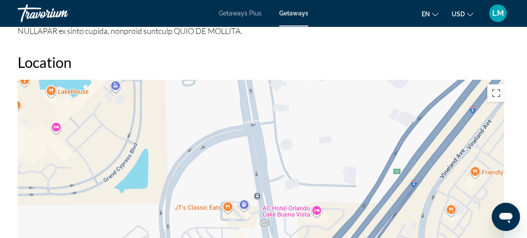
drag, startPoint x: 336, startPoint y: 227, endPoint x: 287, endPoint y: 65, distance: 168.8
click at [287, 66] on div "Location ← Move left → Move right ↑ Move up ↓ Move down + Zoom in - Zoom out Ho…" at bounding box center [264, 198] width 492 height 291
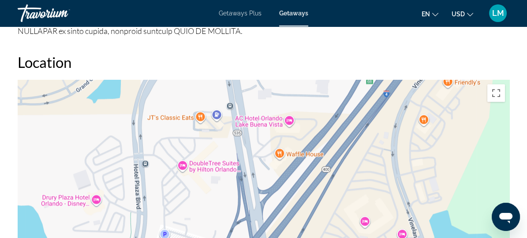
drag, startPoint x: 293, startPoint y: 223, endPoint x: 272, endPoint y: 148, distance: 77.7
click at [272, 148] on div "Main content" at bounding box center [264, 212] width 492 height 265
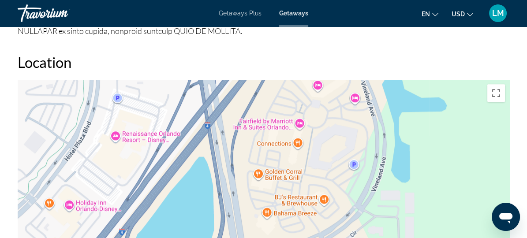
drag, startPoint x: 292, startPoint y: 191, endPoint x: 255, endPoint y: 80, distance: 116.8
click at [255, 80] on div "Main content" at bounding box center [264, 212] width 492 height 265
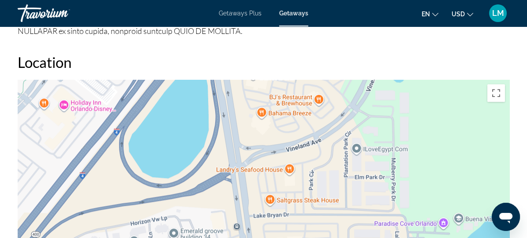
drag, startPoint x: 311, startPoint y: 227, endPoint x: 305, endPoint y: 118, distance: 109.6
click at [305, 118] on div "Main content" at bounding box center [264, 212] width 492 height 265
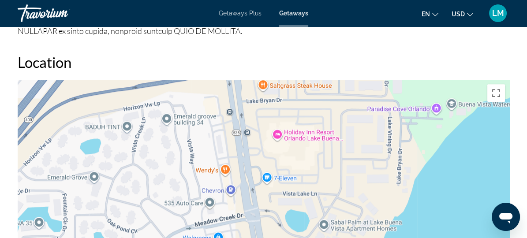
drag, startPoint x: 300, startPoint y: 215, endPoint x: 294, endPoint y: 108, distance: 107.4
click at [294, 108] on div "To activate drag with keyboard, press Alt + Enter. Once in keyboard drag state,…" at bounding box center [264, 212] width 492 height 265
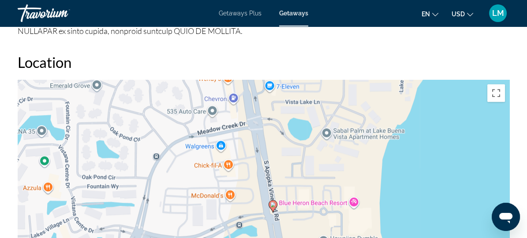
drag, startPoint x: 301, startPoint y: 209, endPoint x: 305, endPoint y: 98, distance: 111.3
click at [305, 98] on div "To activate drag with keyboard, press Alt + Enter. Once in keyboard drag state,…" at bounding box center [264, 212] width 492 height 265
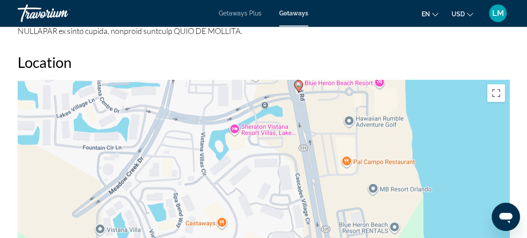
drag, startPoint x: 306, startPoint y: 218, endPoint x: 337, endPoint y: 123, distance: 99.7
click at [337, 123] on div "To activate drag with keyboard, press Alt + Enter. Once in keyboard drag state,…" at bounding box center [264, 212] width 492 height 265
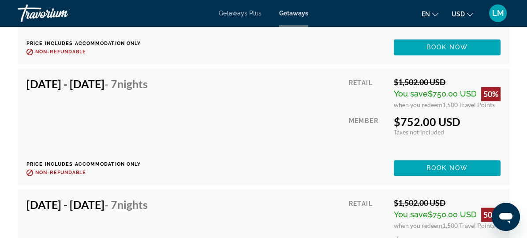
scroll to position [1737, 0]
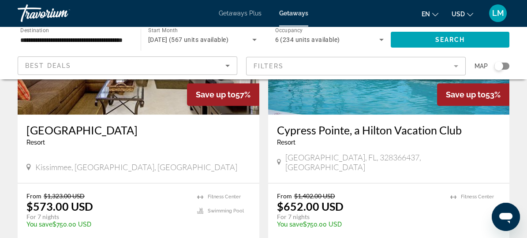
scroll to position [1083, 0]
